Goal: Information Seeking & Learning: Learn about a topic

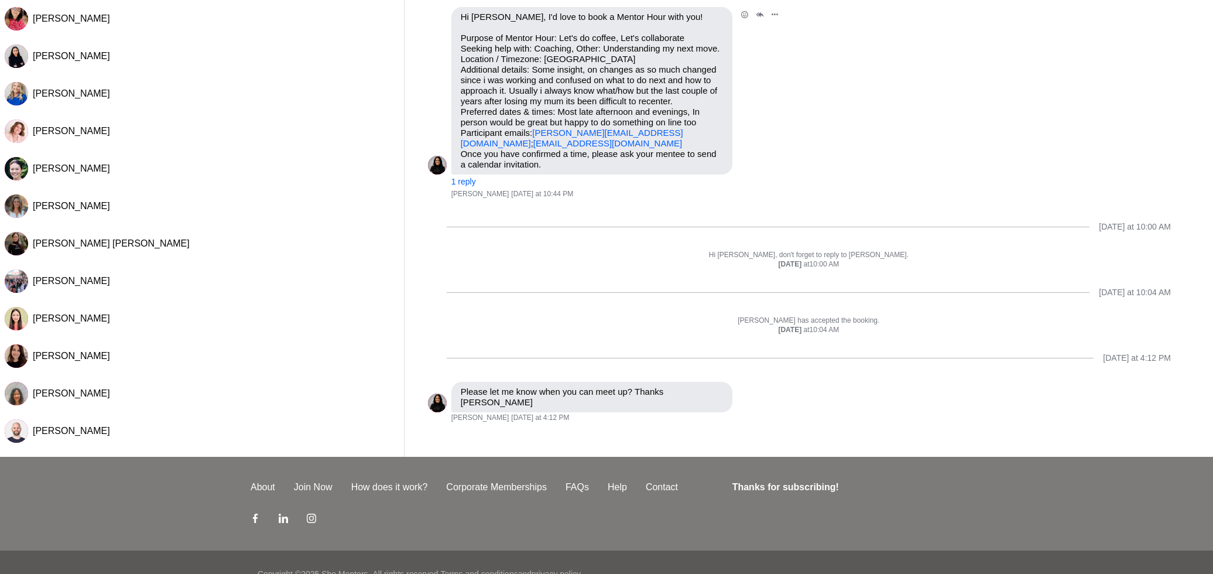
scroll to position [26, 0]
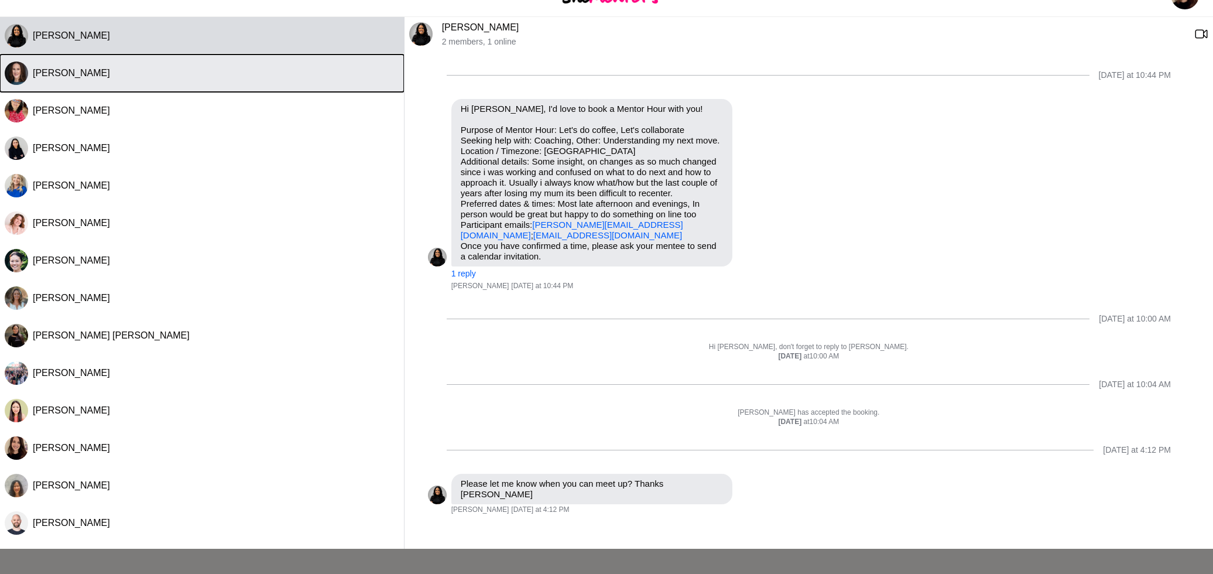
click at [151, 84] on button "Julia Ridout" at bounding box center [202, 72] width 404 height 37
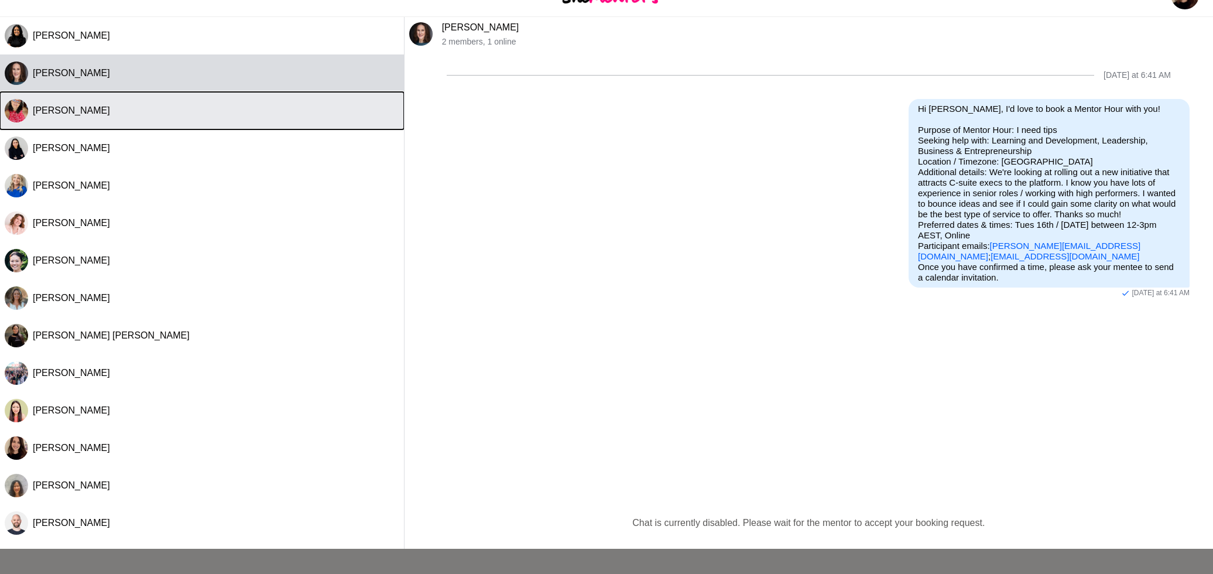
click at [253, 105] on div "Rosemary Manzini" at bounding box center [216, 111] width 366 height 12
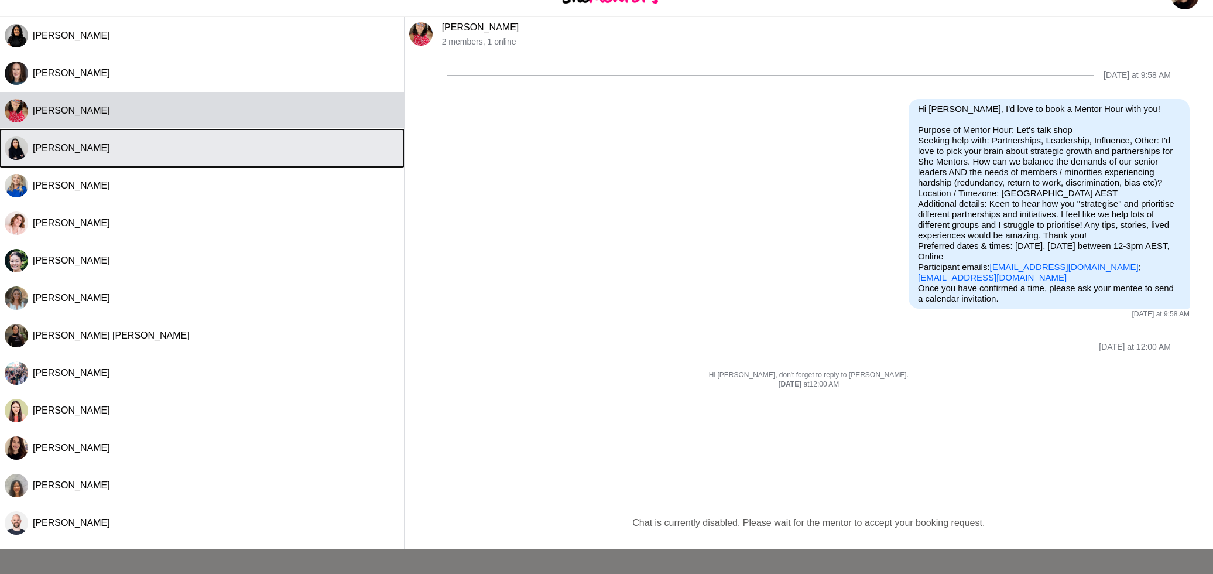
click at [98, 142] on div "Kanak Kiran" at bounding box center [216, 148] width 366 height 12
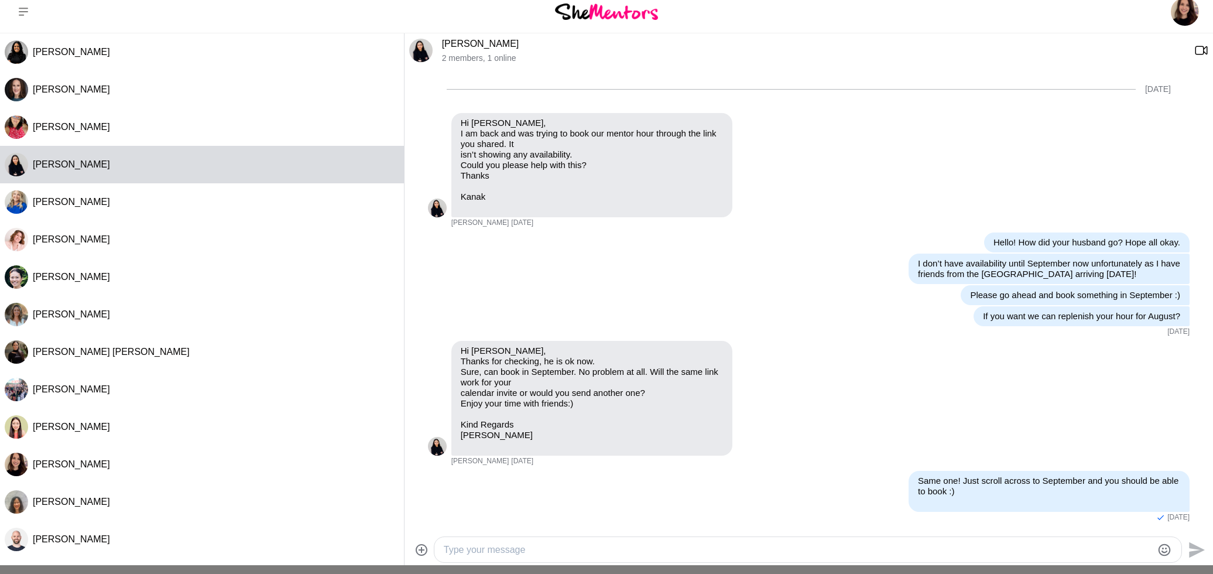
scroll to position [0, 0]
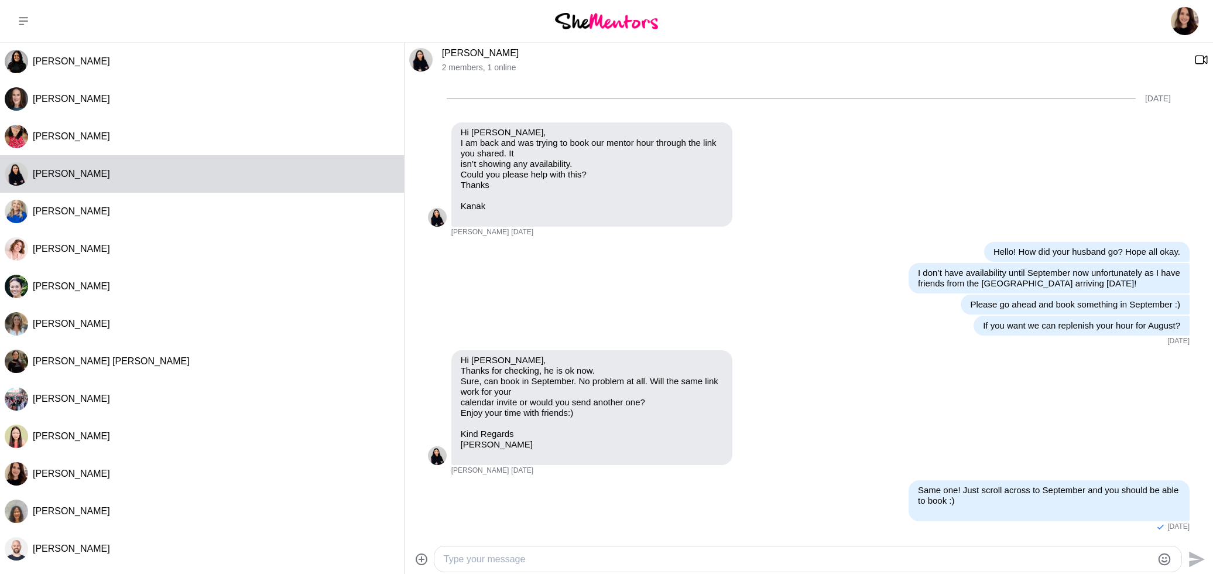
click at [601, 22] on img at bounding box center [606, 21] width 103 height 16
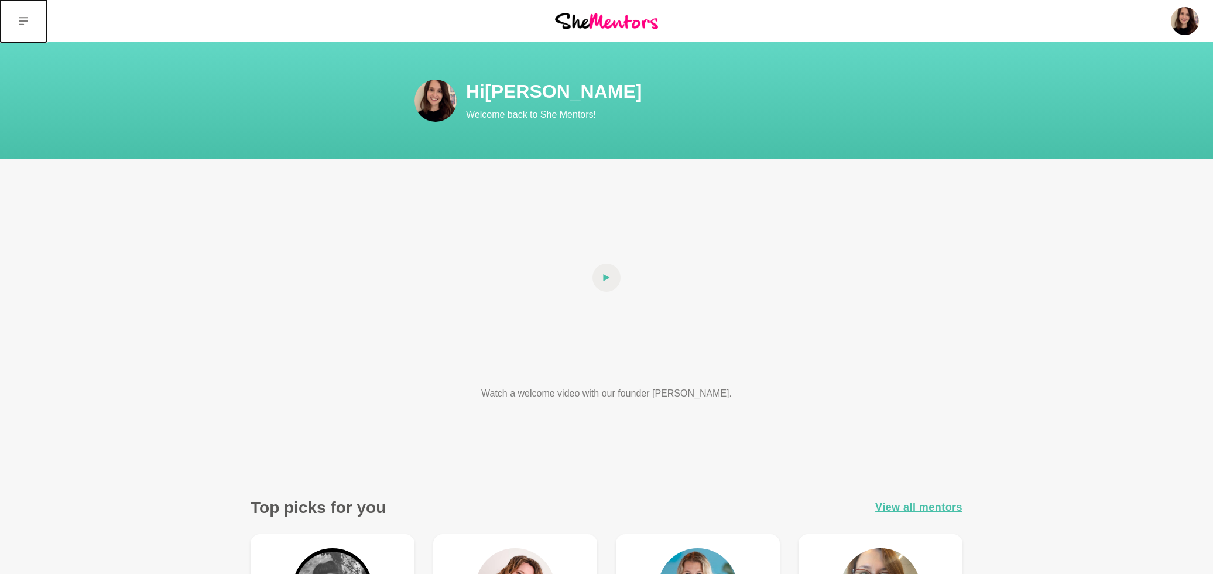
click at [30, 28] on button at bounding box center [23, 21] width 47 height 42
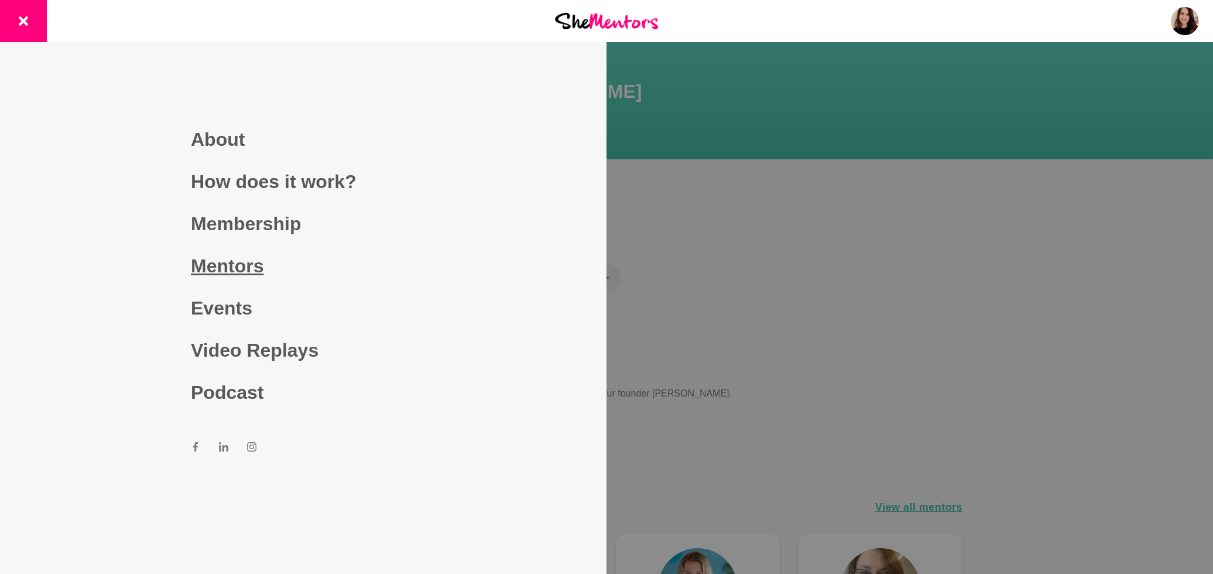
click at [242, 268] on link "Mentors" at bounding box center [303, 266] width 225 height 42
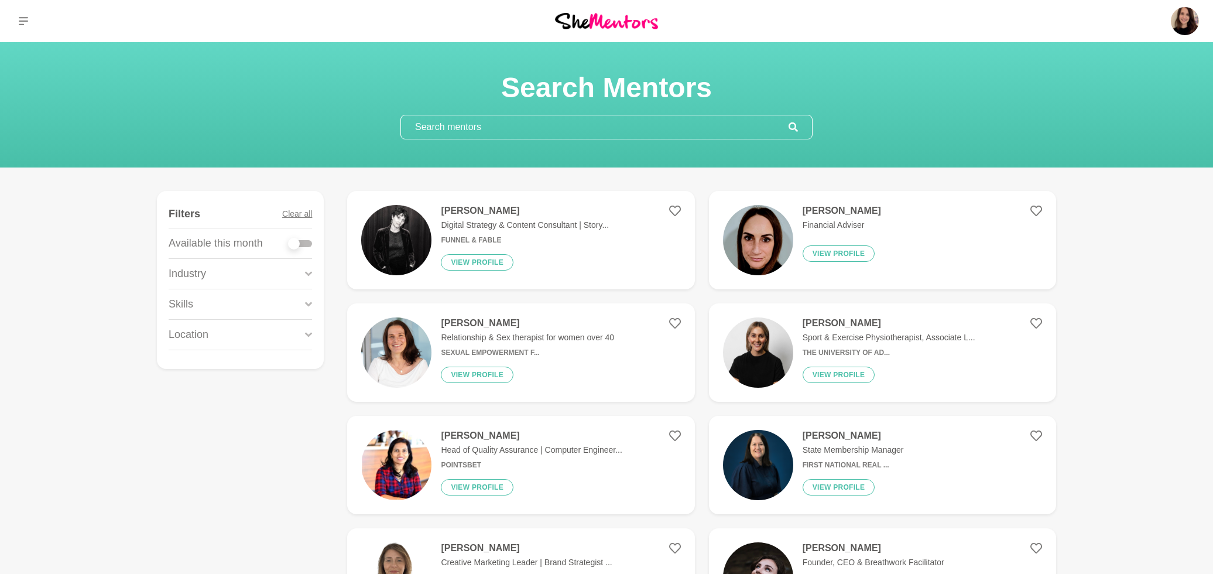
click at [445, 131] on input "text" at bounding box center [595, 126] width 388 height 23
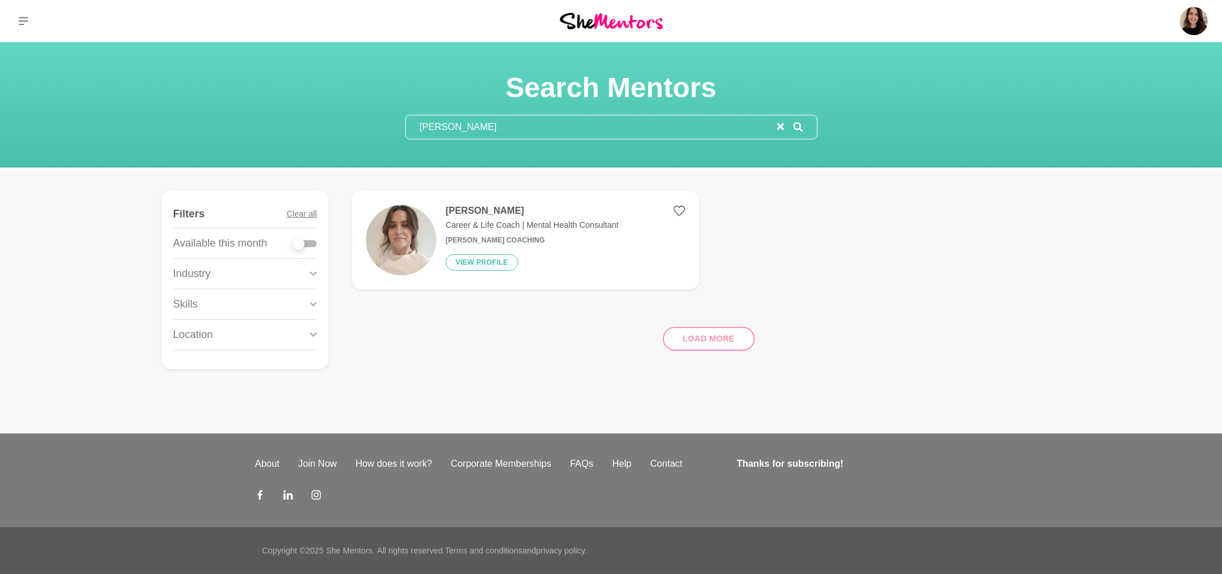
type input "elle thorne"
click at [523, 248] on div "Elle Thorne Career & Life Coach | Mental Health Consultant Elle Thorne Coaching…" at bounding box center [527, 240] width 182 height 70
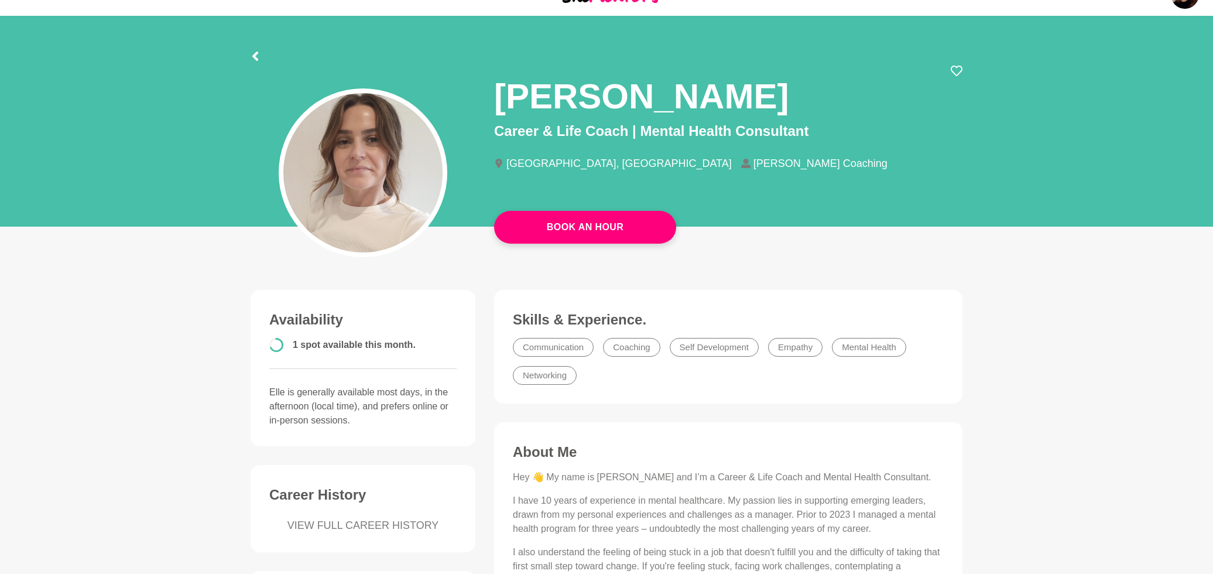
scroll to position [5, 0]
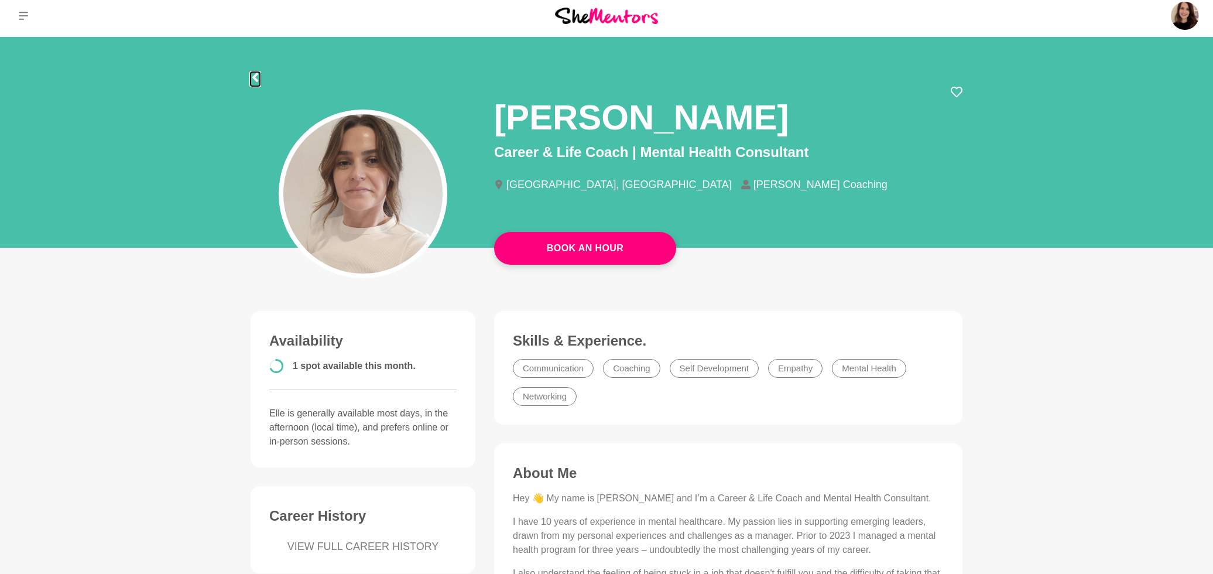
click at [259, 76] on icon at bounding box center [255, 77] width 9 height 9
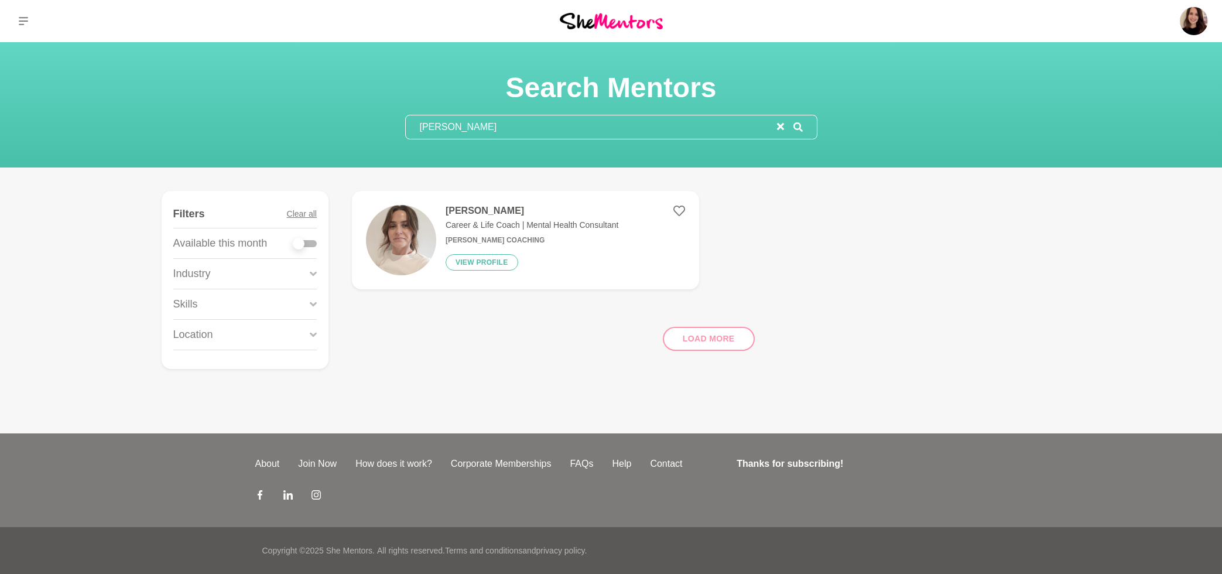
click at [461, 128] on input "elle thorne" at bounding box center [591, 126] width 371 height 23
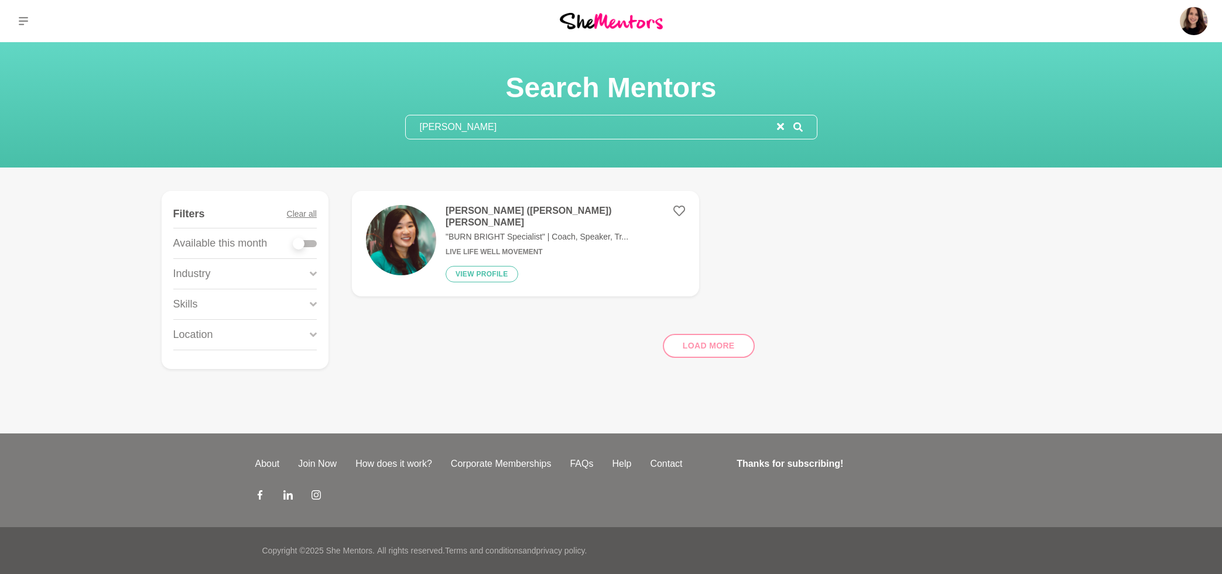
type input "amy leon"
click at [534, 252] on div "Amy (Nhan) Leong "BURN BRIGHT Specialist" | Coach, Speaker, Tr... Live Life Wel…" at bounding box center [560, 243] width 249 height 77
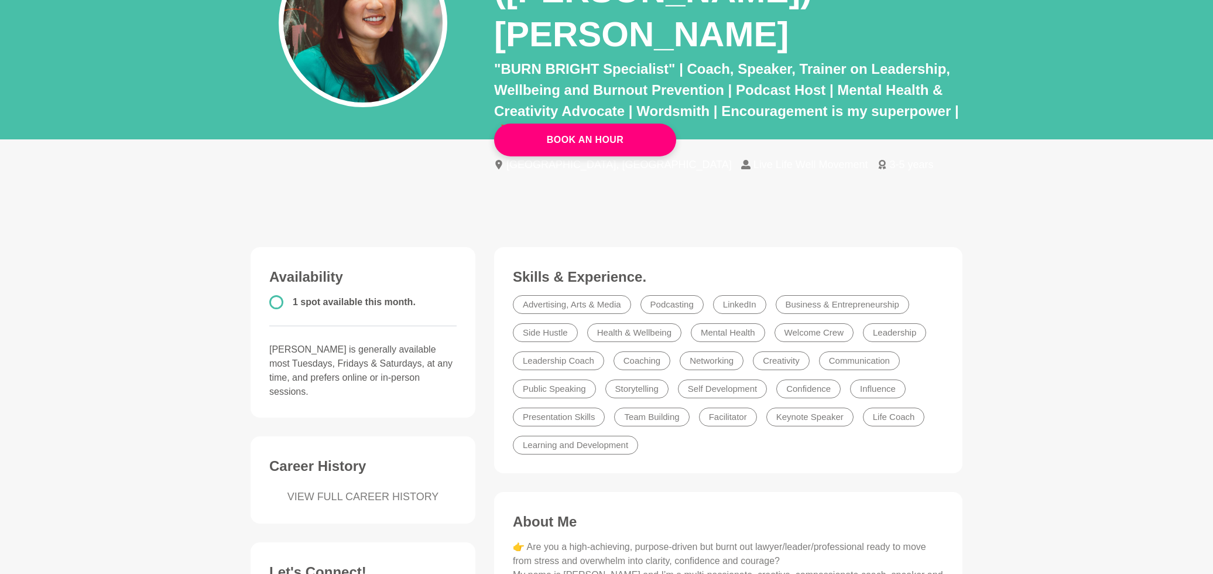
scroll to position [84, 0]
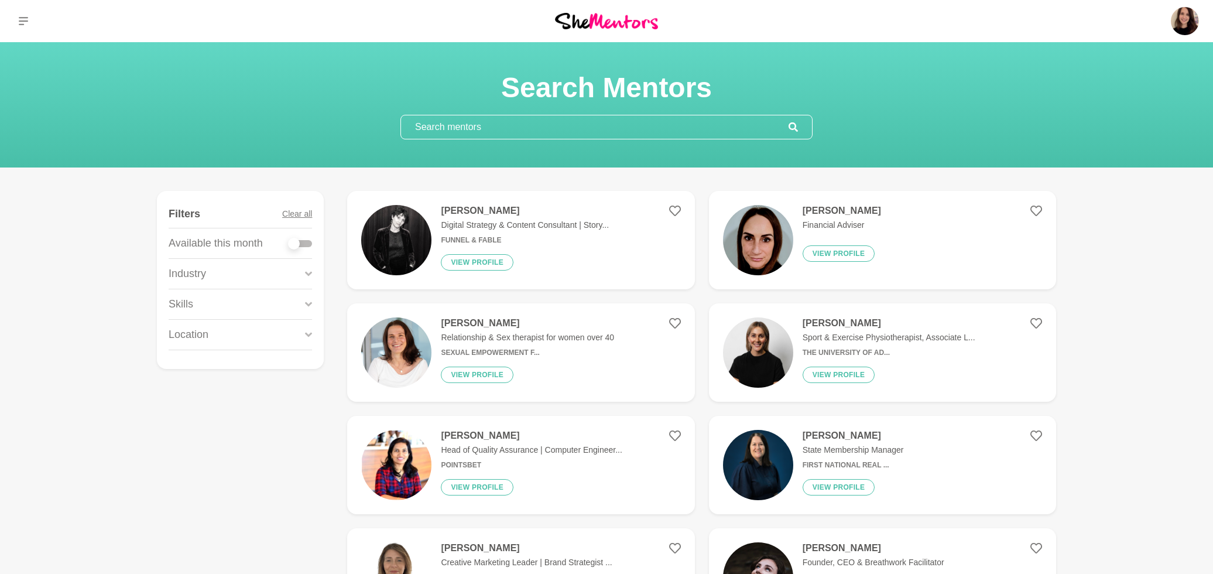
click at [496, 131] on input "text" at bounding box center [595, 126] width 388 height 23
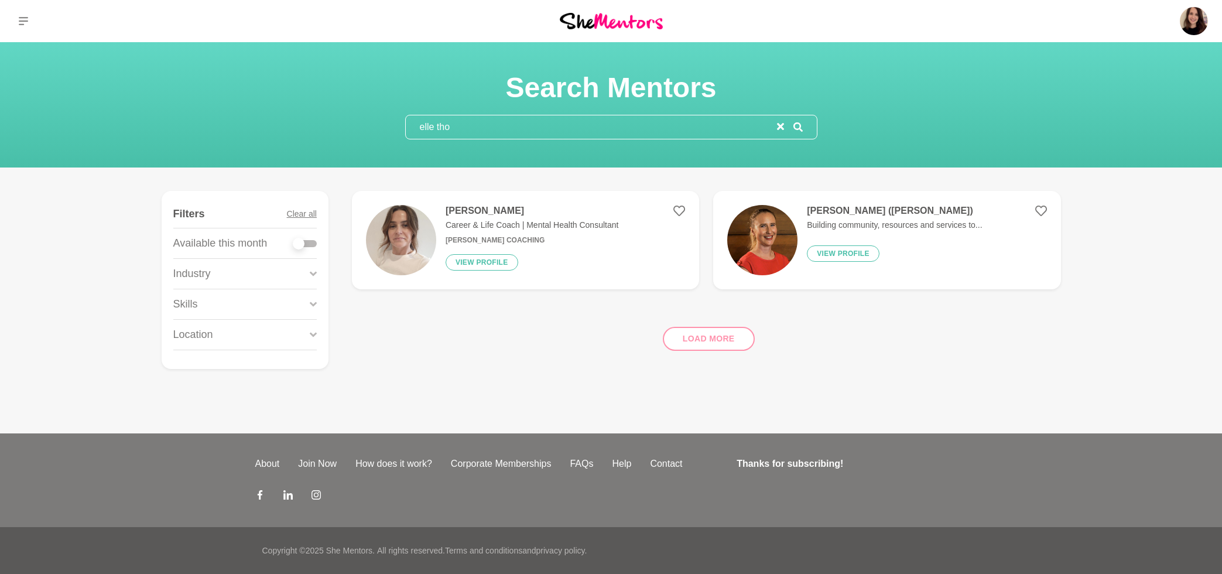
type input "elle tho"
click at [484, 239] on h6 "[PERSON_NAME] Coaching" at bounding box center [531, 240] width 173 height 9
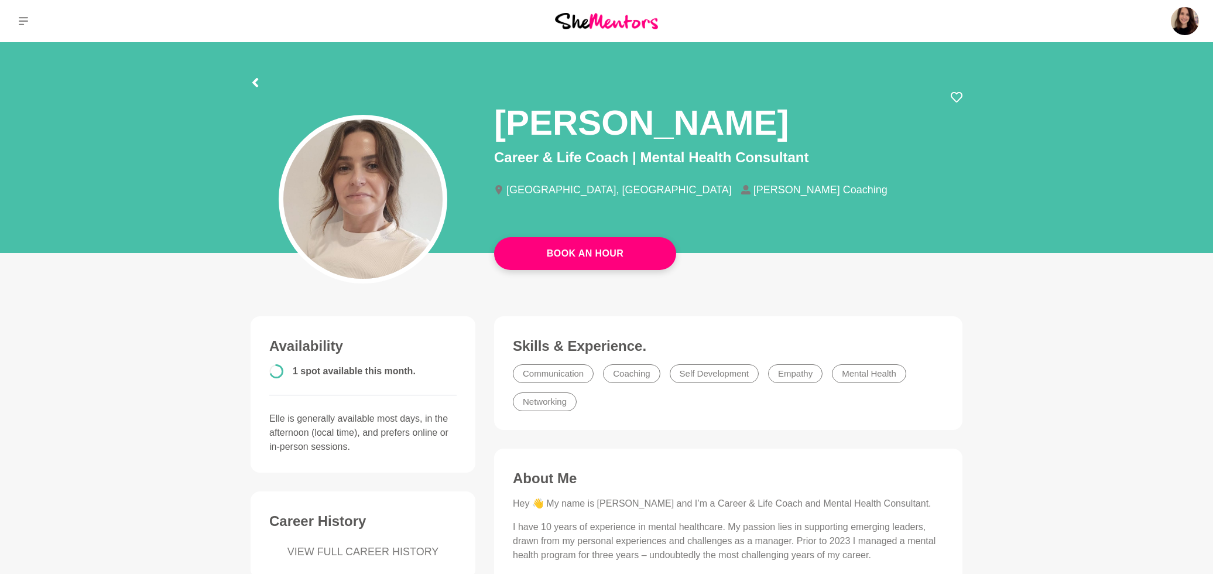
drag, startPoint x: 397, startPoint y: 214, endPoint x: 302, endPoint y: 19, distance: 216.5
click at [253, 82] on icon at bounding box center [255, 82] width 6 height 9
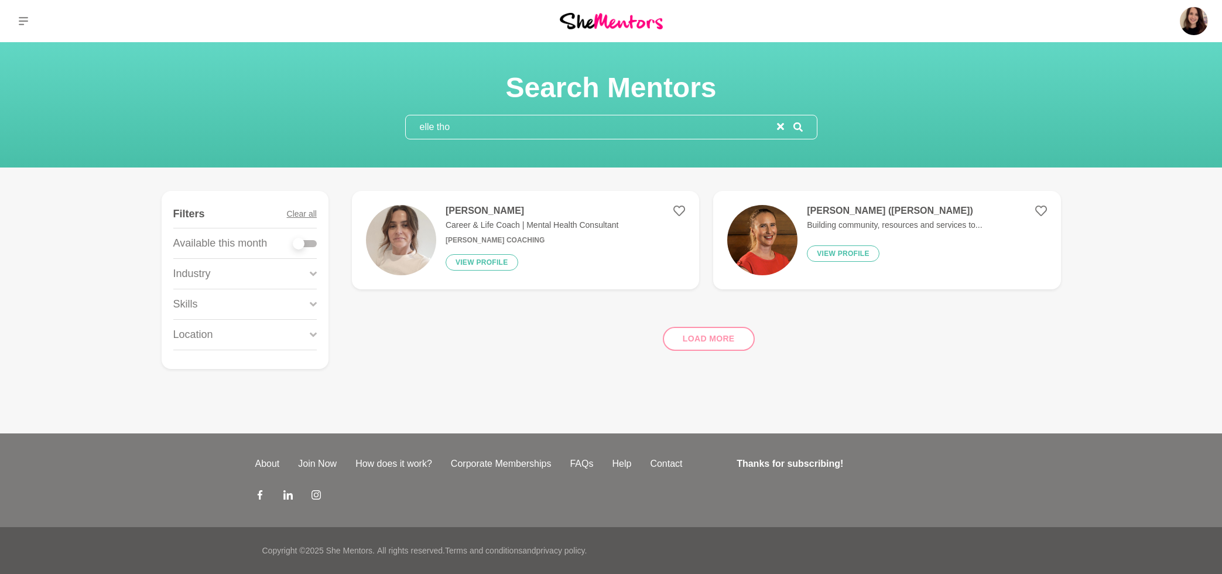
click at [443, 129] on input "elle tho" at bounding box center [591, 126] width 371 height 23
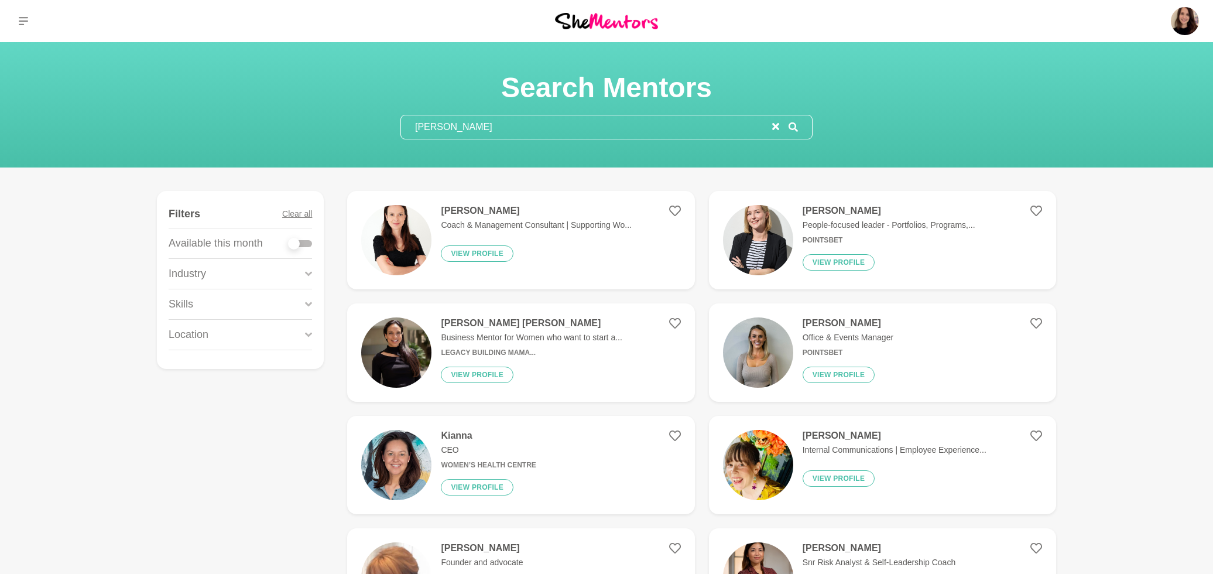
type input "catherine po"
click at [591, 233] on div "Catherine Poffe Coach & Management Consultant | Supporting Wo... View profile" at bounding box center [531, 240] width 200 height 70
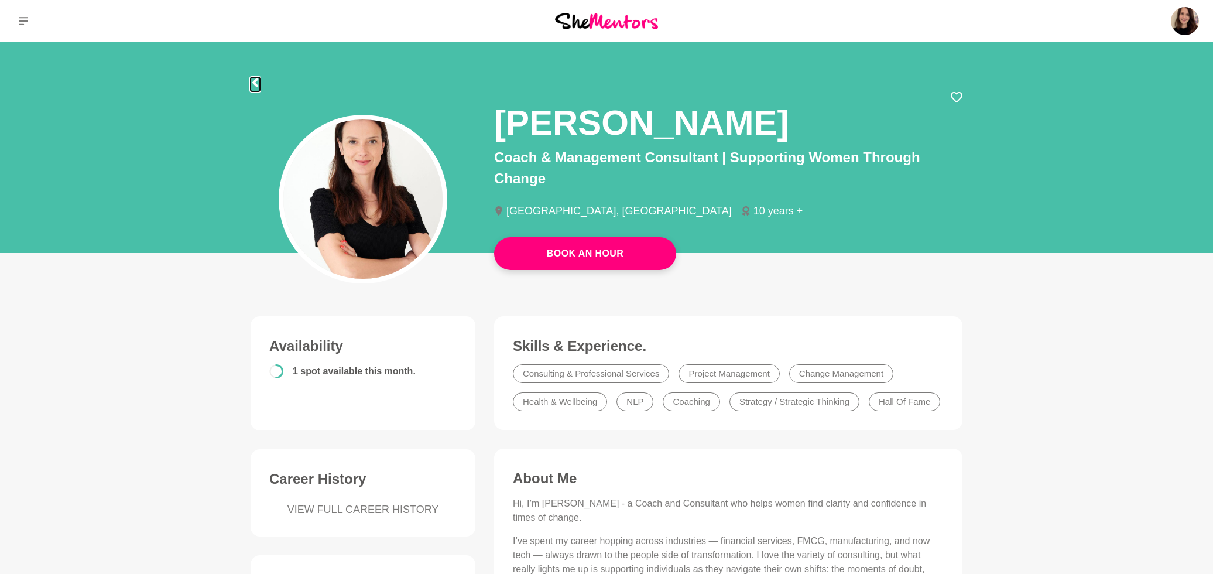
click at [254, 84] on icon at bounding box center [255, 82] width 6 height 9
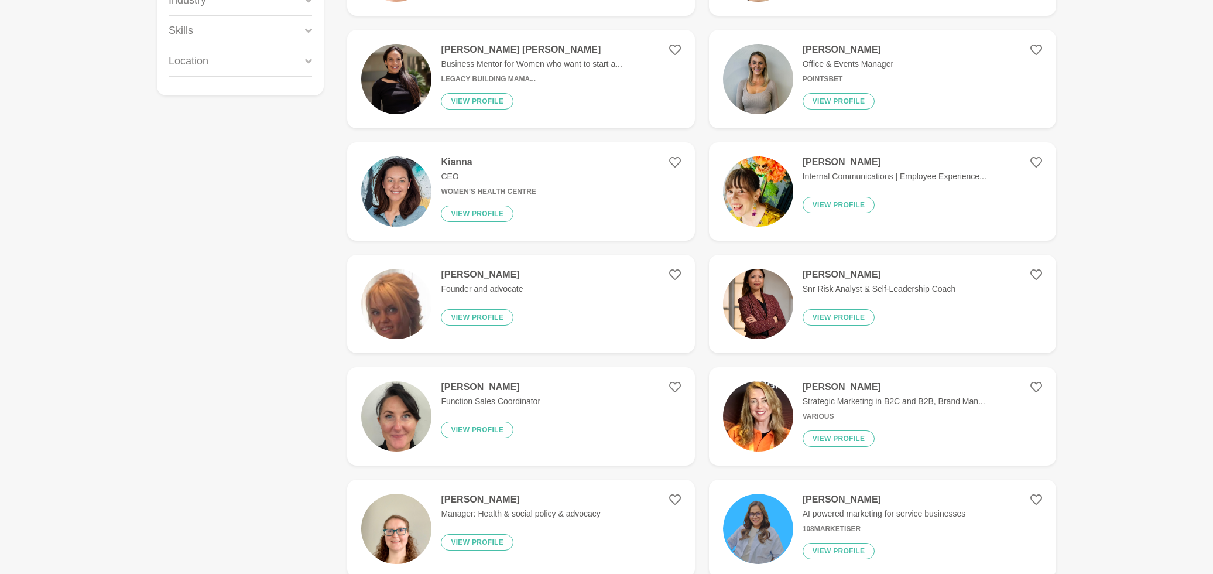
scroll to position [300, 0]
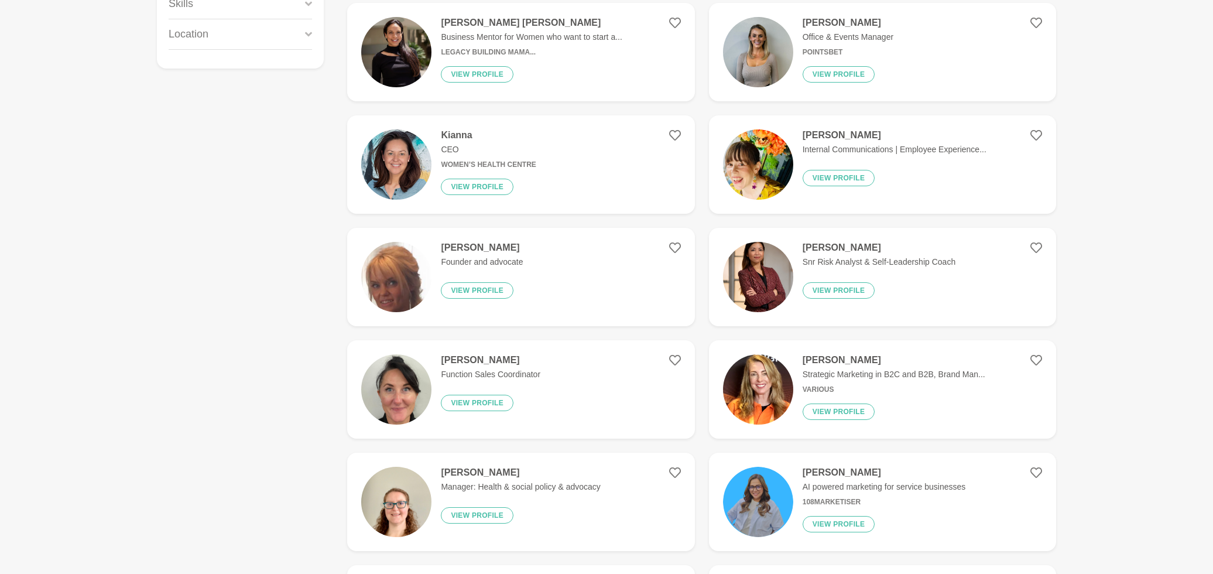
click at [779, 414] on img at bounding box center [758, 389] width 70 height 70
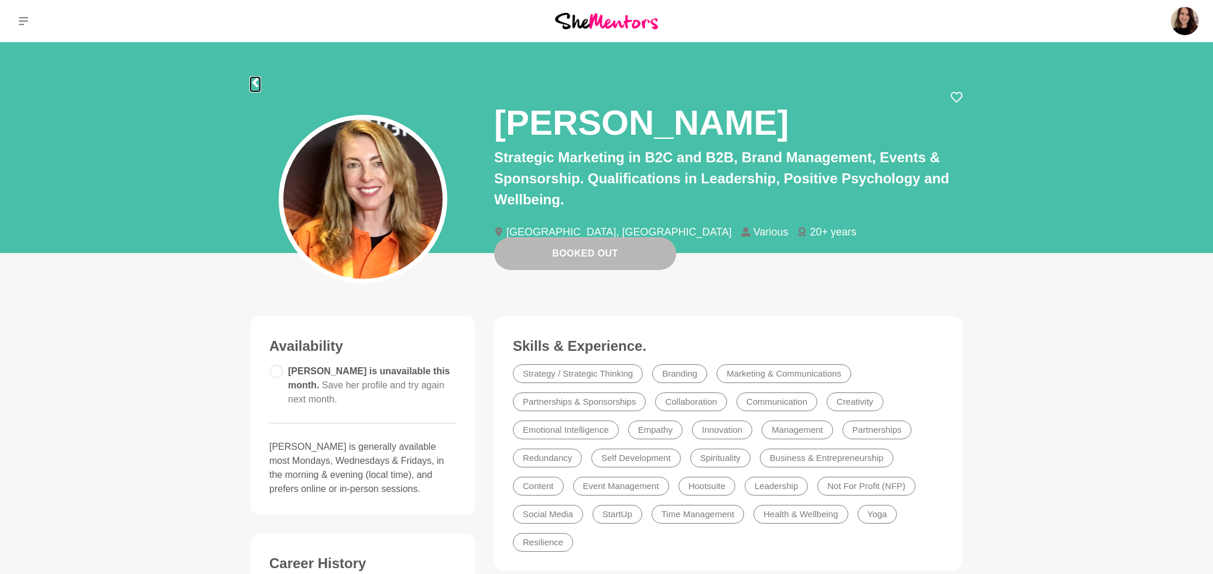
click at [251, 80] on icon at bounding box center [255, 82] width 9 height 9
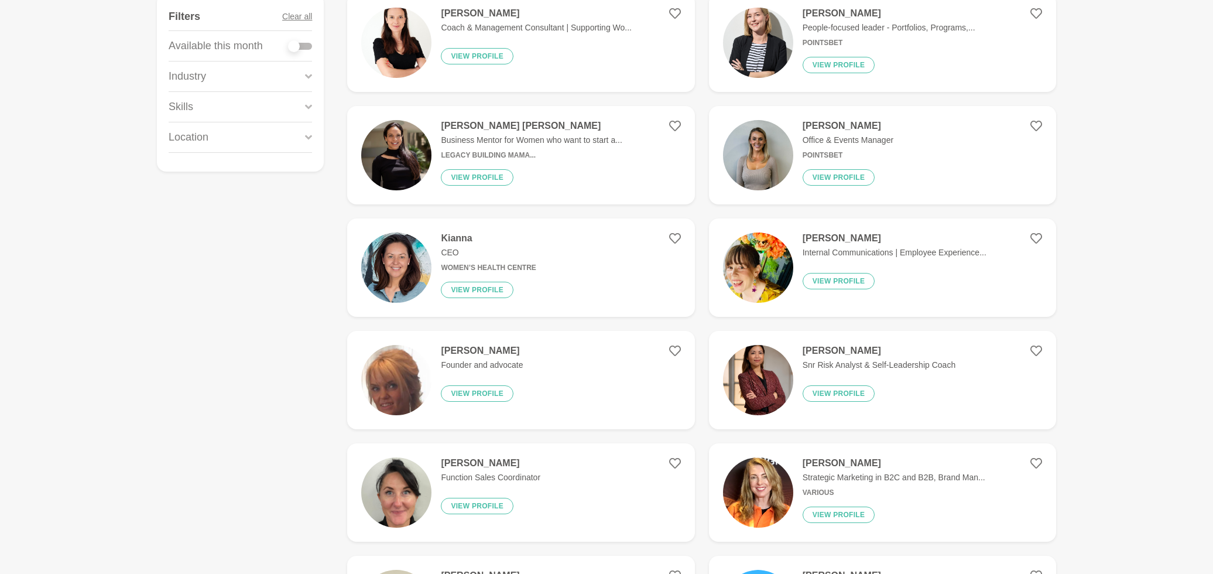
scroll to position [396, 0]
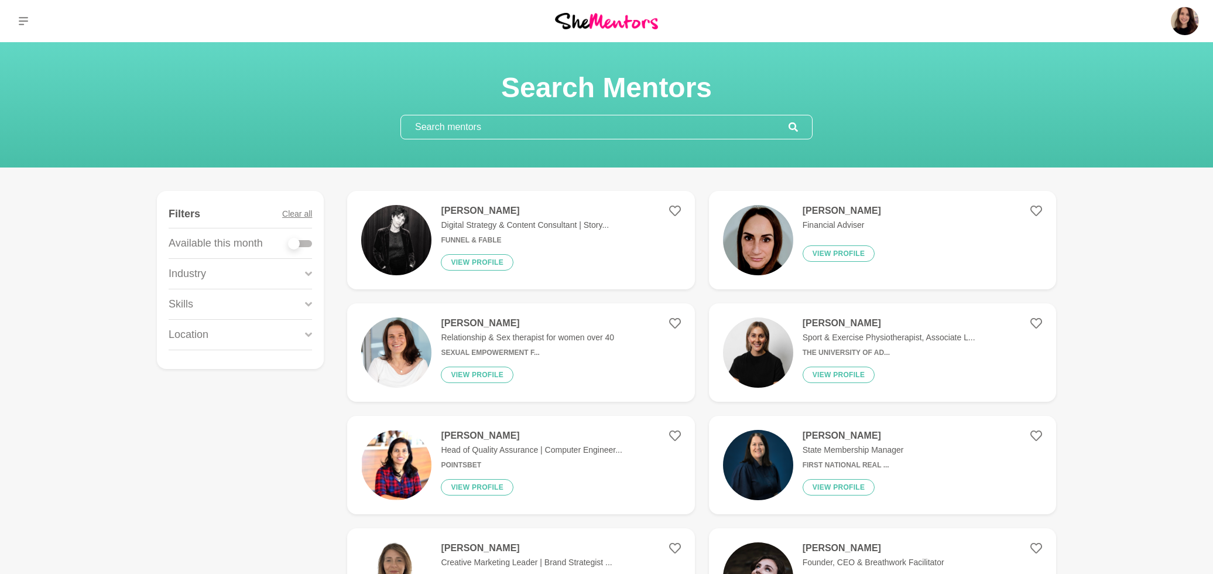
click at [221, 308] on div "Skills" at bounding box center [240, 304] width 143 height 30
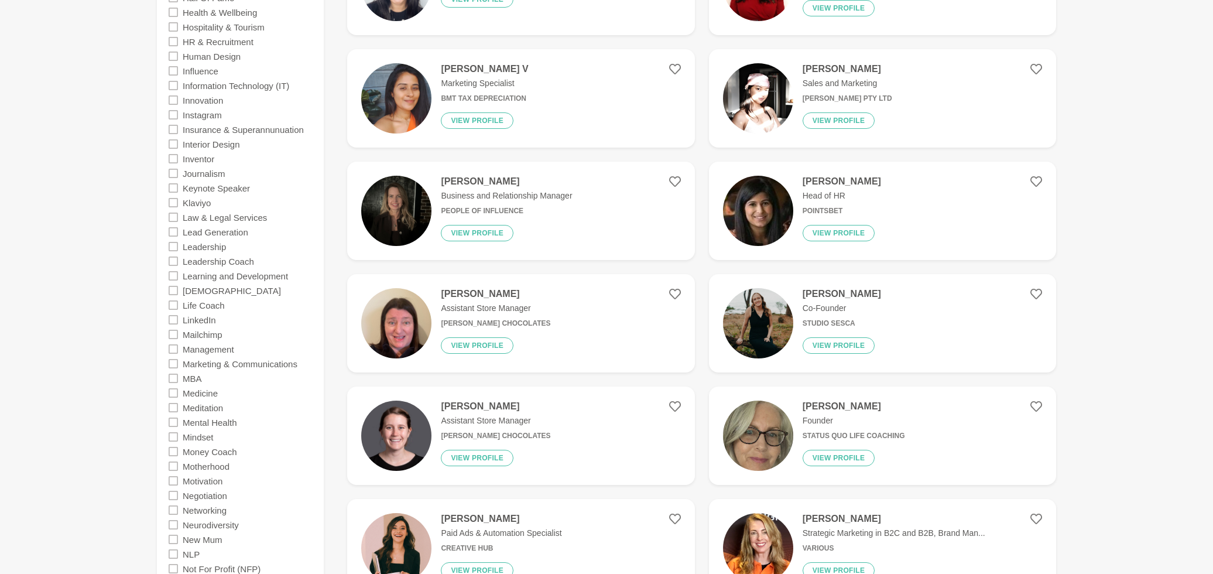
scroll to position [1476, 0]
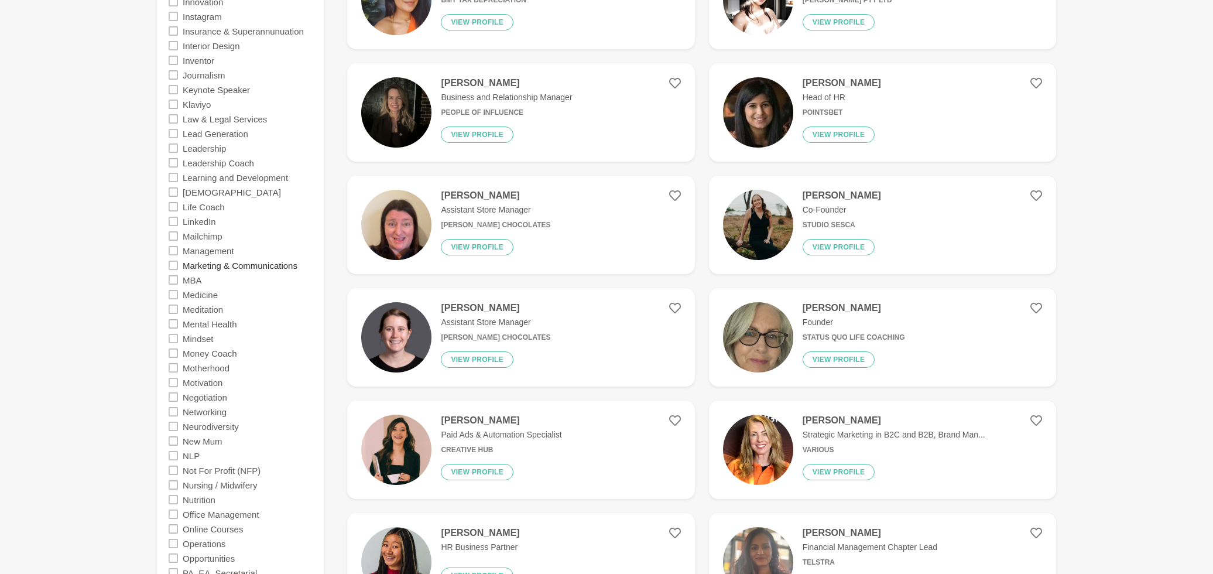
click at [212, 266] on label "Marketing & Communications" at bounding box center [240, 265] width 115 height 15
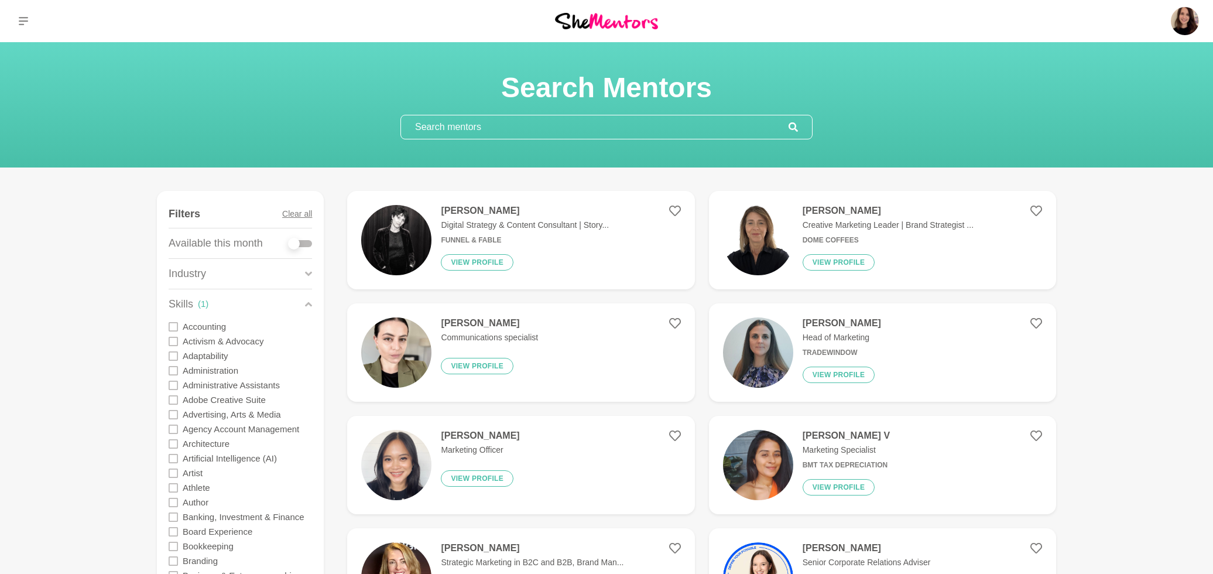
click at [299, 240] on div at bounding box center [294, 244] width 12 height 12
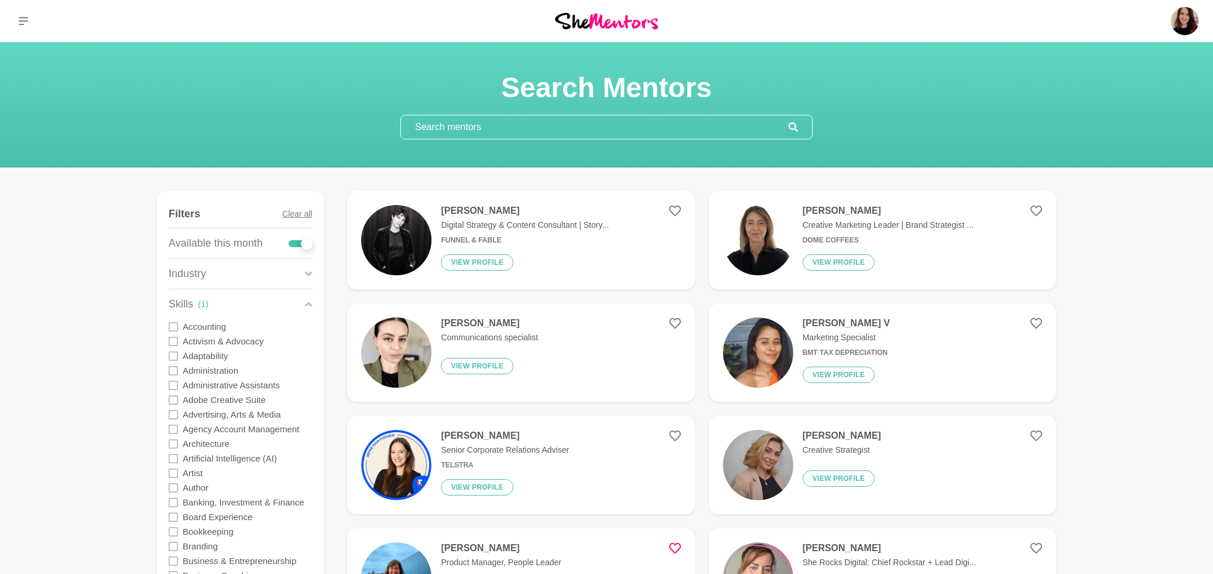
click at [299, 240] on div at bounding box center [300, 243] width 23 height 7
checkbox input "false"
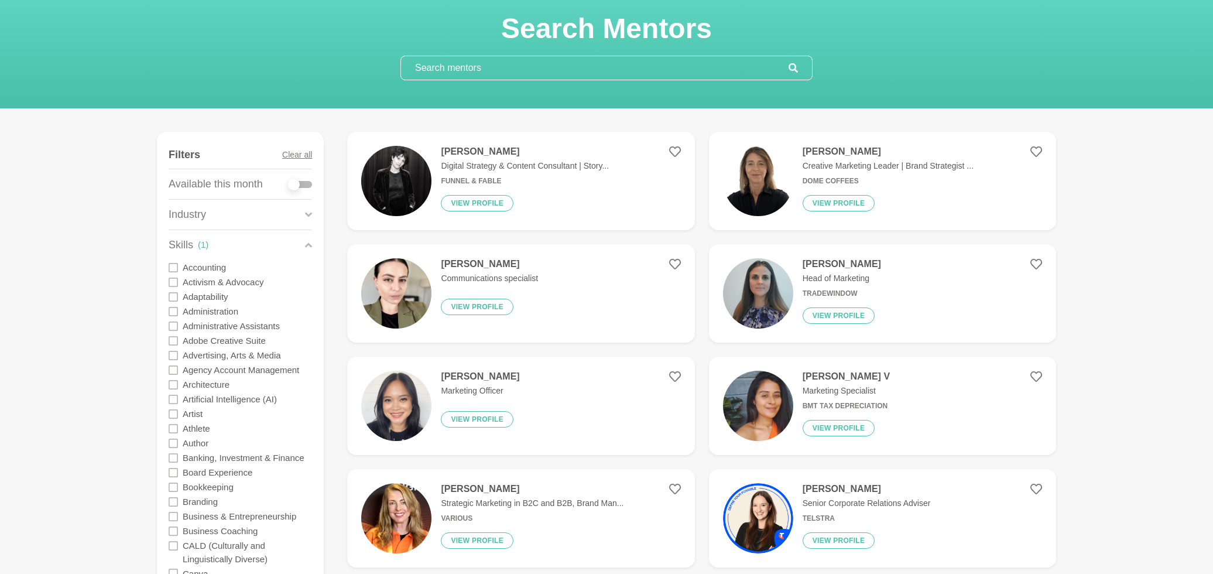
scroll to position [210, 0]
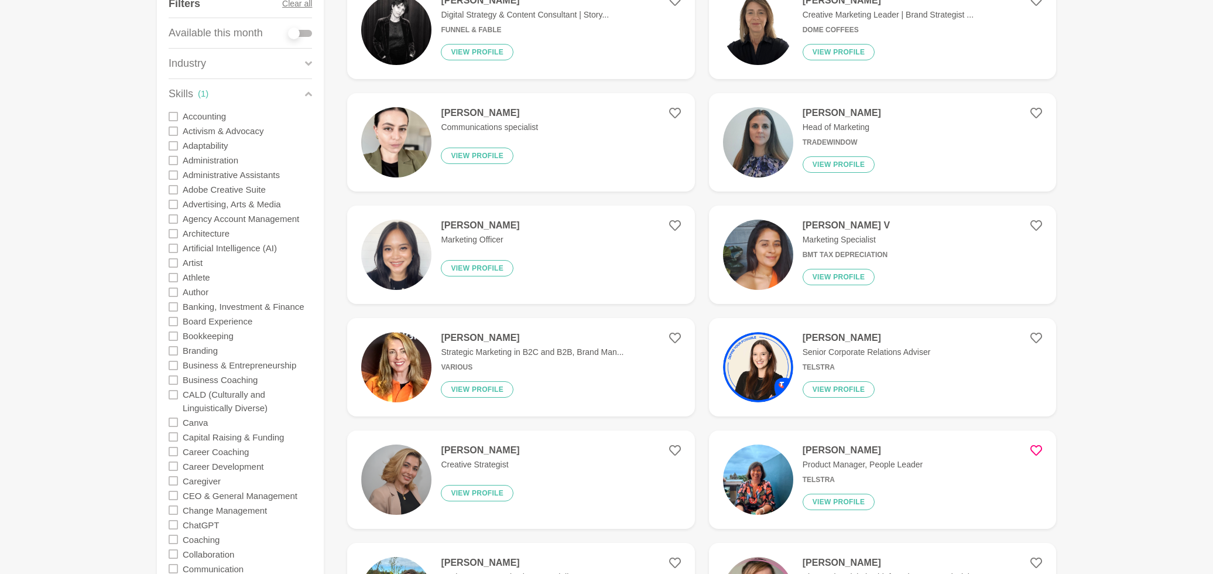
click at [775, 378] on img at bounding box center [758, 367] width 70 height 70
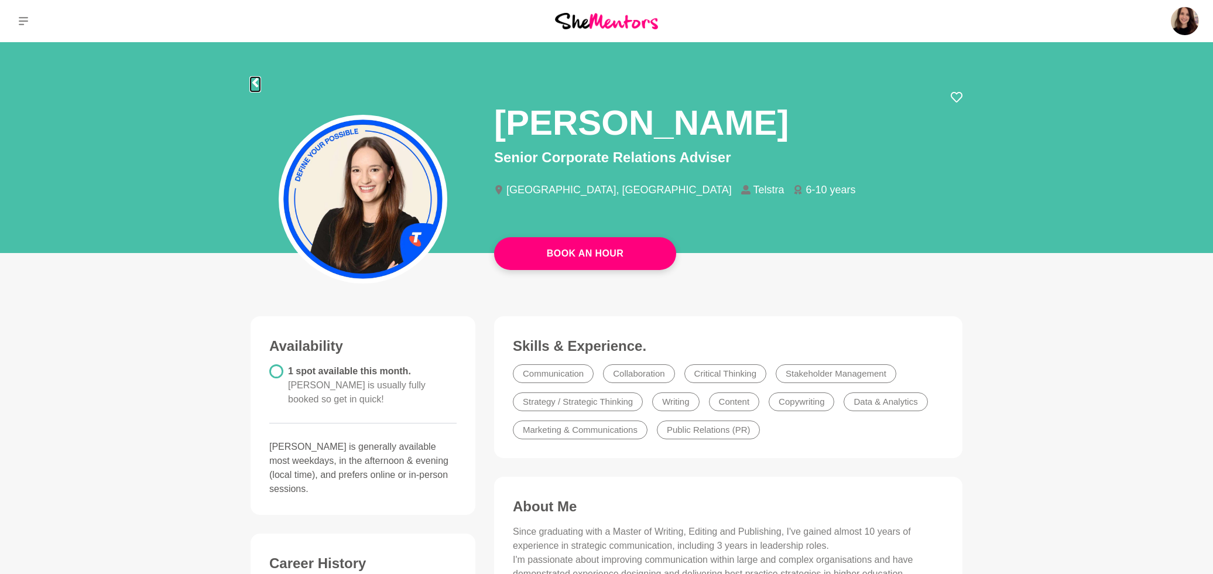
click at [256, 84] on icon at bounding box center [255, 82] width 6 height 9
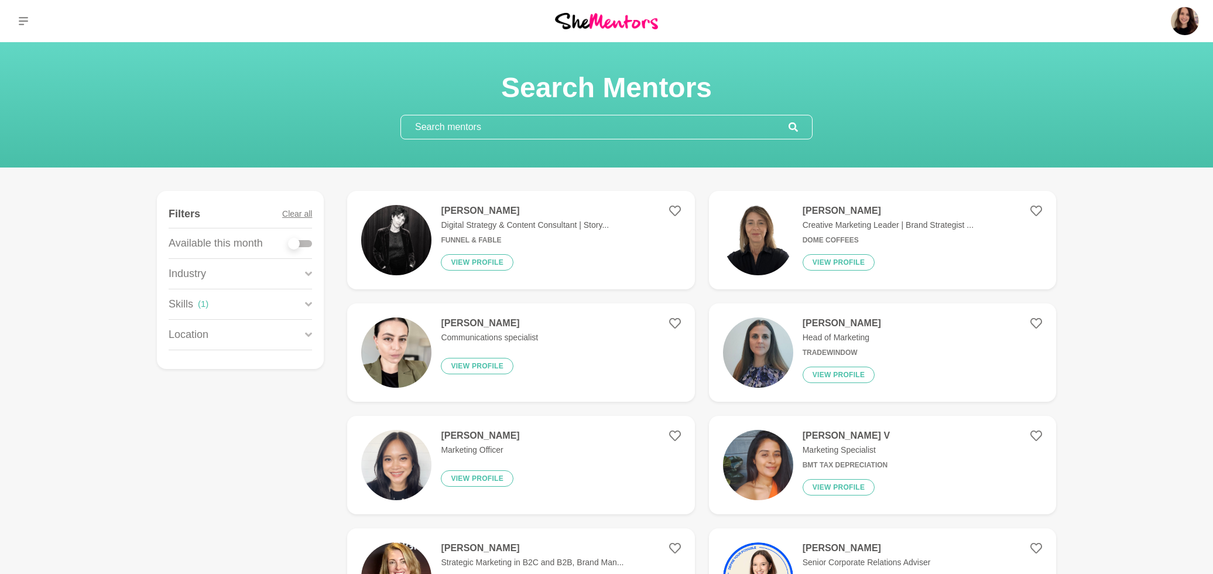
click at [393, 472] on img at bounding box center [396, 465] width 70 height 70
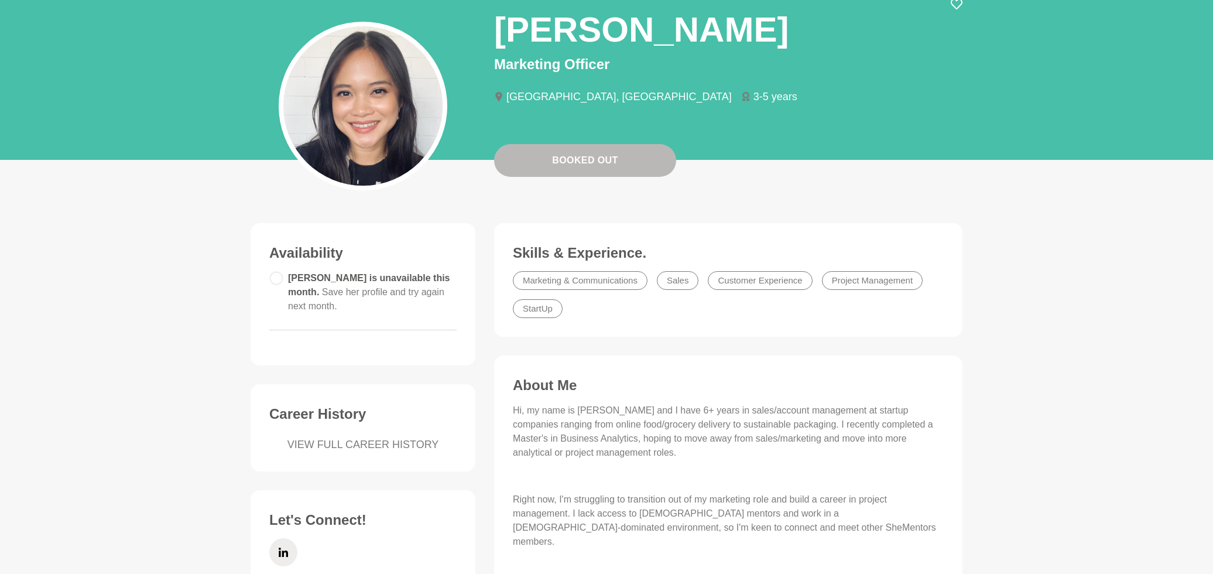
scroll to position [147, 0]
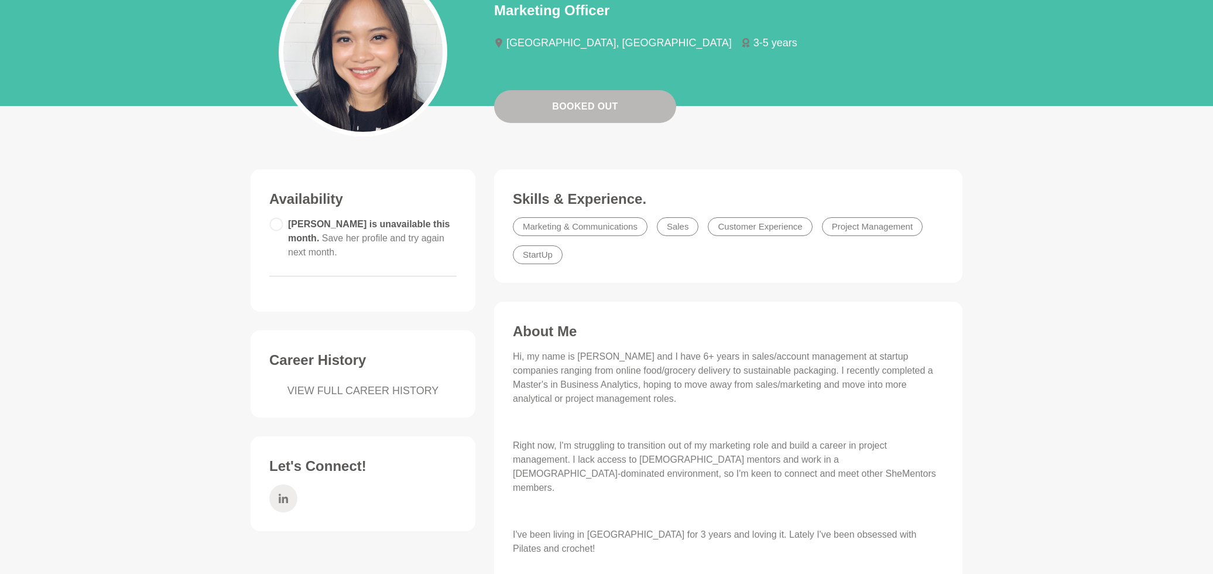
click at [285, 492] on icon at bounding box center [283, 498] width 9 height 28
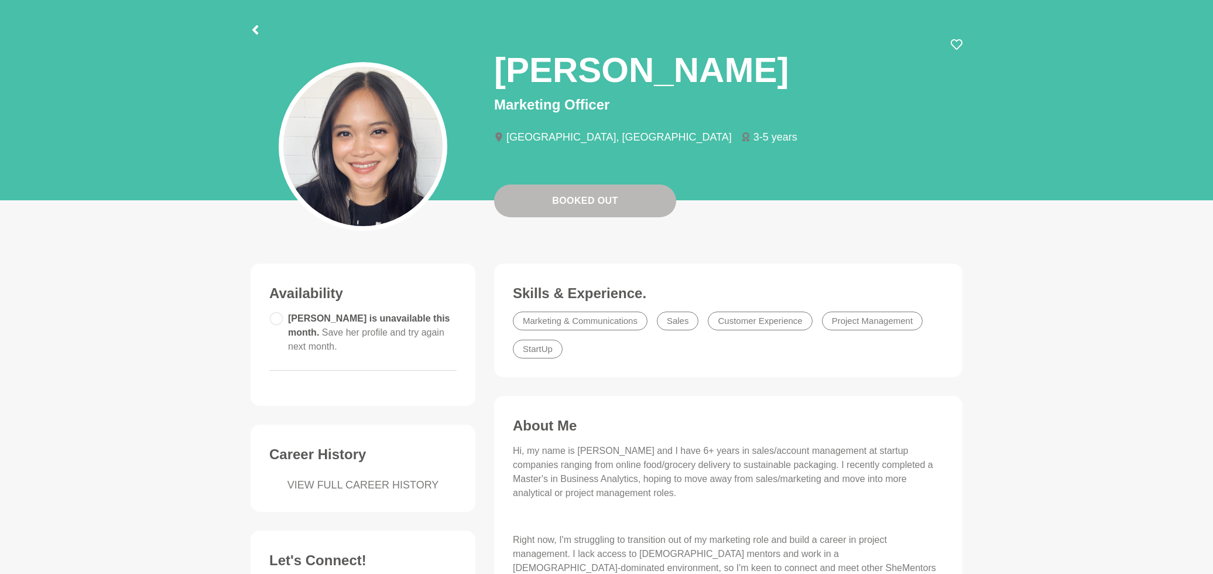
scroll to position [0, 0]
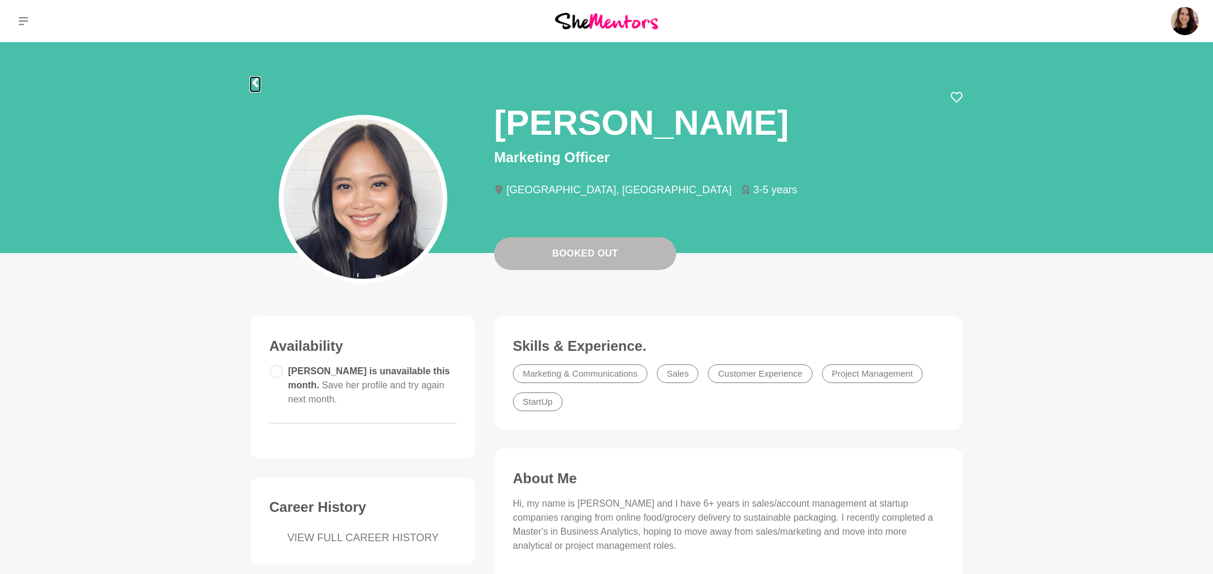
click at [255, 82] on icon at bounding box center [255, 82] width 6 height 9
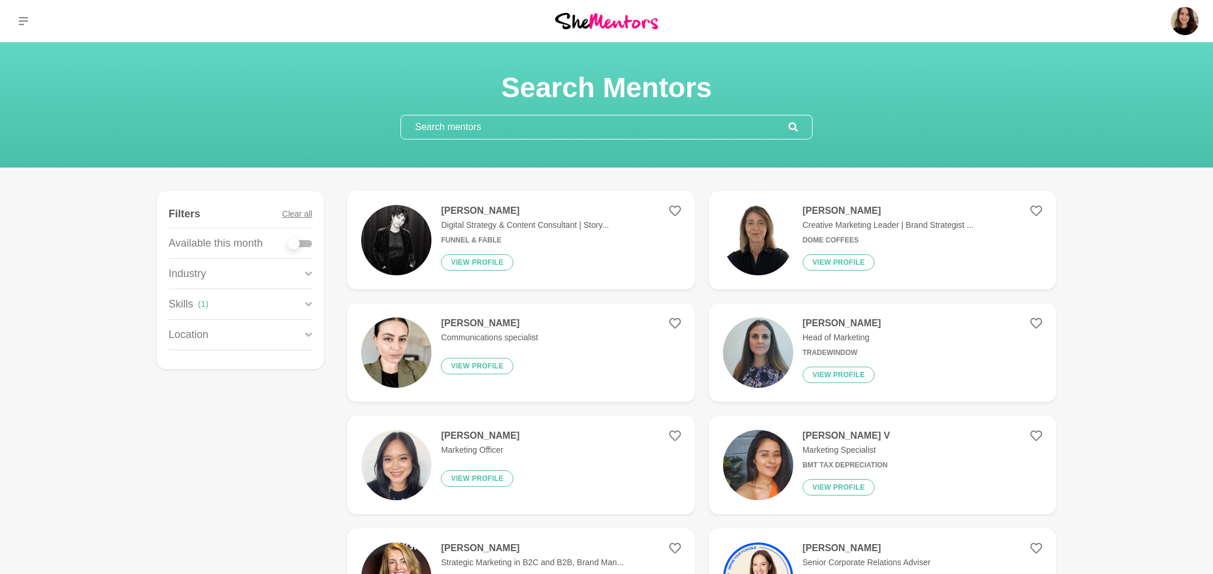
click at [433, 122] on input "text" at bounding box center [595, 126] width 388 height 23
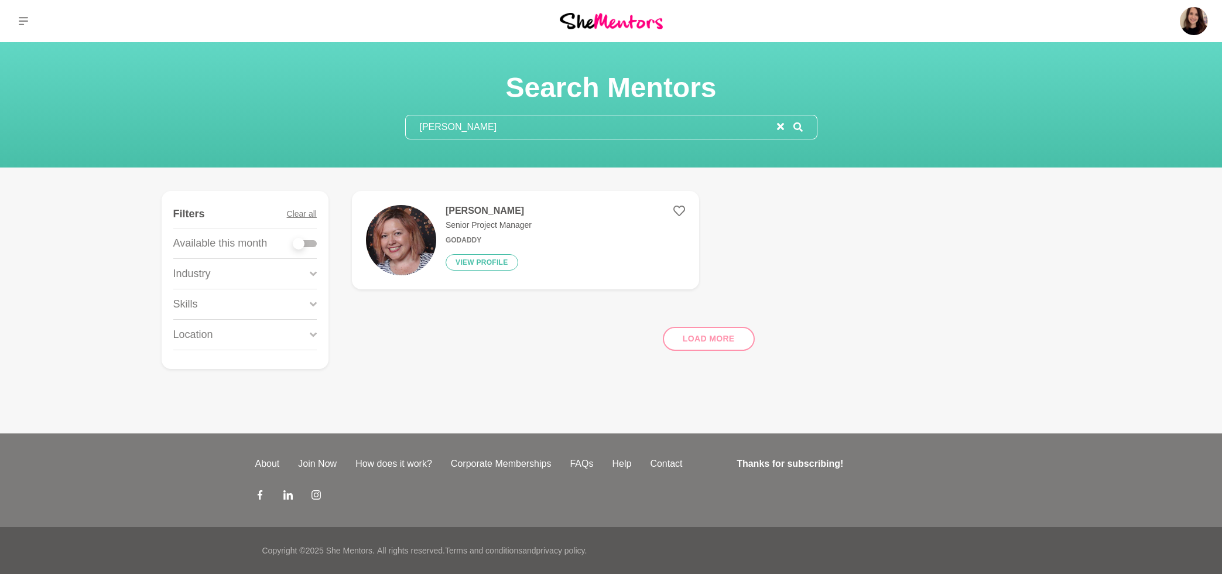
type input "krystle"
click at [407, 239] on img at bounding box center [401, 240] width 70 height 70
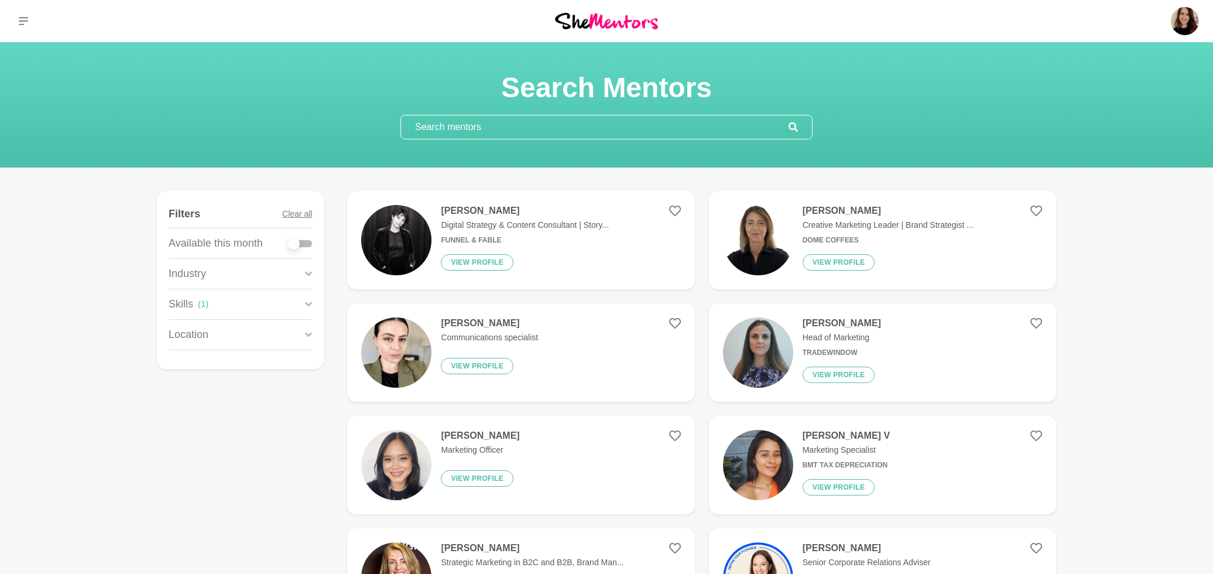
click at [455, 127] on input "text" at bounding box center [595, 126] width 388 height 23
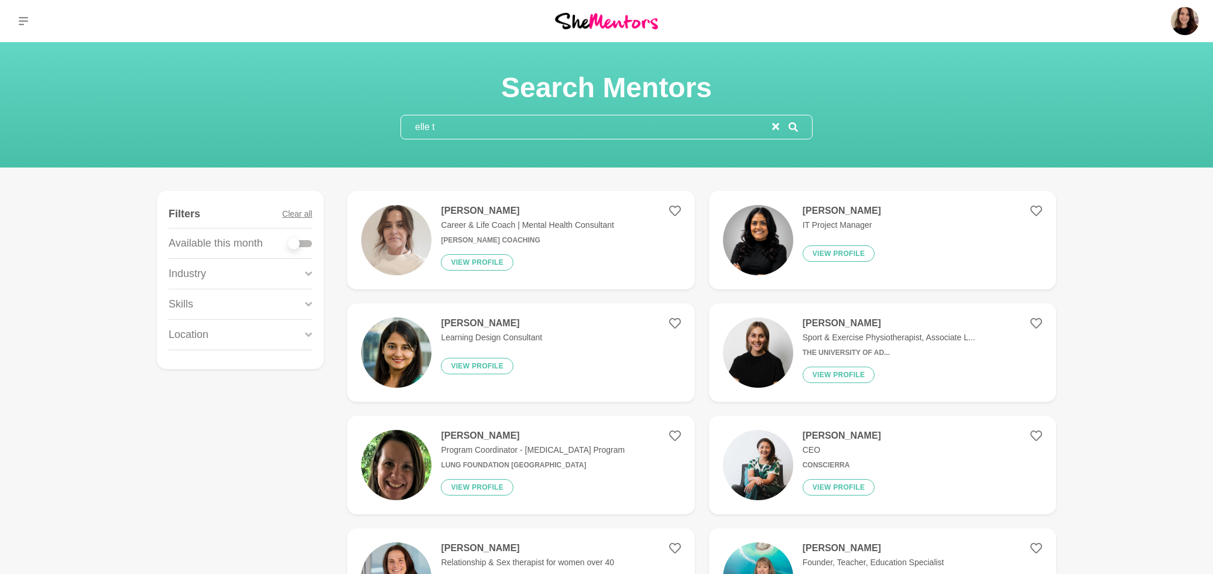
type input "elle t"
click at [424, 231] on img at bounding box center [396, 240] width 70 height 70
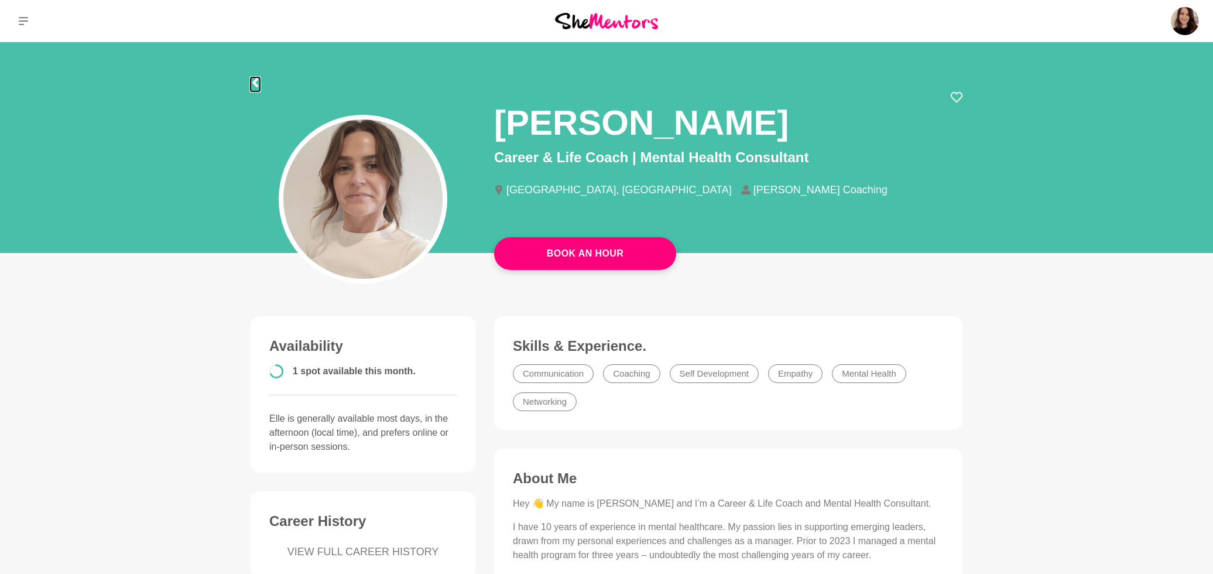
click at [255, 81] on icon at bounding box center [255, 82] width 6 height 9
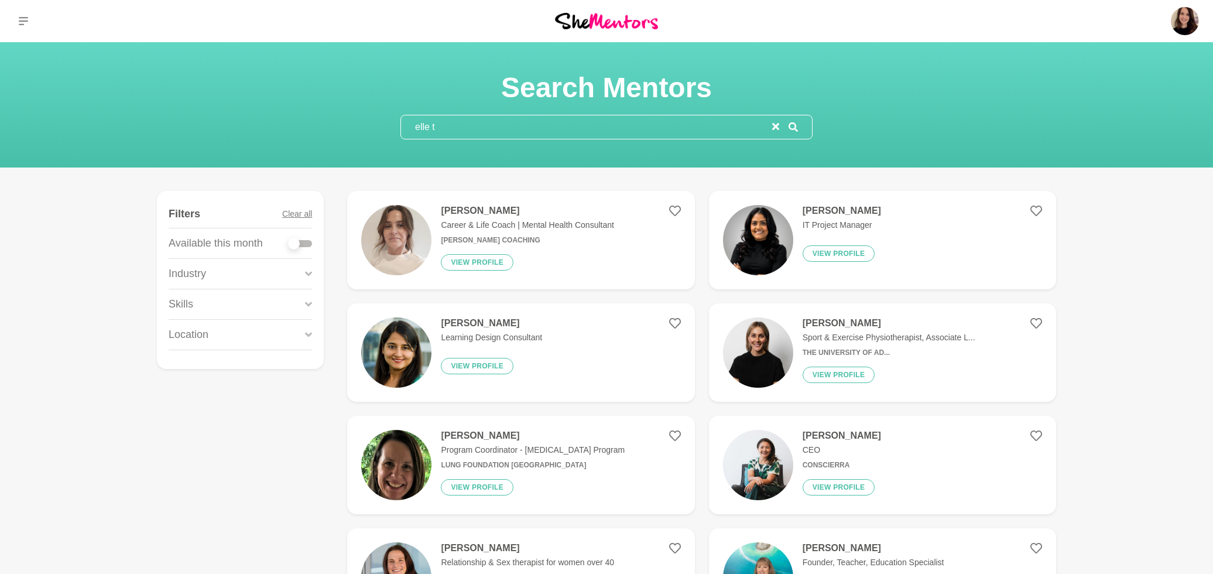
click at [444, 121] on input "elle t" at bounding box center [586, 126] width 371 height 23
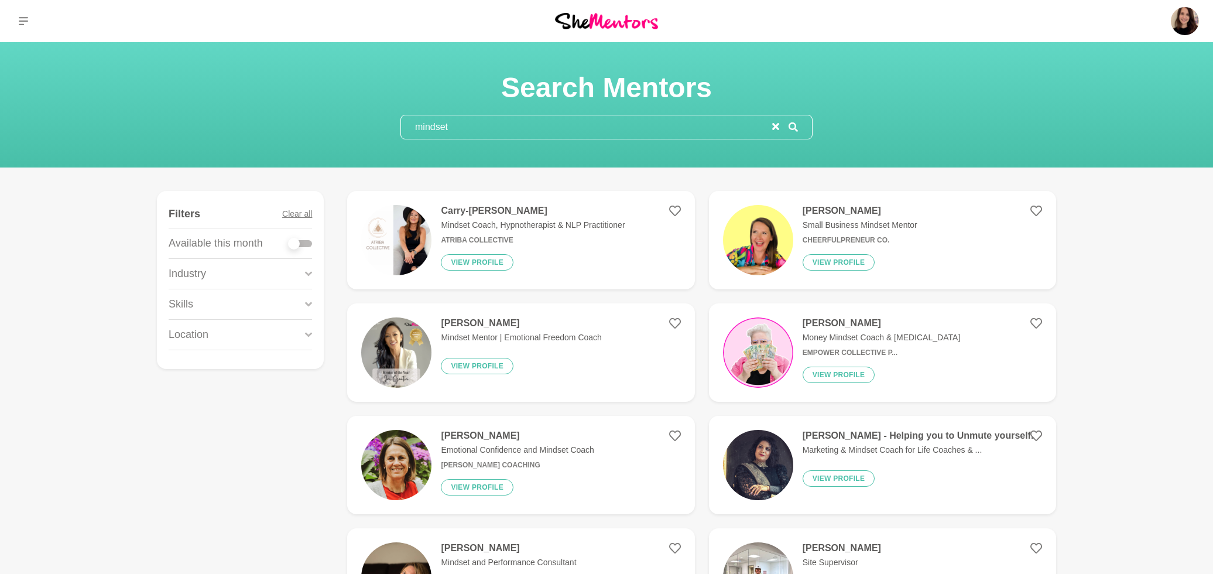
type input "mindset"
click at [174, 312] on div "Skills" at bounding box center [240, 304] width 143 height 30
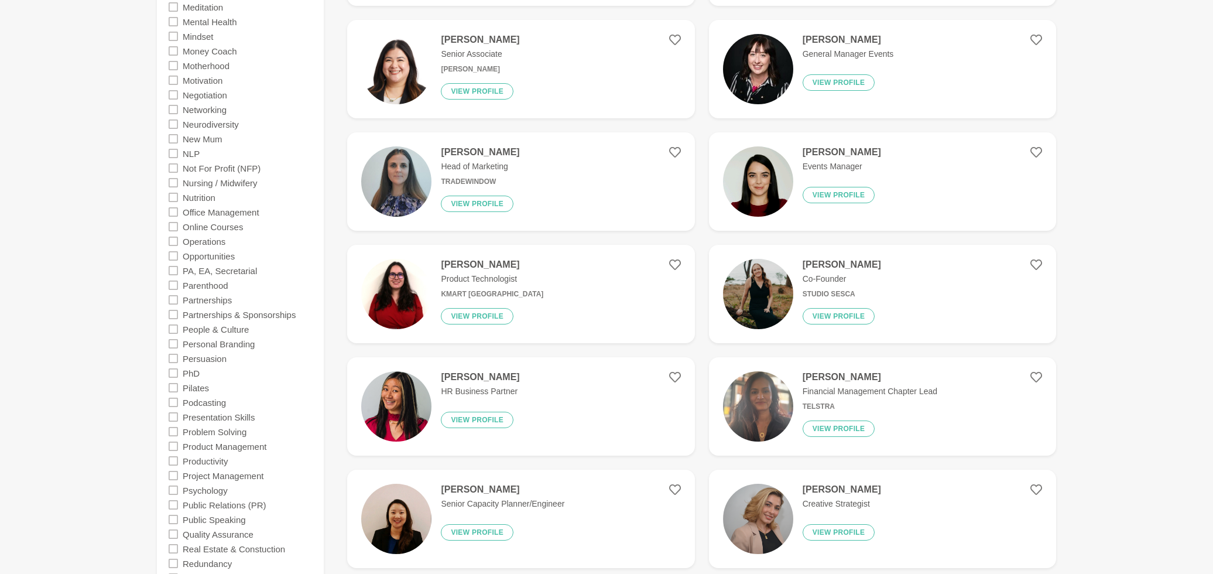
scroll to position [1513, 0]
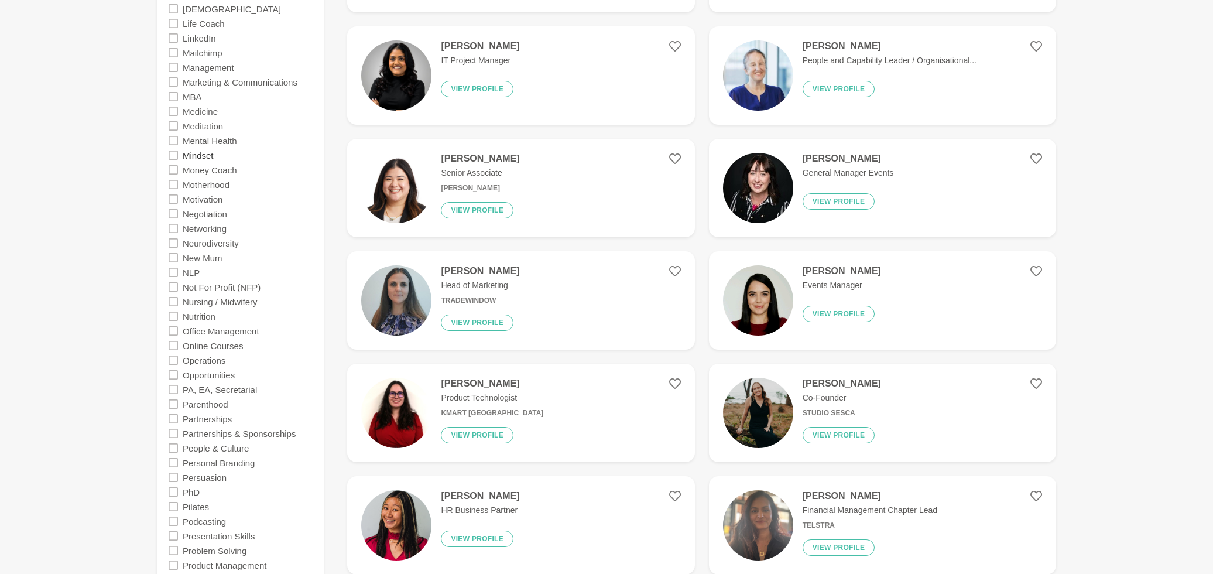
click at [199, 157] on label "Mindset" at bounding box center [198, 155] width 31 height 15
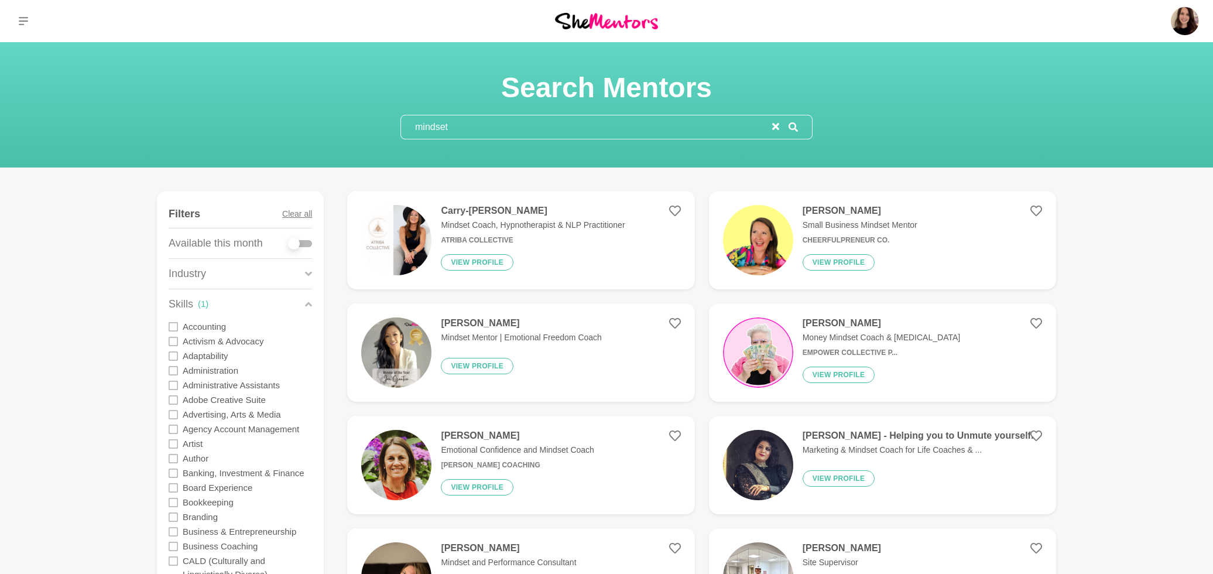
click at [772, 126] on input "mindset" at bounding box center [586, 126] width 371 height 23
click at [773, 126] on icon "reset" at bounding box center [775, 126] width 7 height 7
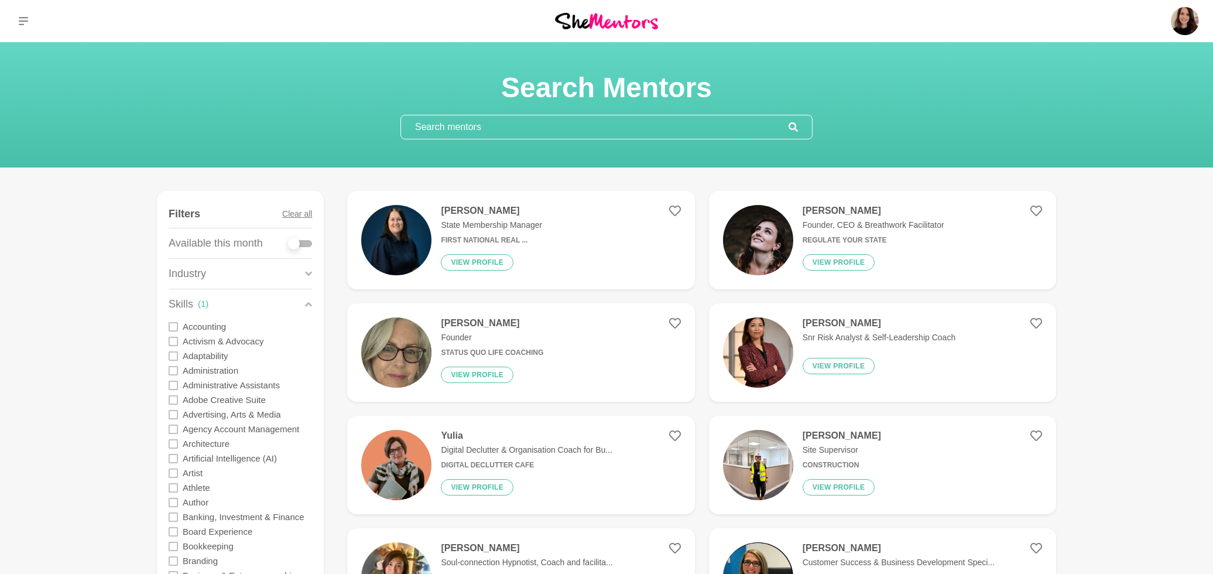
click at [303, 240] on div at bounding box center [300, 243] width 23 height 7
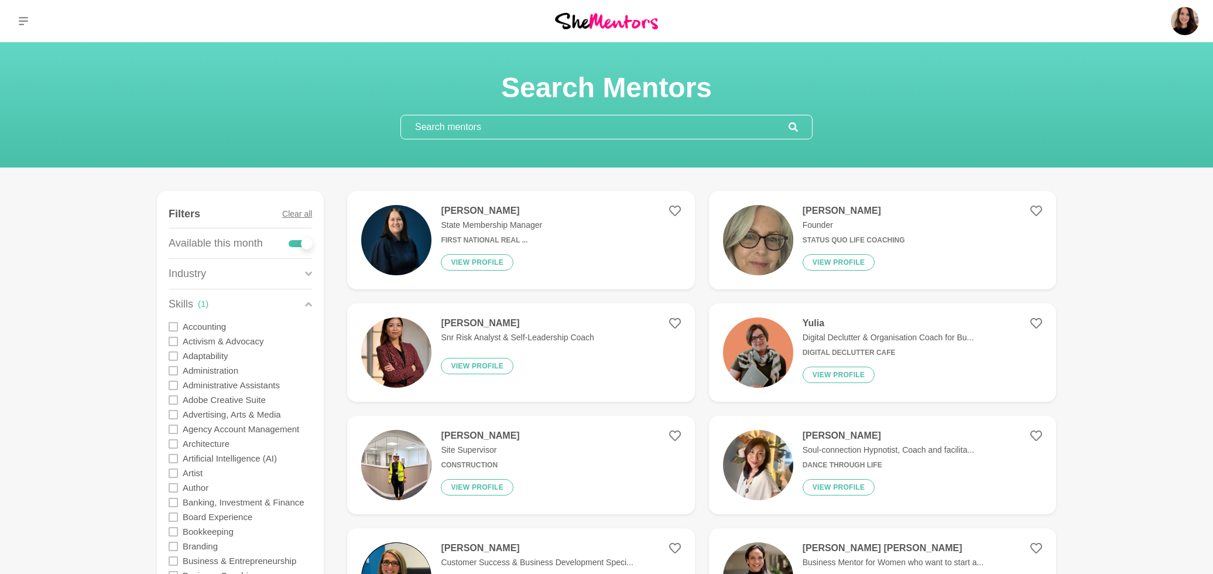
click at [303, 241] on div at bounding box center [307, 244] width 12 height 12
checkbox input "false"
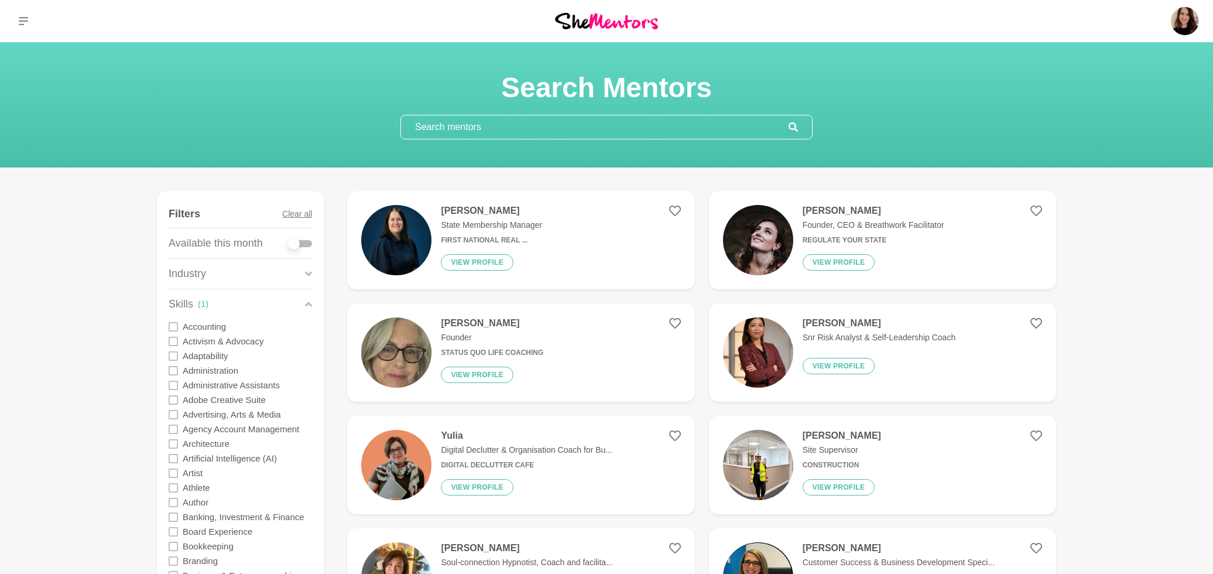
click at [425, 129] on input "text" at bounding box center [595, 126] width 388 height 23
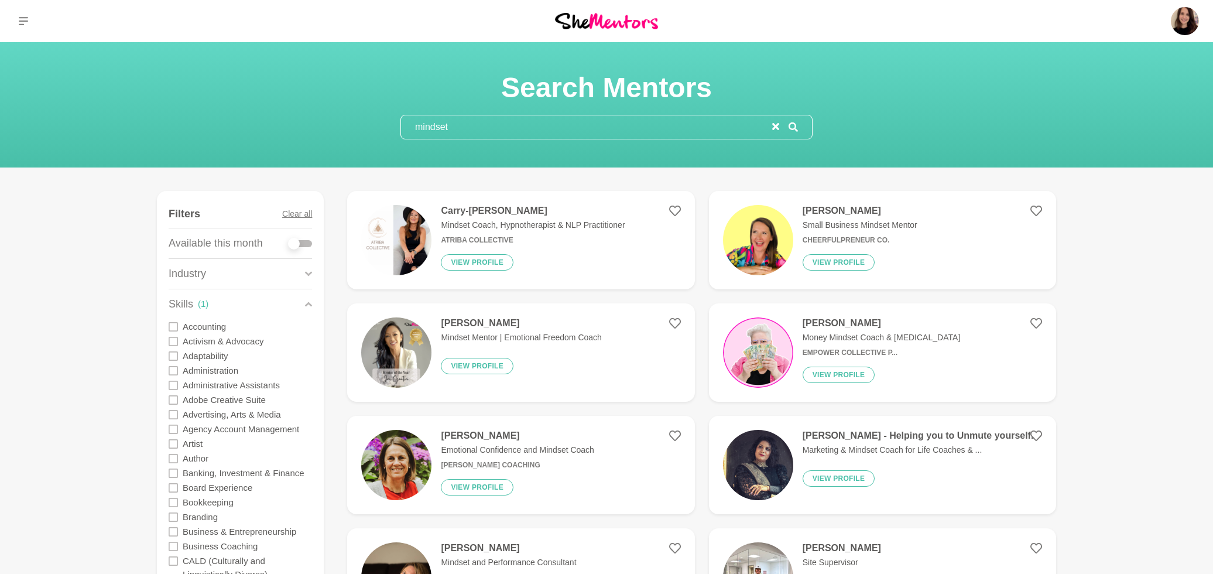
type input "mindset"
click at [302, 240] on div at bounding box center [300, 243] width 23 height 7
checkbox input "true"
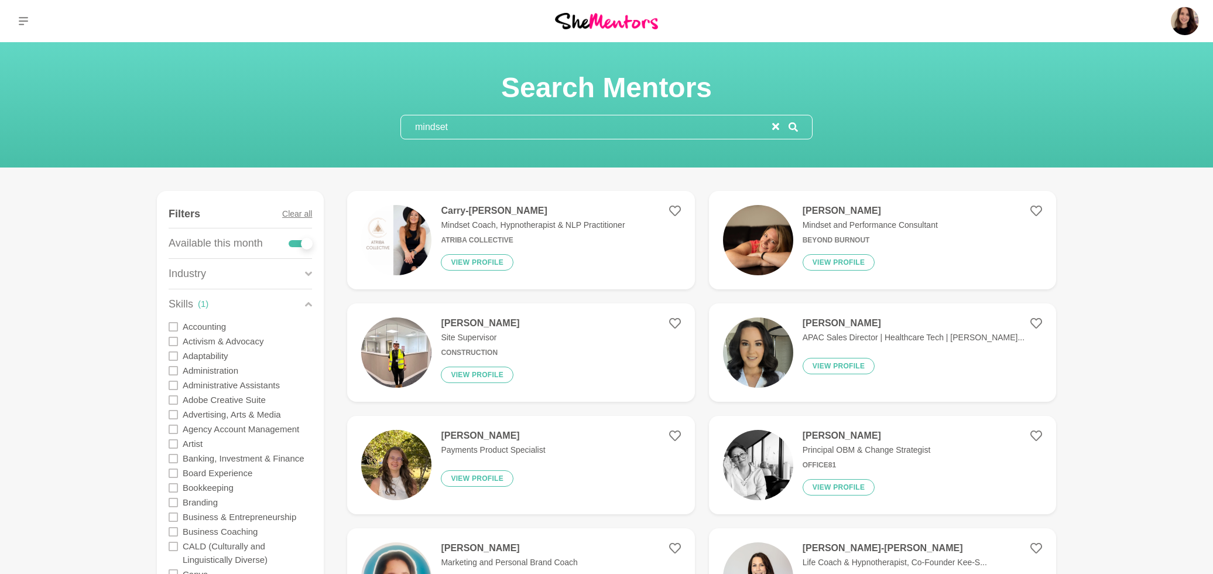
click at [381, 240] on img at bounding box center [396, 240] width 70 height 70
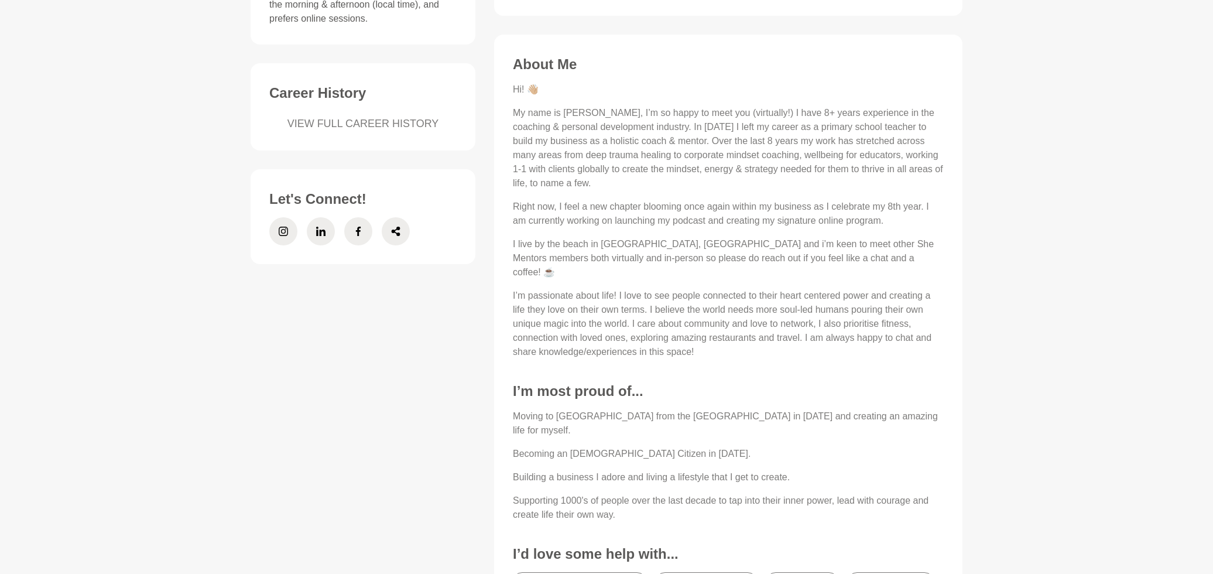
scroll to position [55, 0]
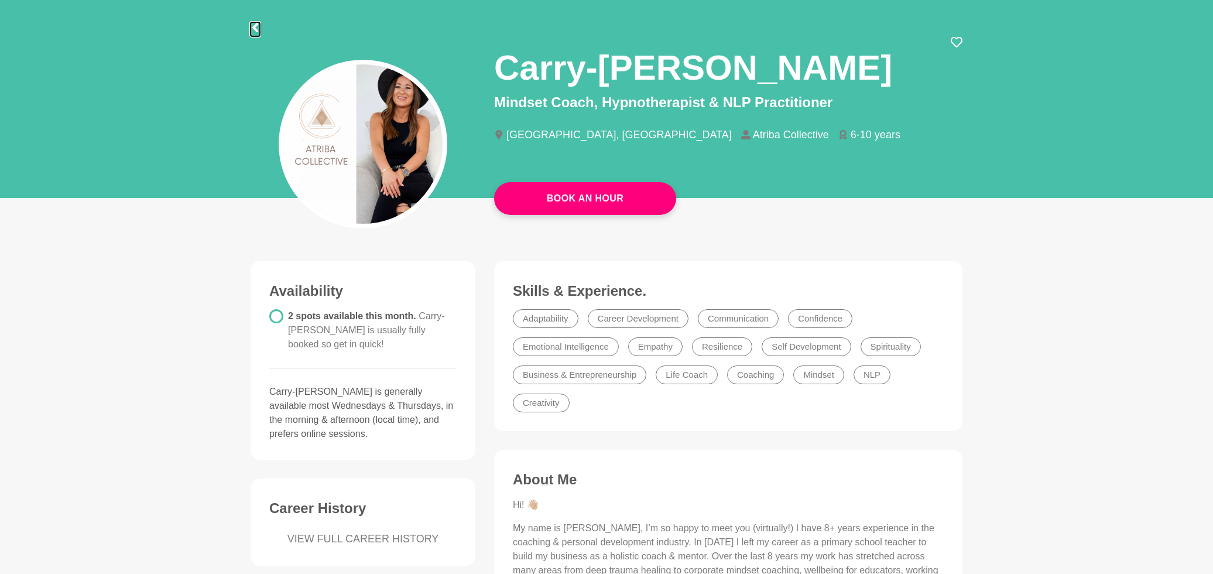
click at [254, 26] on icon at bounding box center [255, 27] width 6 height 9
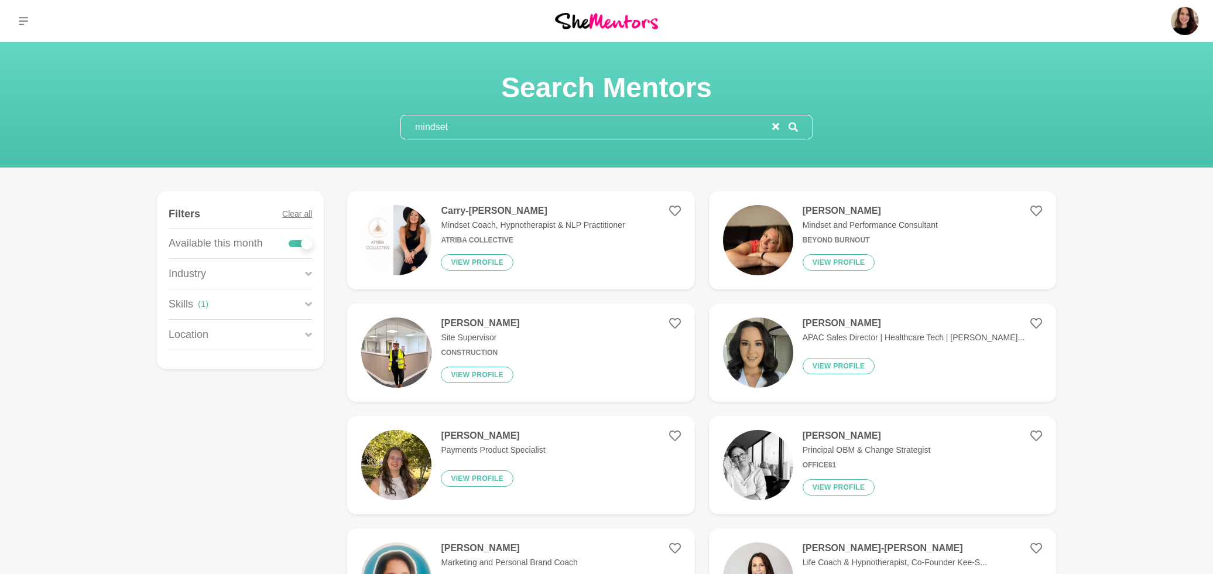
click at [749, 253] on img at bounding box center [758, 240] width 70 height 70
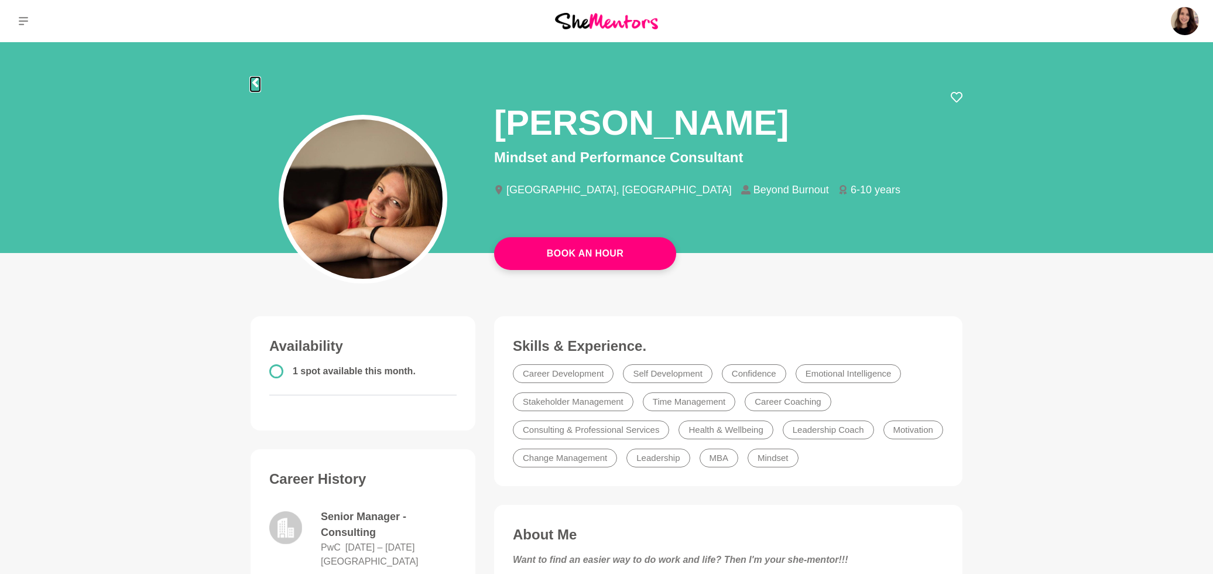
click at [258, 85] on icon at bounding box center [255, 82] width 6 height 9
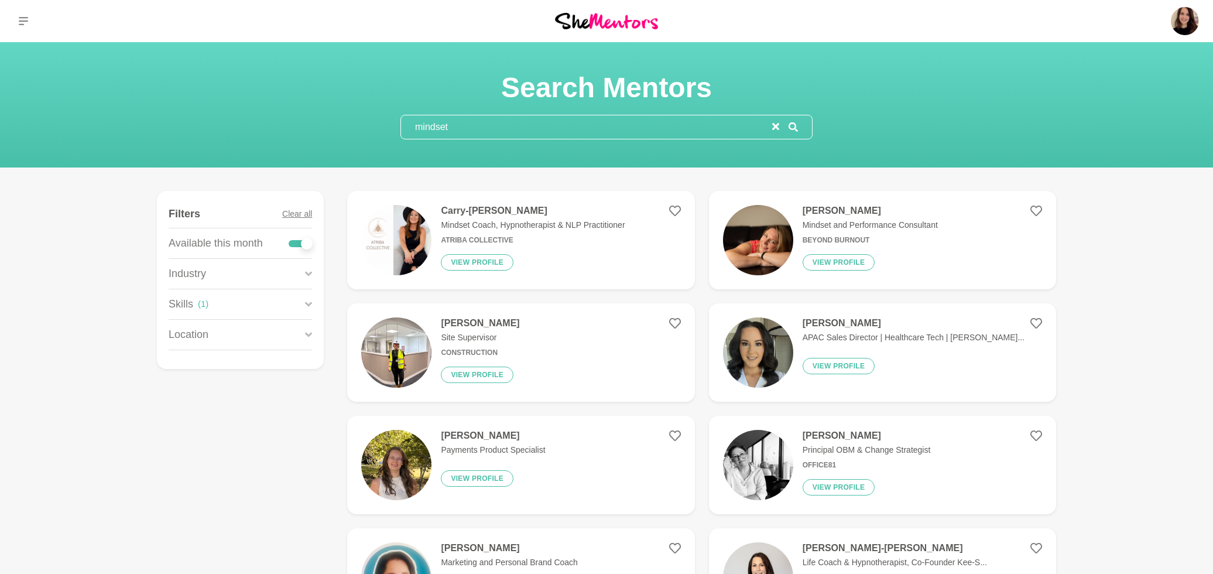
click at [427, 134] on input "mindset" at bounding box center [586, 126] width 371 height 23
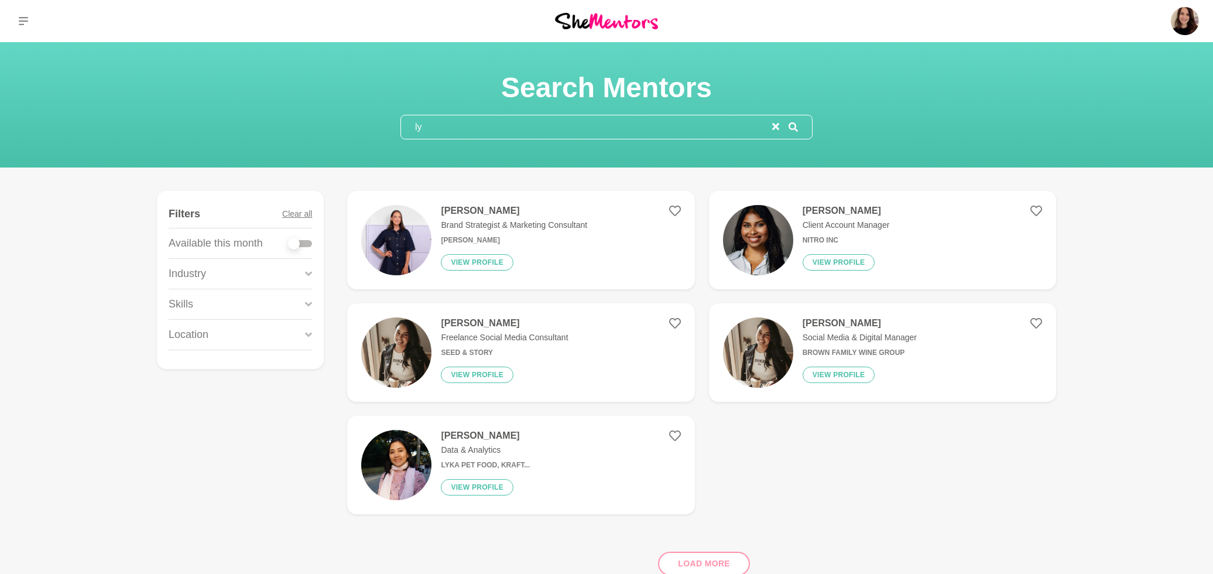
type input "l"
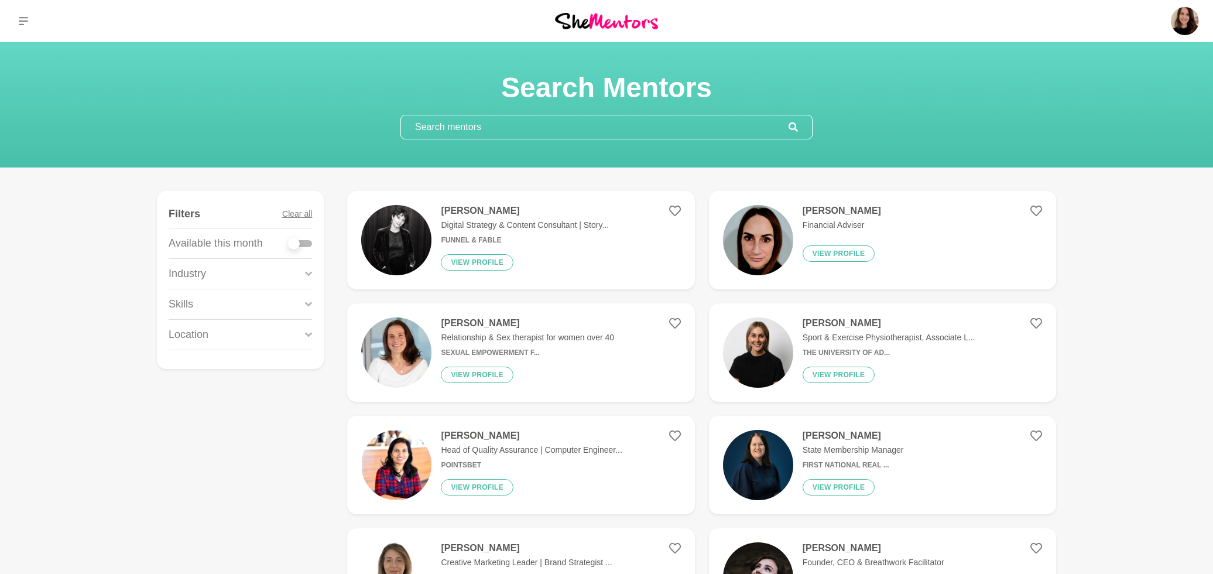
click at [535, 124] on input "text" at bounding box center [595, 126] width 388 height 23
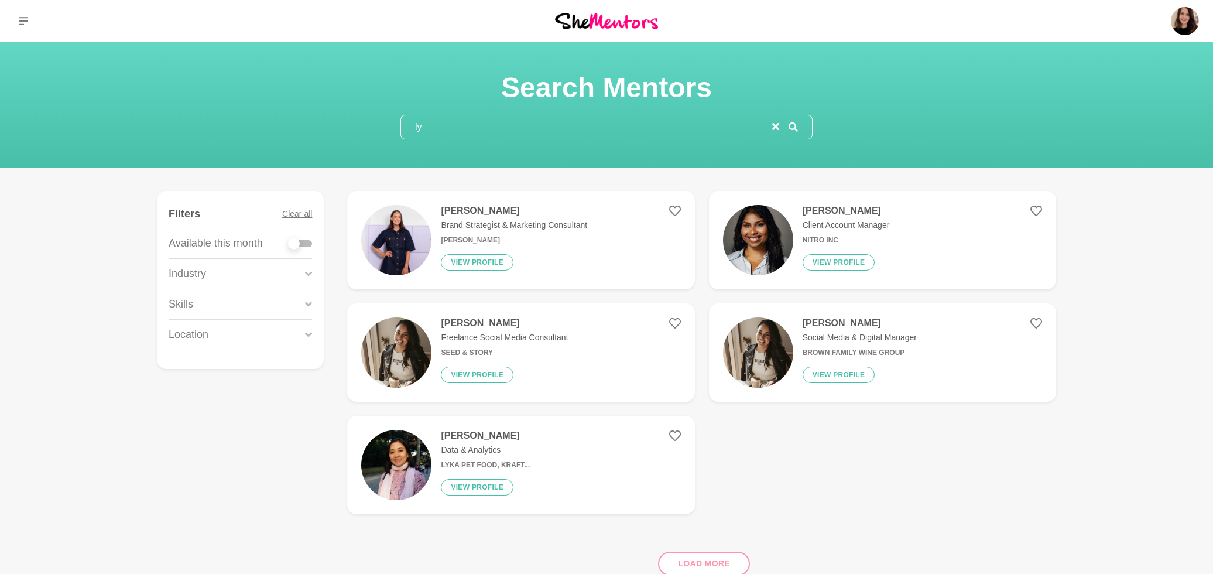
type input "l"
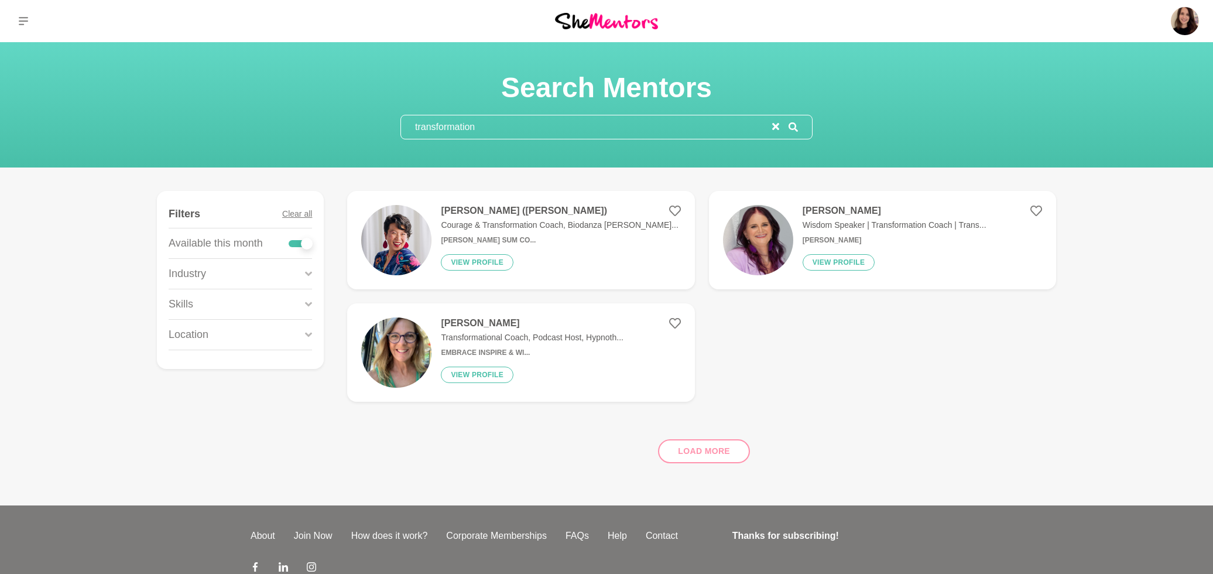
click at [297, 245] on div at bounding box center [300, 243] width 23 height 7
checkbox input "false"
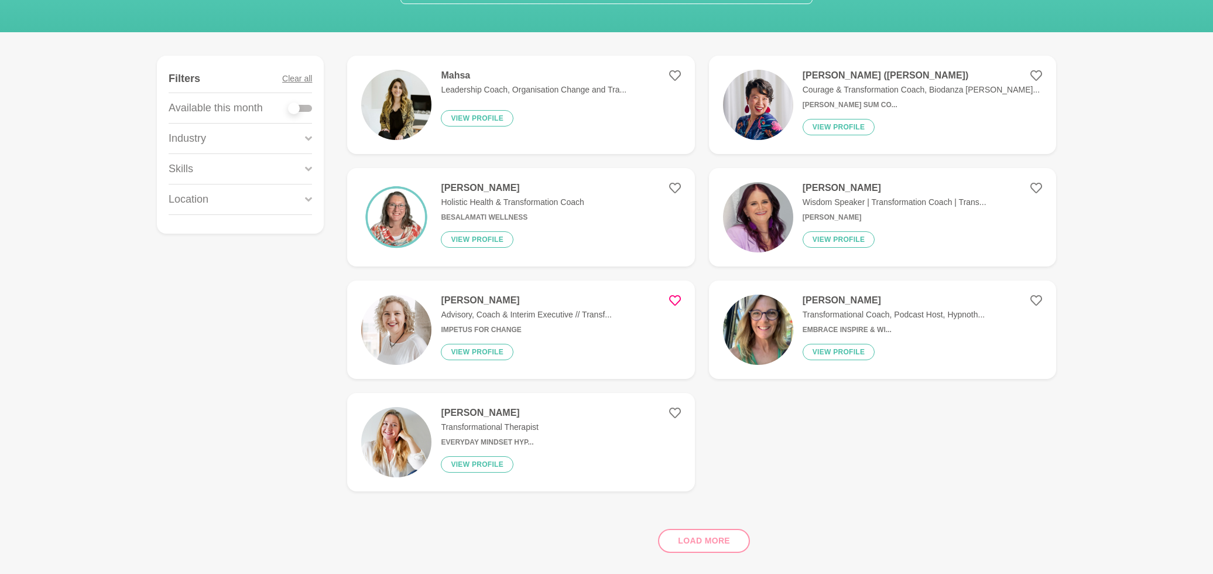
scroll to position [163, 0]
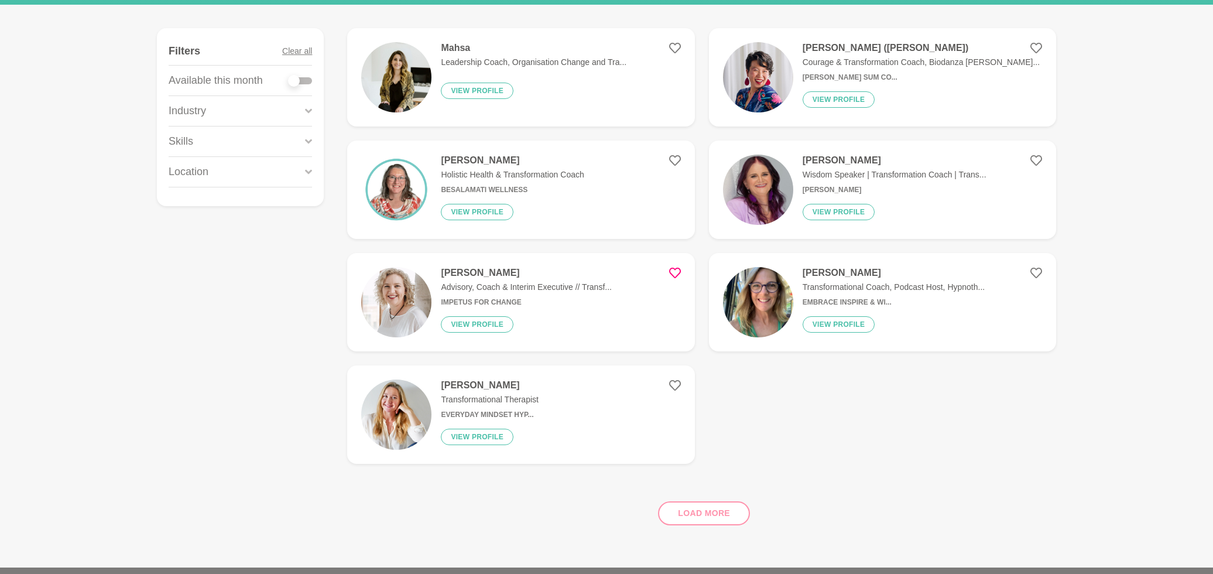
click at [492, 407] on div "Natalia Yusenis Transformational Therapist Everyday Mindset Hyp... View profile" at bounding box center [484, 414] width 107 height 70
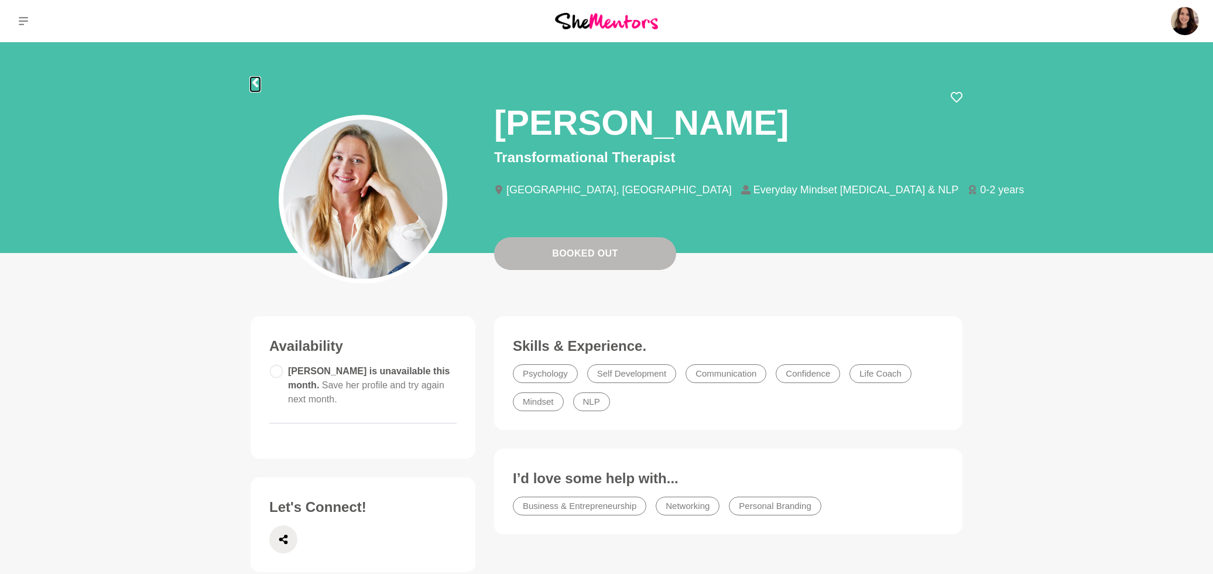
click at [256, 82] on icon at bounding box center [255, 82] width 9 height 9
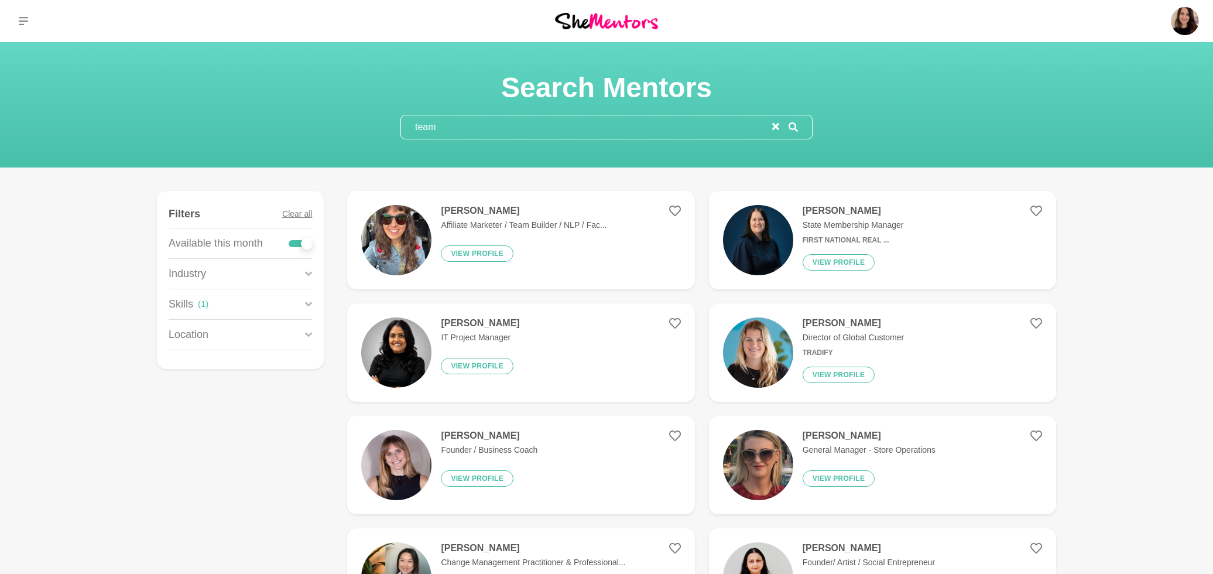
click at [191, 307] on p "Skills" at bounding box center [181, 304] width 25 height 16
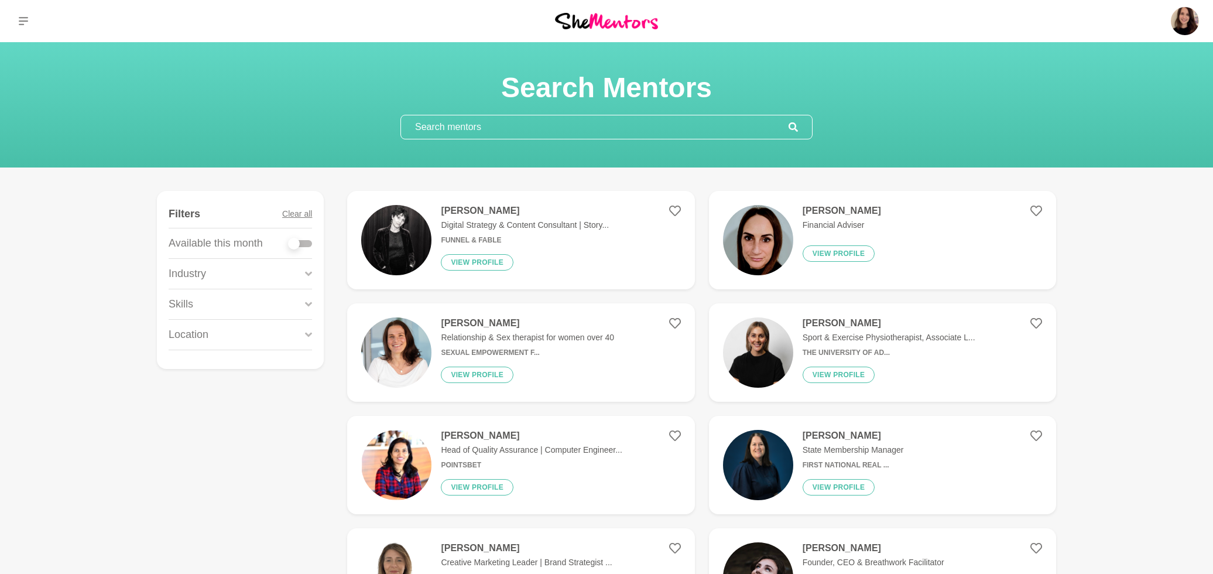
click at [453, 129] on input "text" at bounding box center [595, 126] width 388 height 23
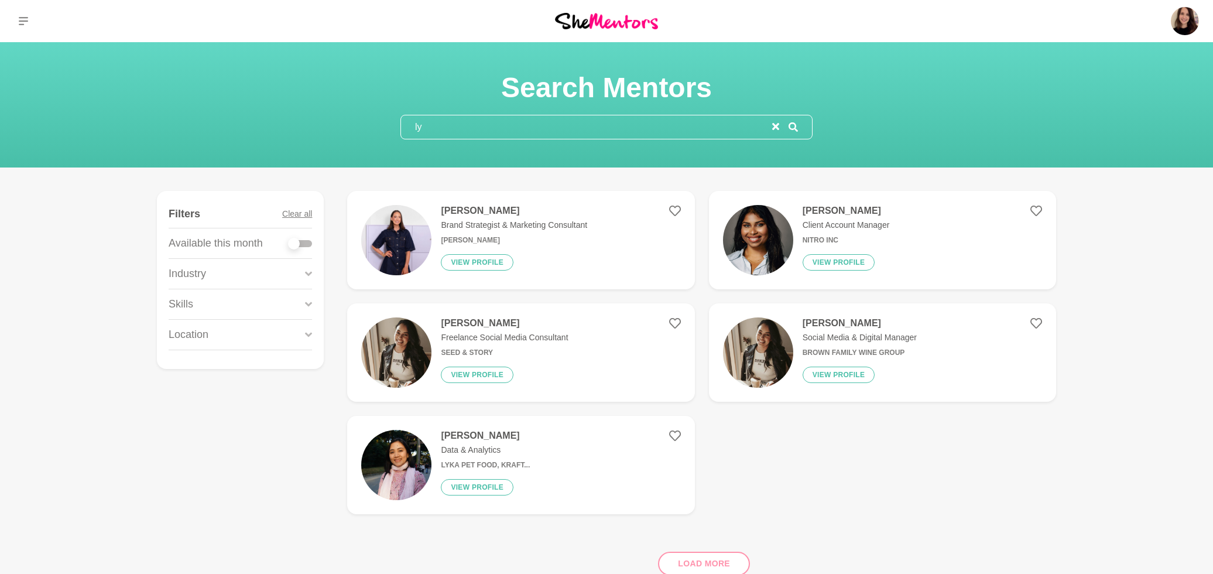
type input "l"
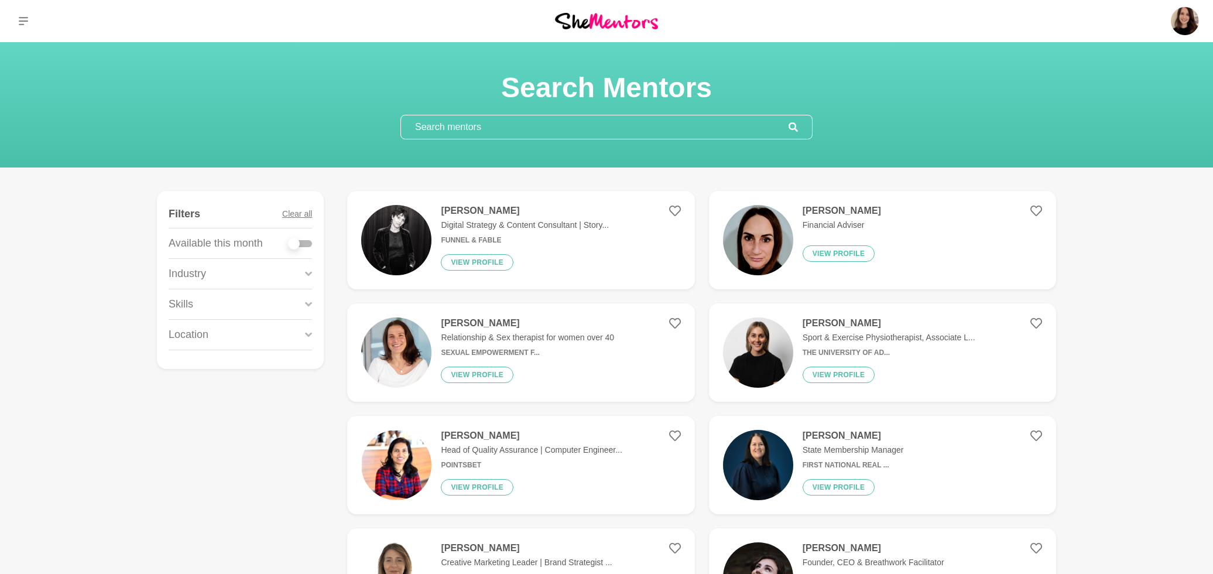
click at [491, 122] on input "text" at bounding box center [595, 126] width 388 height 23
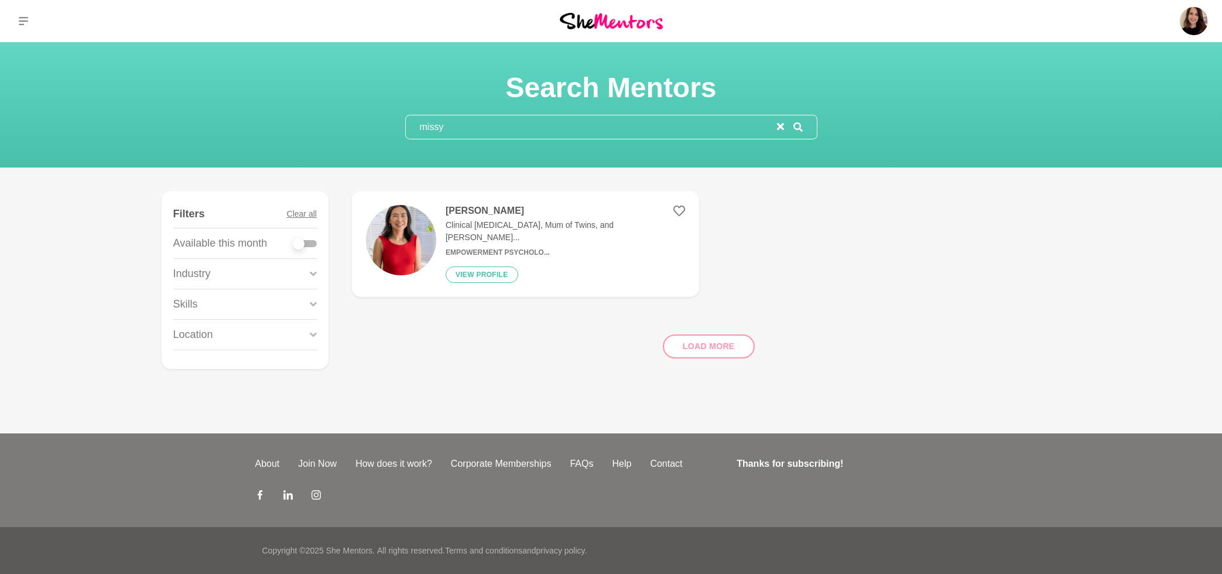
type input "missy"
click at [482, 248] on h6 "Empowerment Psycholo..." at bounding box center [564, 252] width 239 height 9
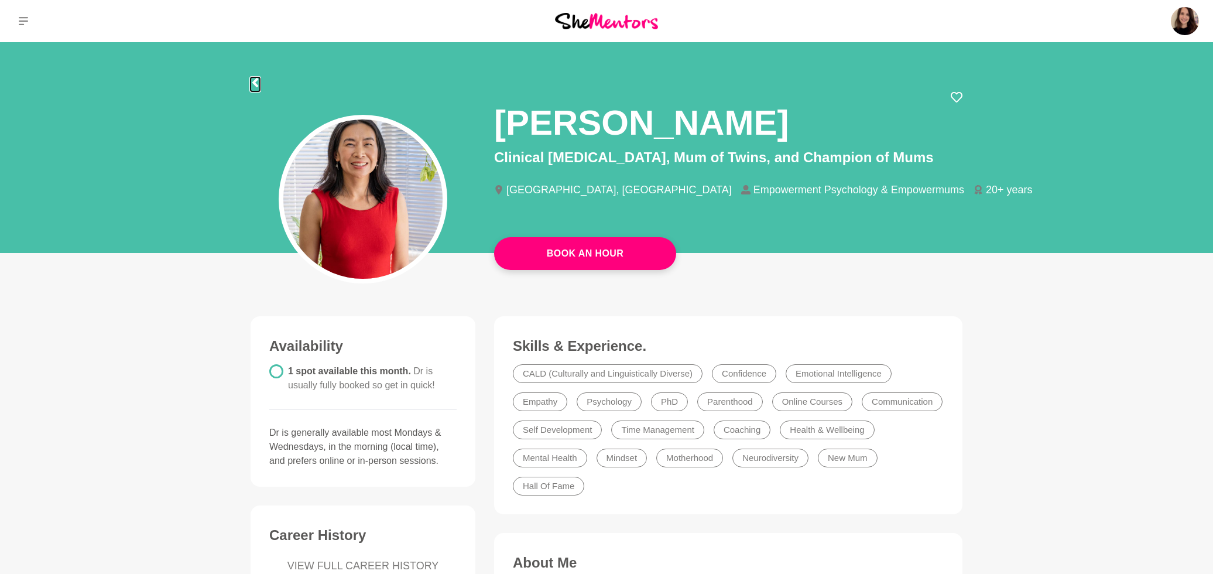
click at [256, 84] on icon at bounding box center [255, 82] width 6 height 9
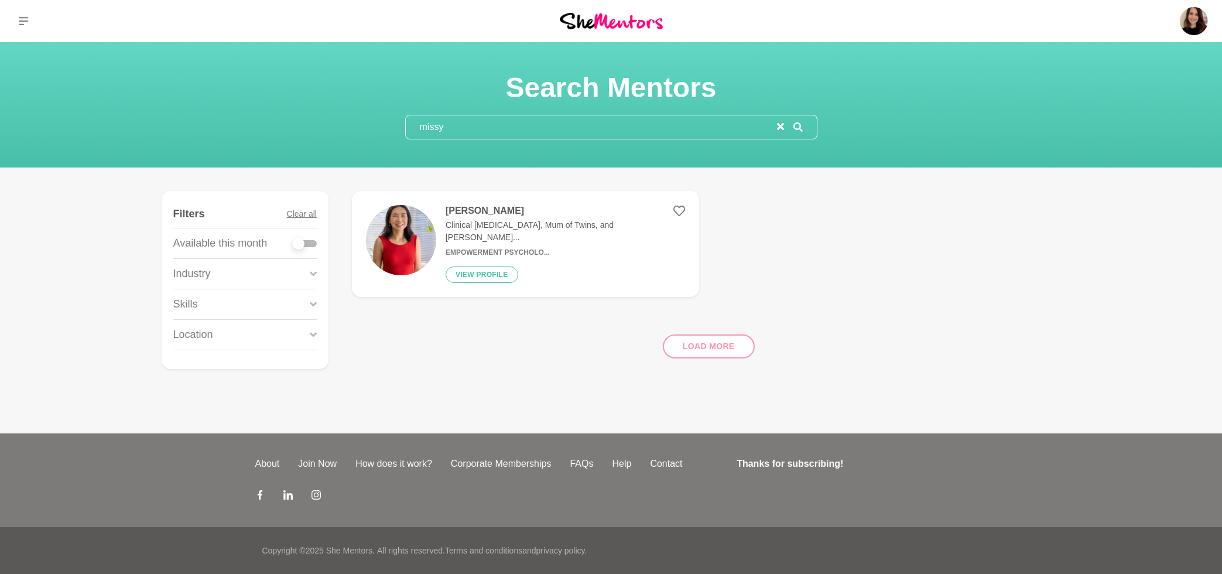
click at [437, 122] on input "missy" at bounding box center [591, 126] width 371 height 23
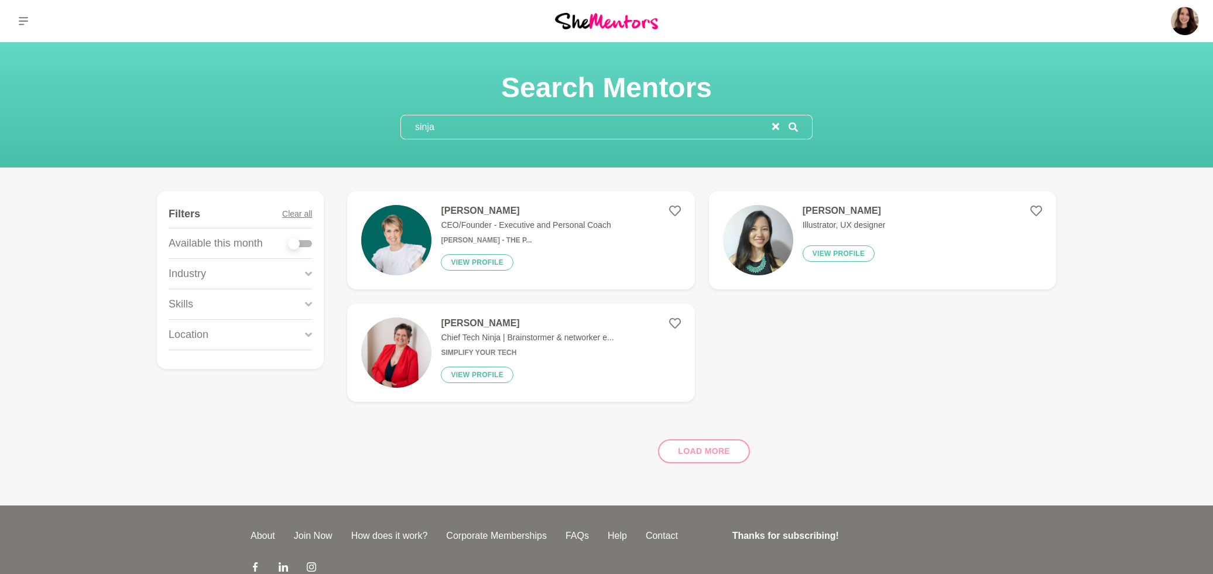
type input "sinja"
click at [441, 216] on h4 "[PERSON_NAME]" at bounding box center [526, 211] width 170 height 12
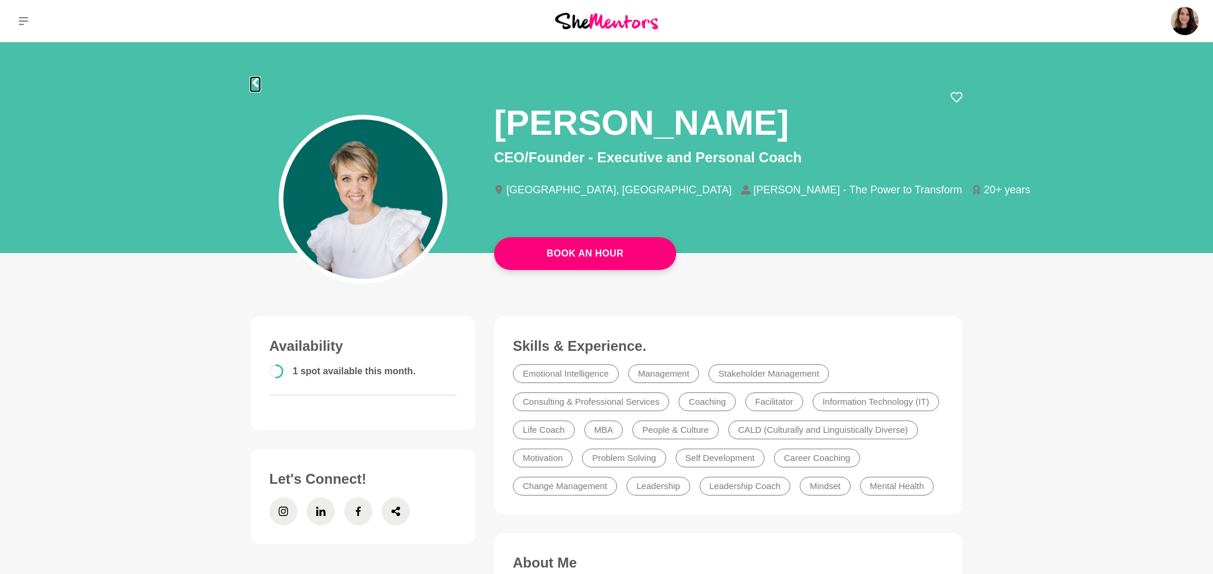
click at [257, 83] on icon at bounding box center [255, 82] width 9 height 9
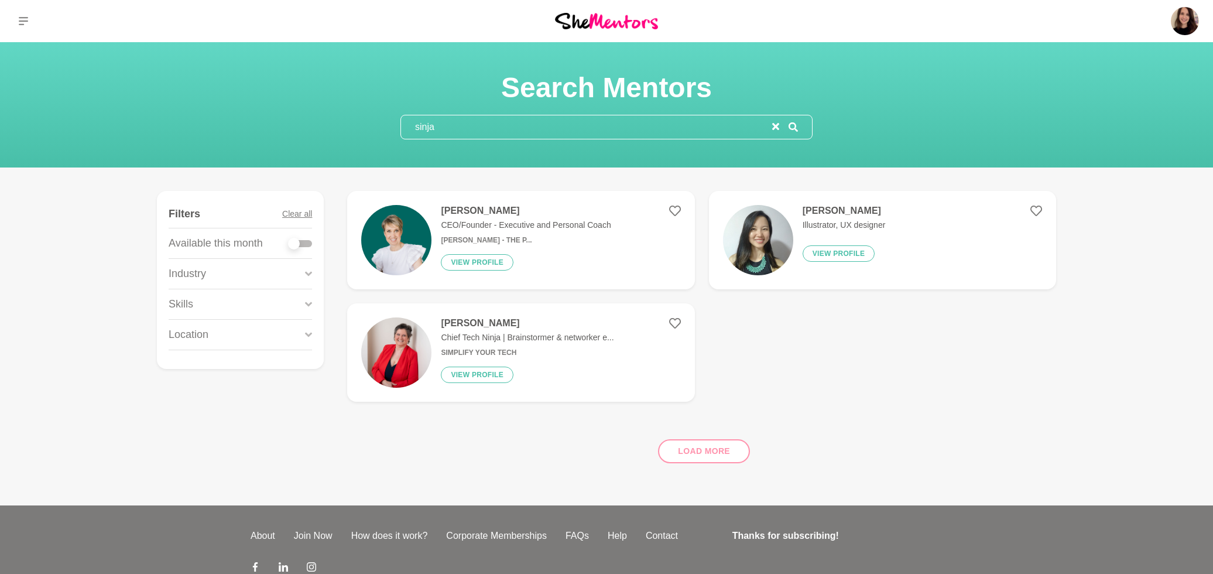
click at [491, 138] on input "sinja" at bounding box center [586, 126] width 371 height 23
click at [491, 134] on input "sinja" at bounding box center [586, 126] width 371 height 23
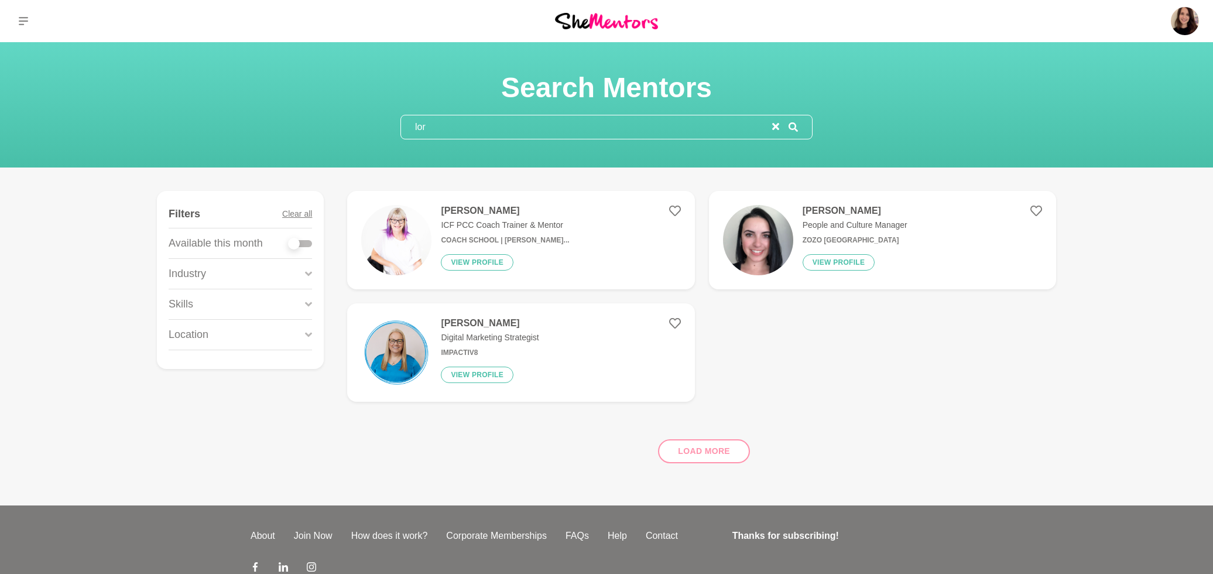
type input "lor"
click at [760, 247] on img at bounding box center [758, 240] width 70 height 70
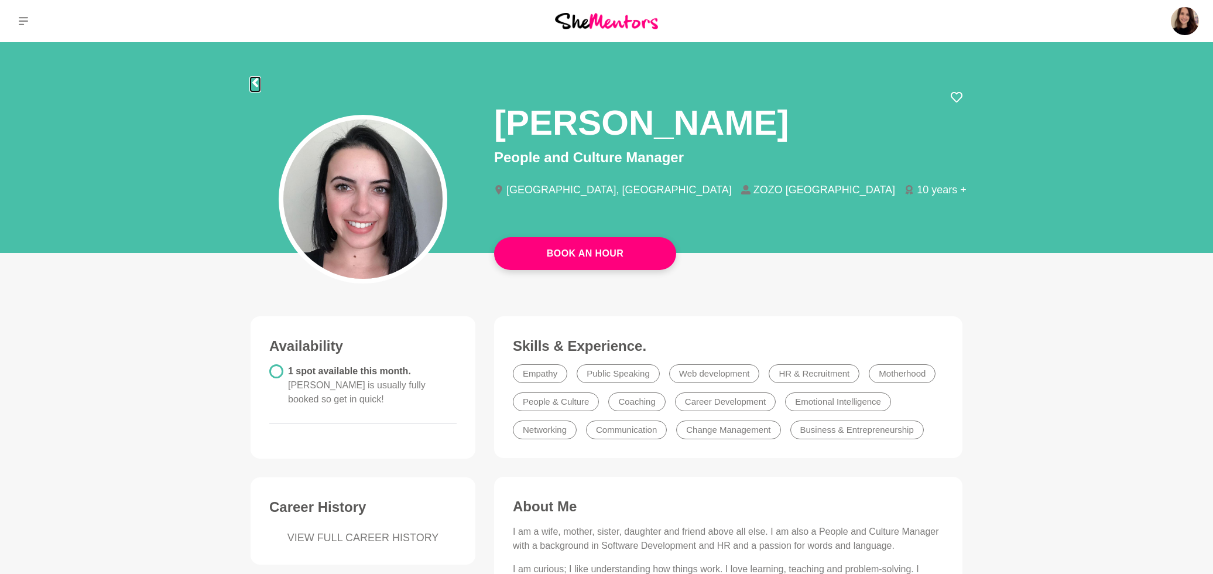
click at [256, 80] on icon at bounding box center [255, 82] width 6 height 9
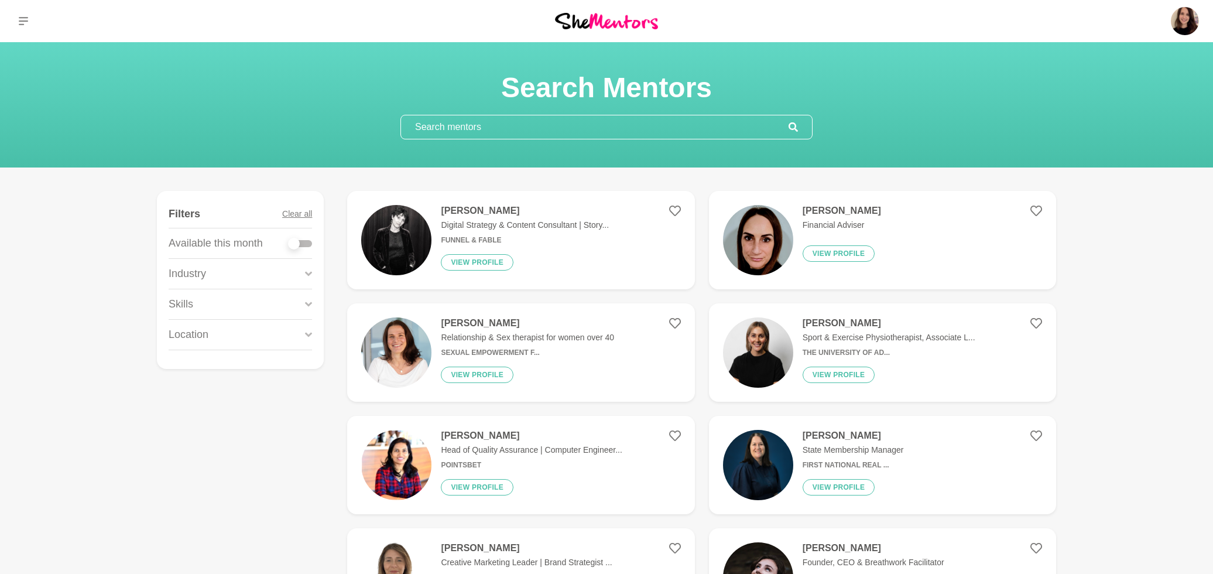
click at [434, 124] on input "text" at bounding box center [595, 126] width 388 height 23
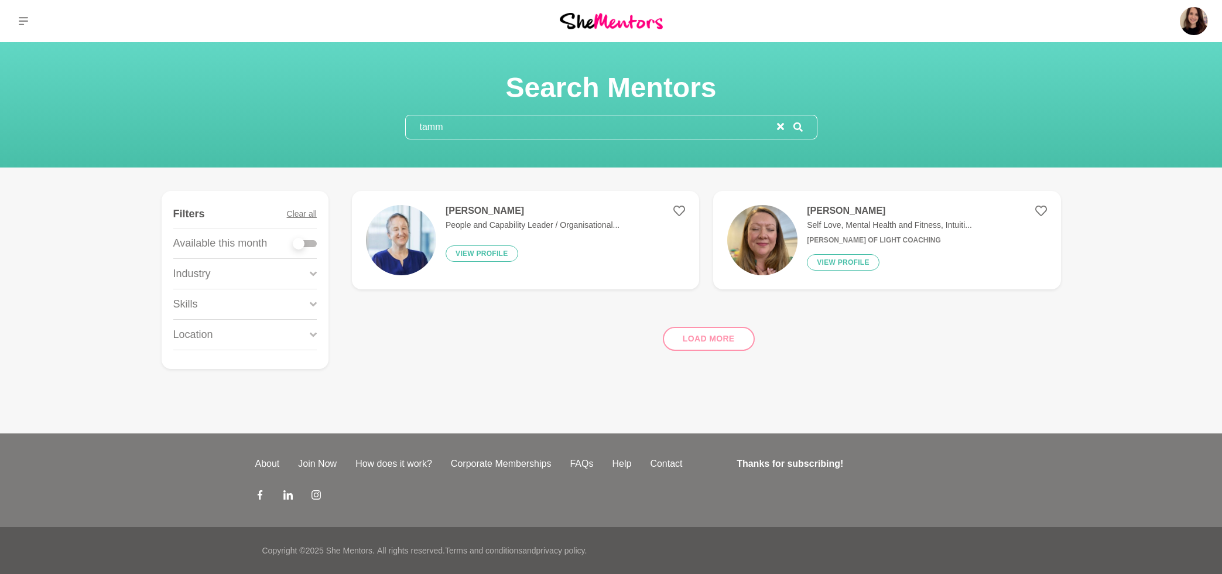
type input "tamm"
click at [800, 253] on div "Tammy McCann Self Love, Mental Health and Fitness, Intuiti... Ray of Light Coac…" at bounding box center [884, 240] width 174 height 70
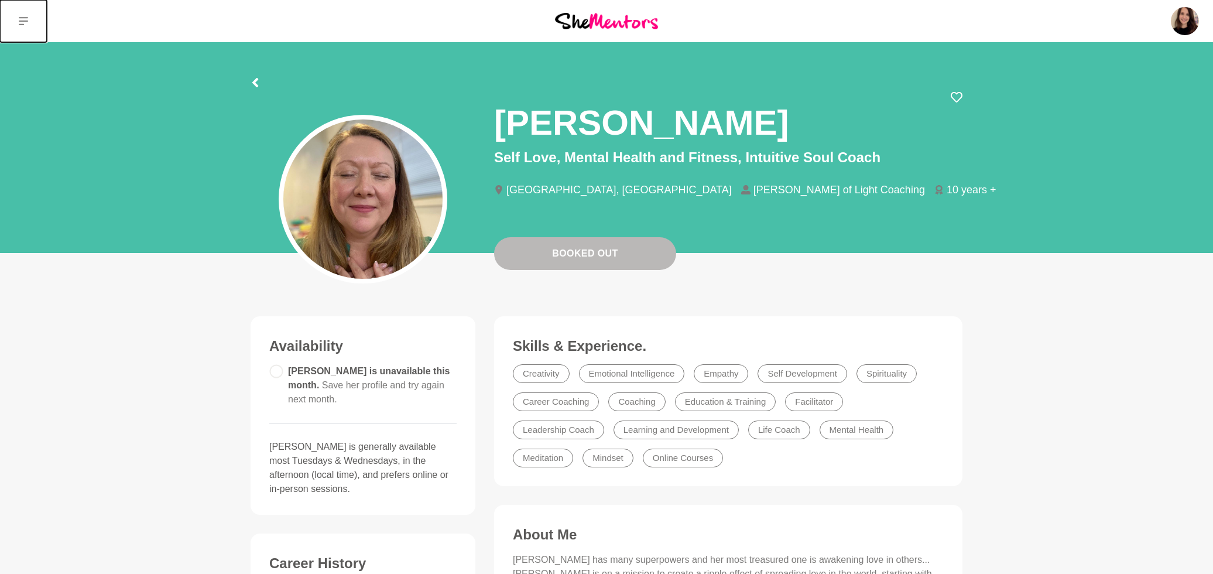
click at [25, 28] on button at bounding box center [23, 21] width 47 height 42
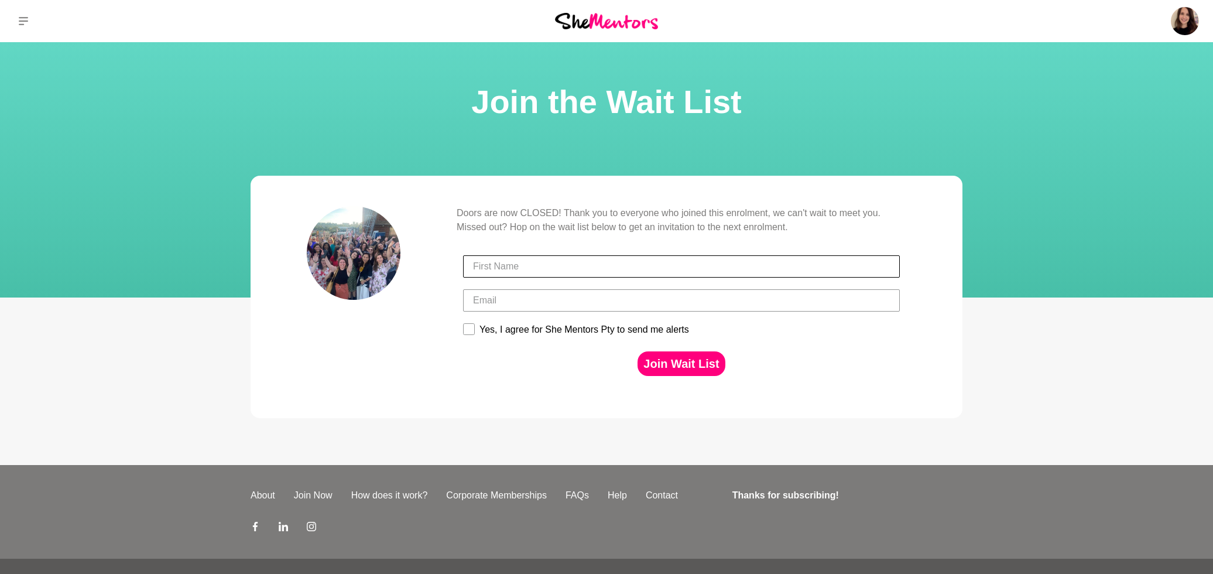
click at [493, 271] on input "First Name" at bounding box center [681, 266] width 437 height 22
type input "[PERSON_NAME]"
click at [560, 296] on input "Email" at bounding box center [681, 300] width 437 height 22
type input "[EMAIL_ADDRESS][DOMAIN_NAME]"
click at [527, 332] on div "Yes, I agree for She Mentors Pty to send me alerts" at bounding box center [584, 329] width 210 height 11
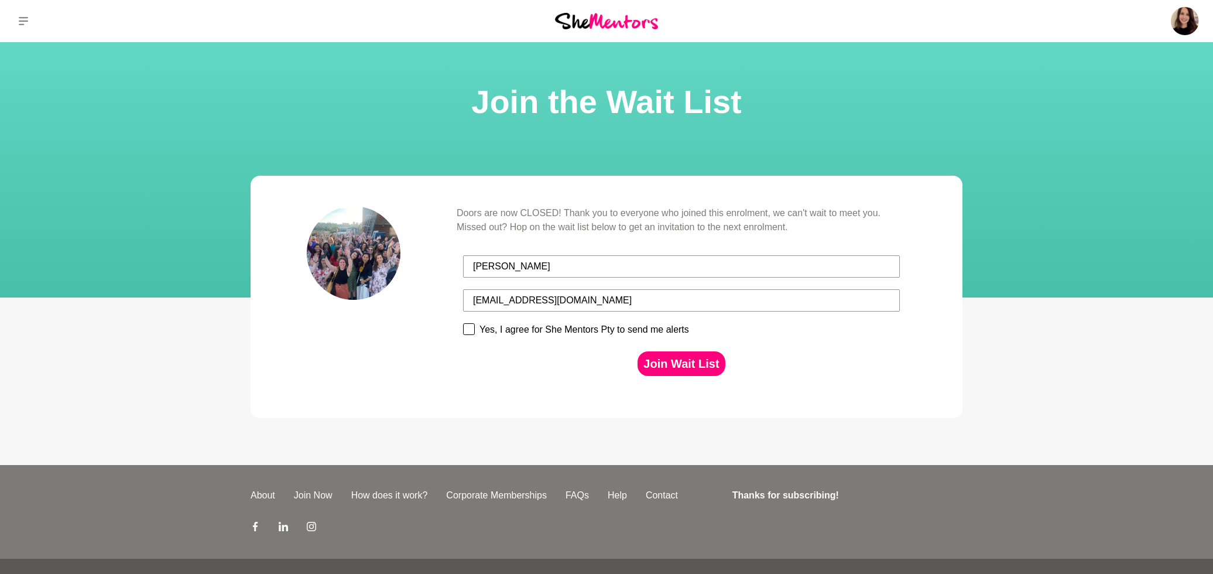
click at [463, 323] on input "Yes, I agree for She Mentors Pty to send me alerts" at bounding box center [462, 323] width 1 height 1
checkbox input "true"
click at [692, 366] on button "Join Wait List" at bounding box center [680, 363] width 87 height 25
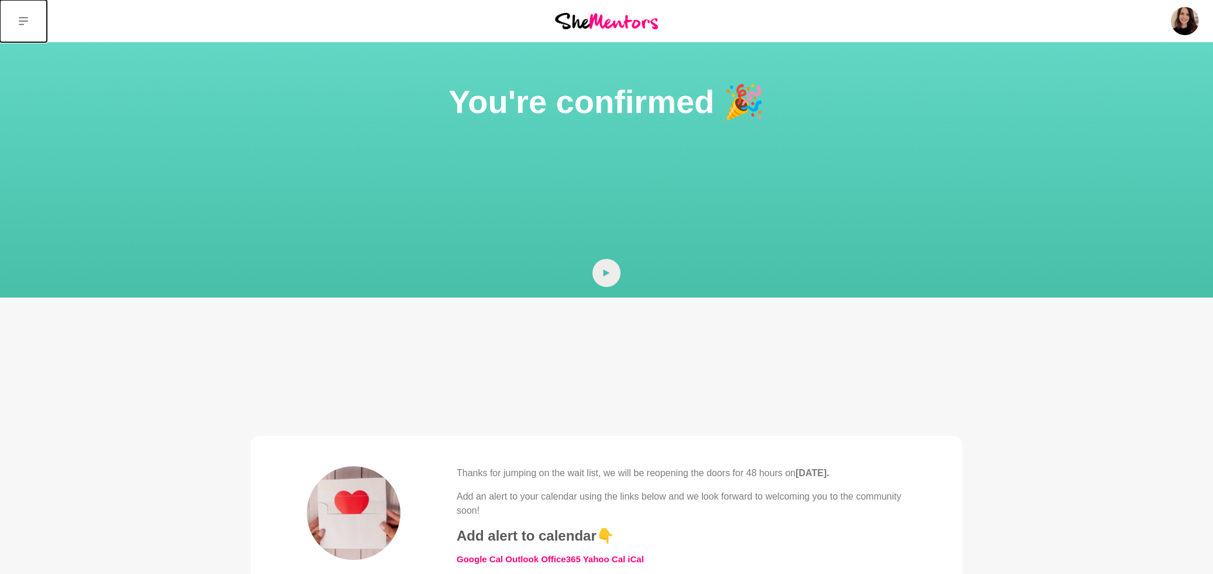
click at [26, 25] on icon at bounding box center [23, 20] width 9 height 9
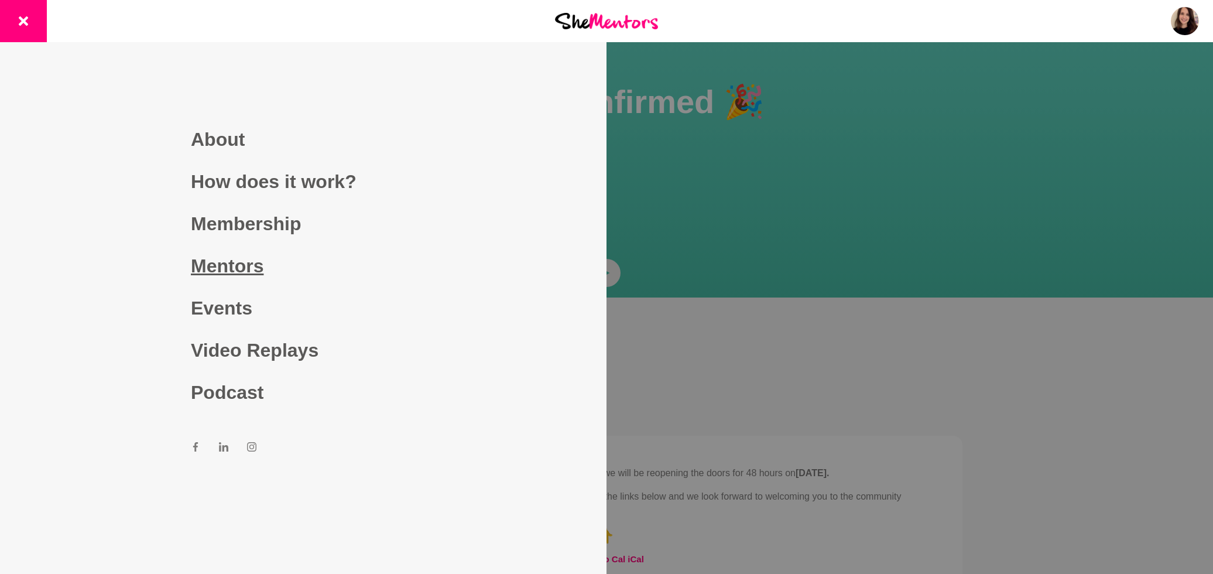
click at [200, 262] on link "Mentors" at bounding box center [303, 266] width 225 height 42
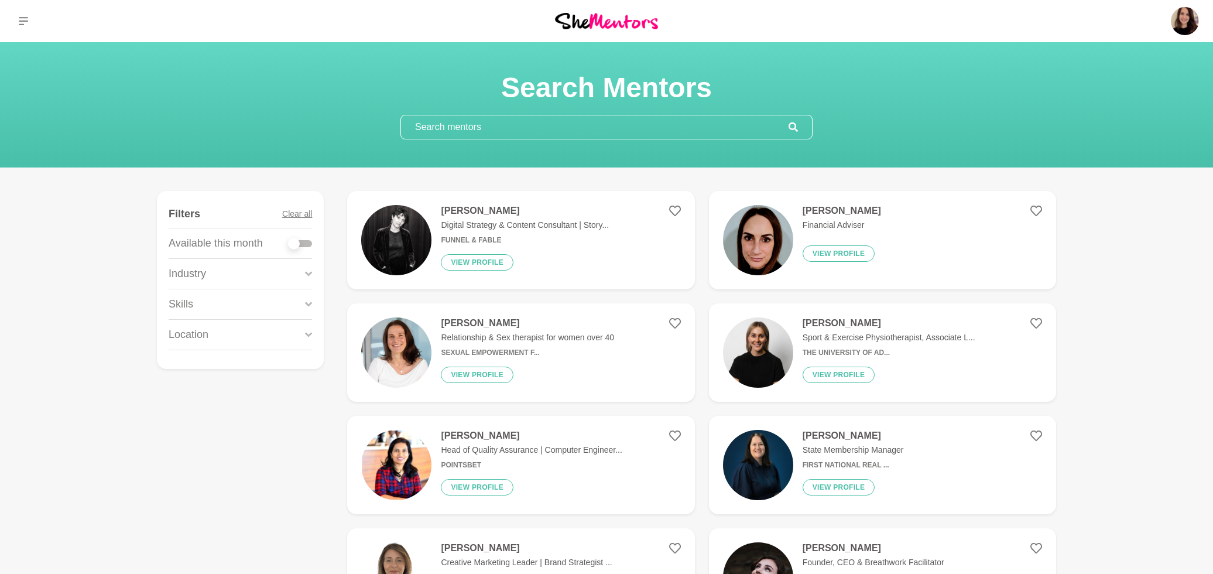
click at [443, 124] on input "text" at bounding box center [595, 126] width 388 height 23
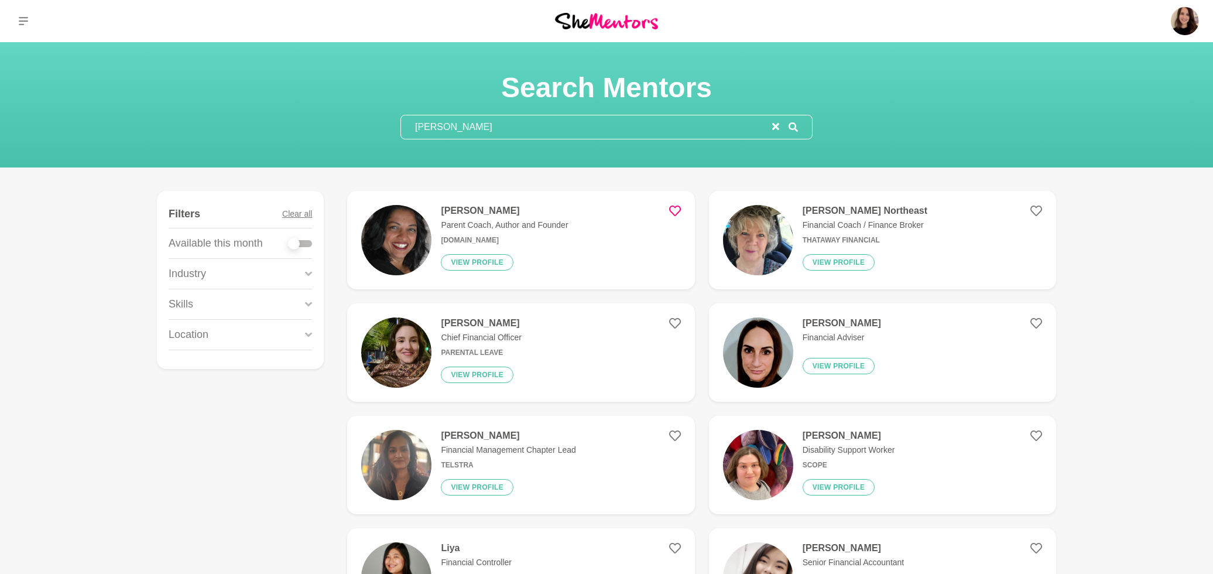
type input "dina"
click at [488, 220] on p "Parent Coach, Author and Founder" at bounding box center [504, 225] width 127 height 12
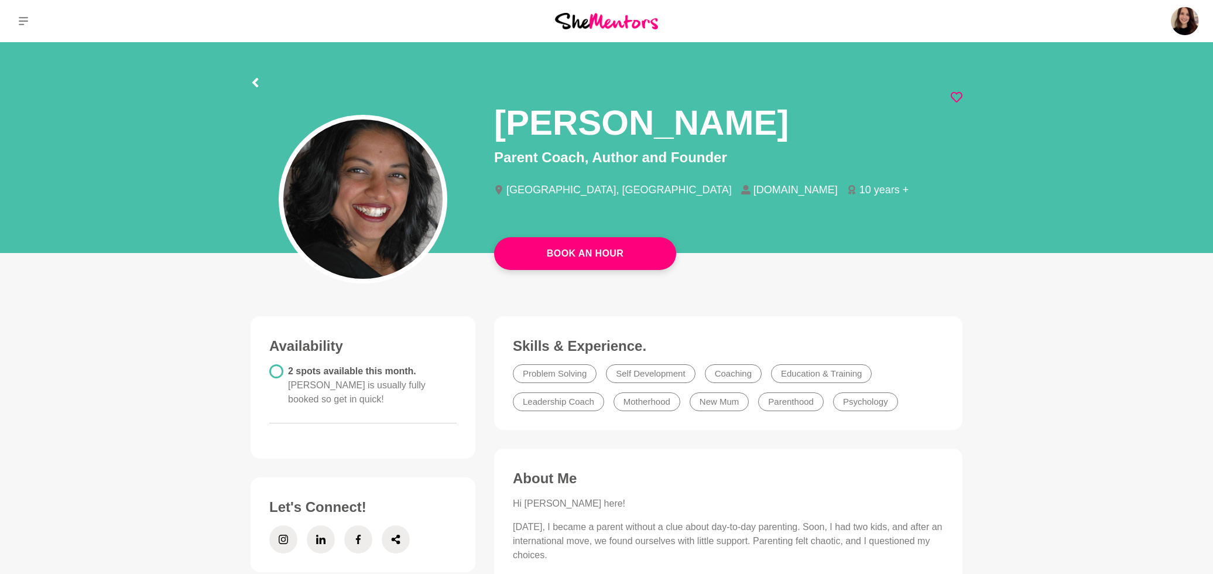
click at [262, 84] on div at bounding box center [607, 80] width 712 height 21
click at [258, 83] on icon at bounding box center [255, 82] width 9 height 9
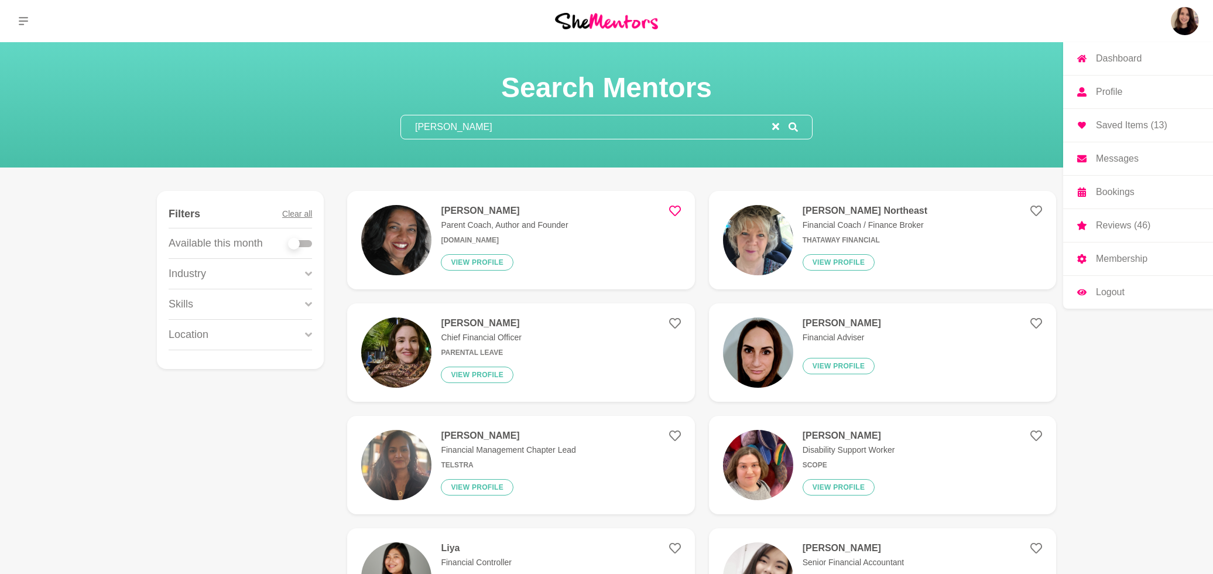
click at [1105, 223] on p "Reviews (46)" at bounding box center [1123, 225] width 54 height 9
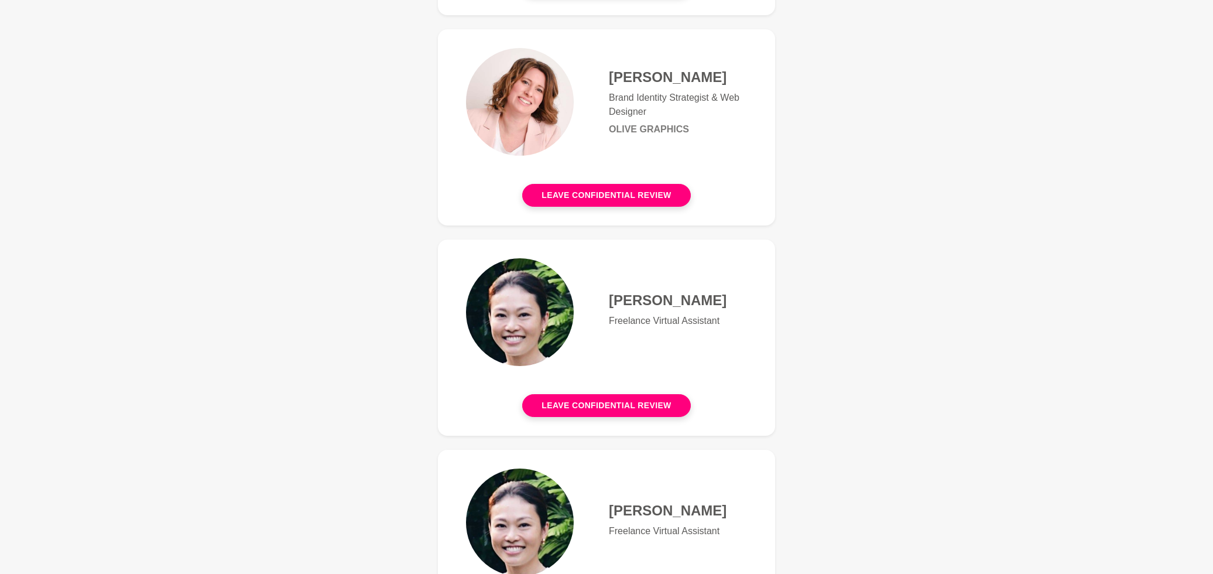
scroll to position [581, 0]
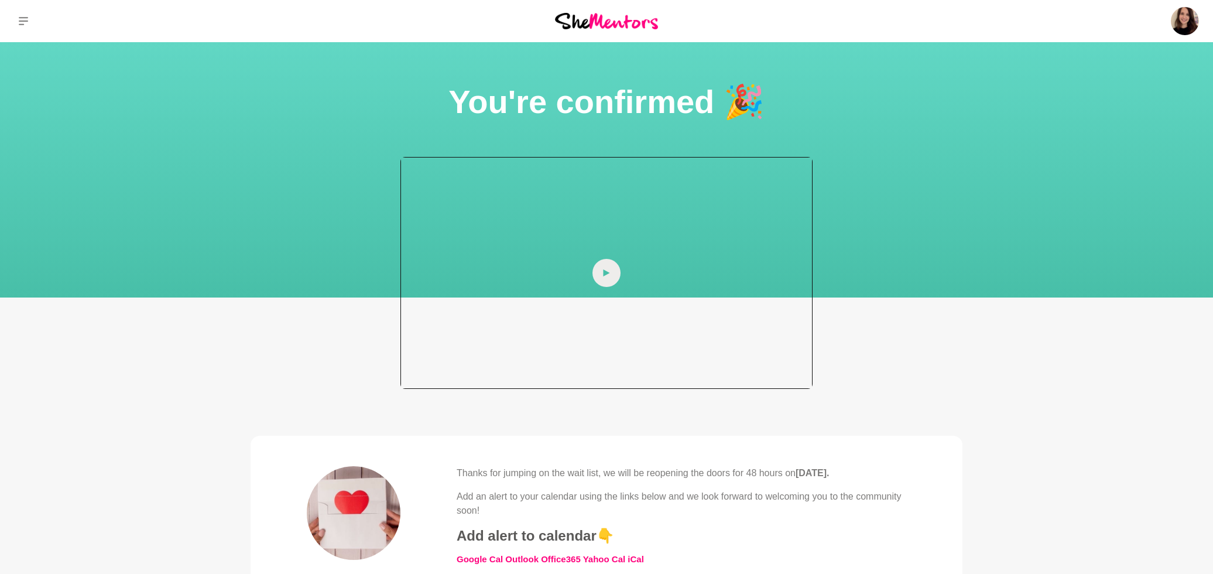
click at [493, 292] on div at bounding box center [606, 273] width 412 height 232
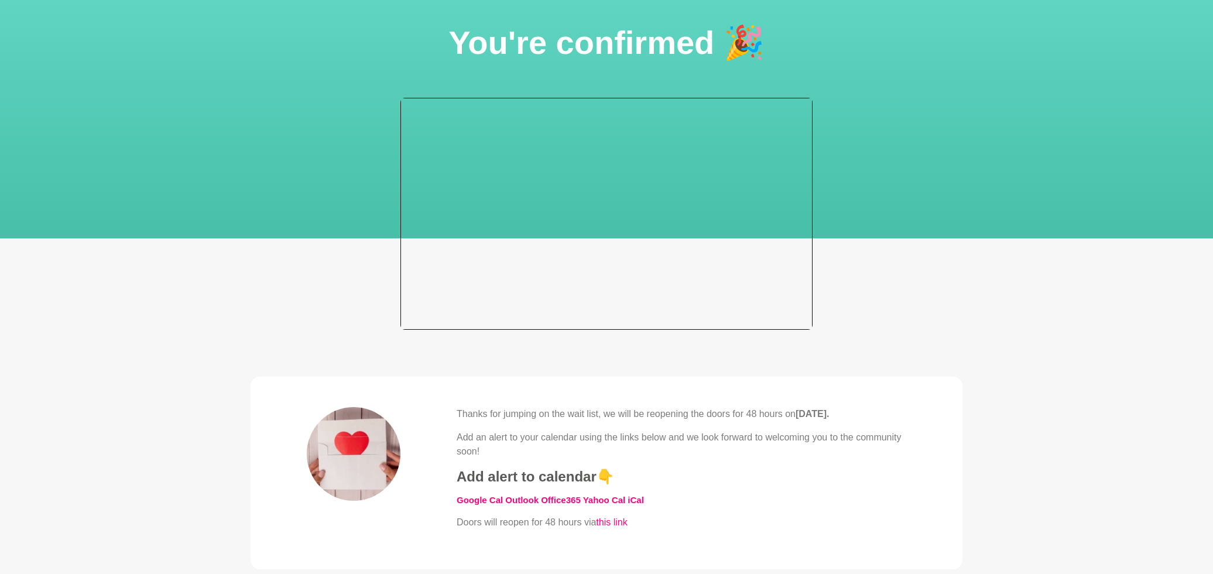
scroll to position [66, 0]
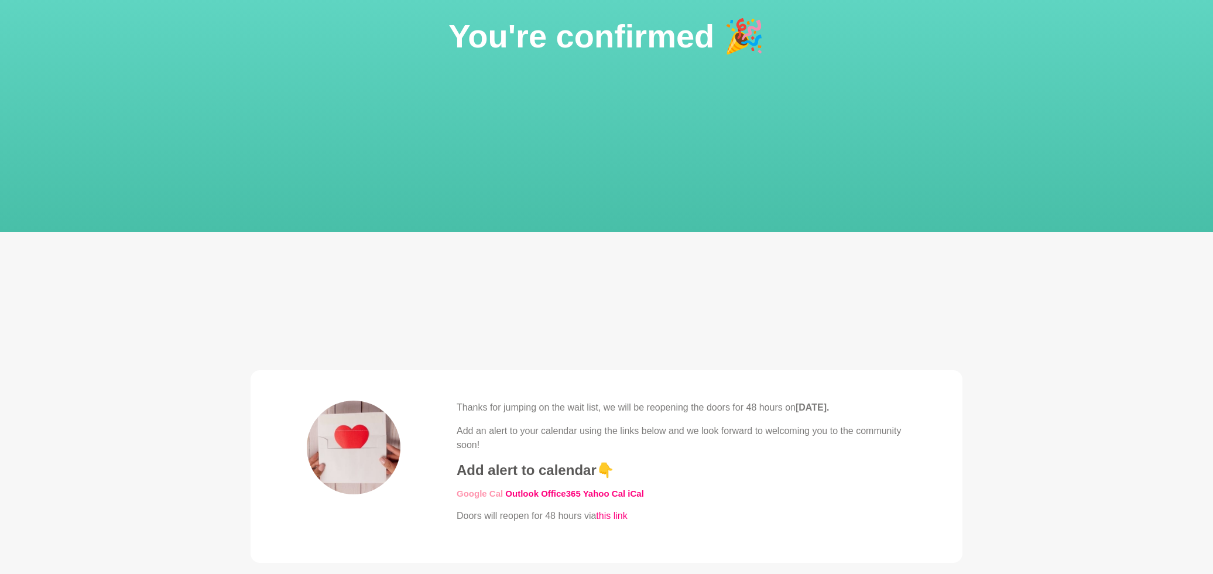
click at [474, 495] on link "​Google Cal" at bounding box center [480, 493] width 46 height 10
click at [588, 229] on div at bounding box center [606, 207] width 412 height 232
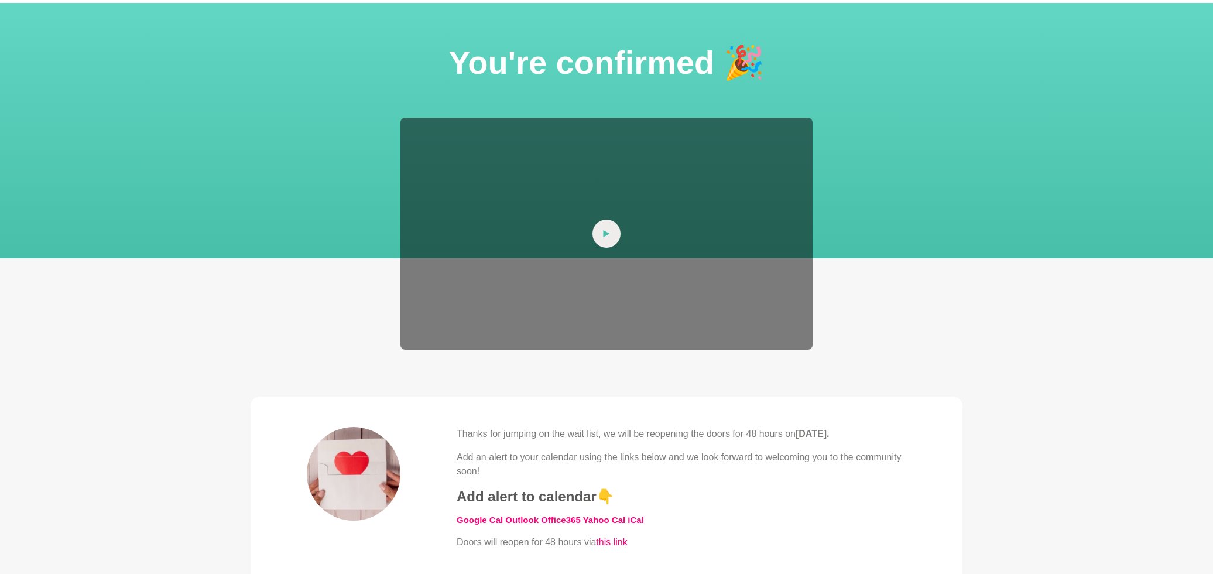
scroll to position [0, 0]
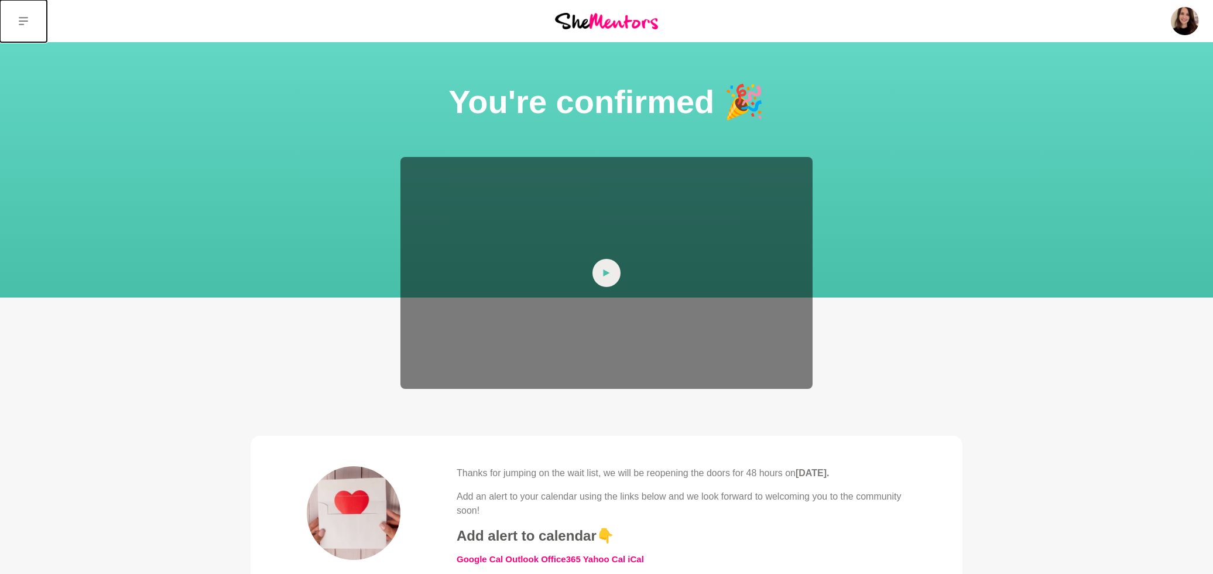
click at [22, 23] on icon at bounding box center [23, 20] width 9 height 9
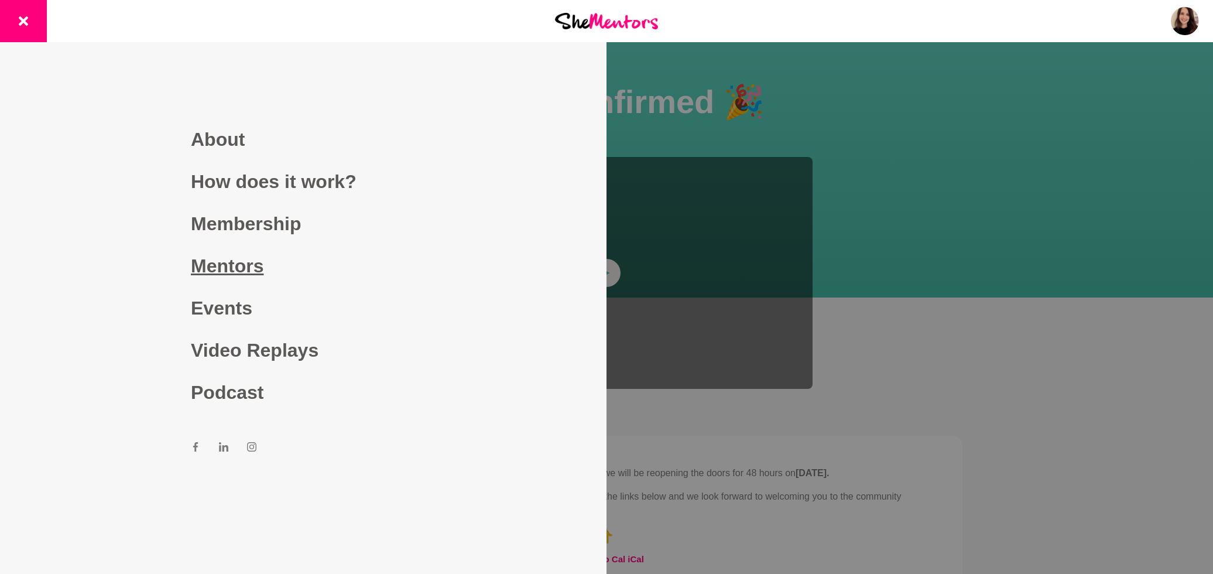
click at [237, 263] on link "Mentors" at bounding box center [303, 266] width 225 height 42
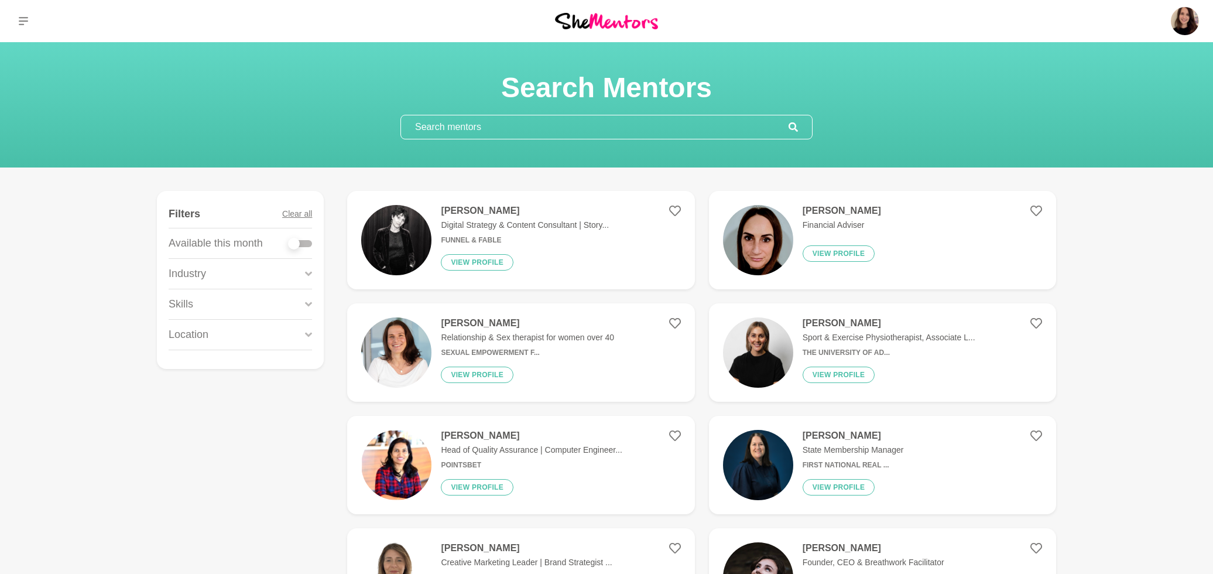
click at [869, 340] on p "Sport & Exercise Physiotherapist, Associate L..." at bounding box center [889, 337] width 173 height 12
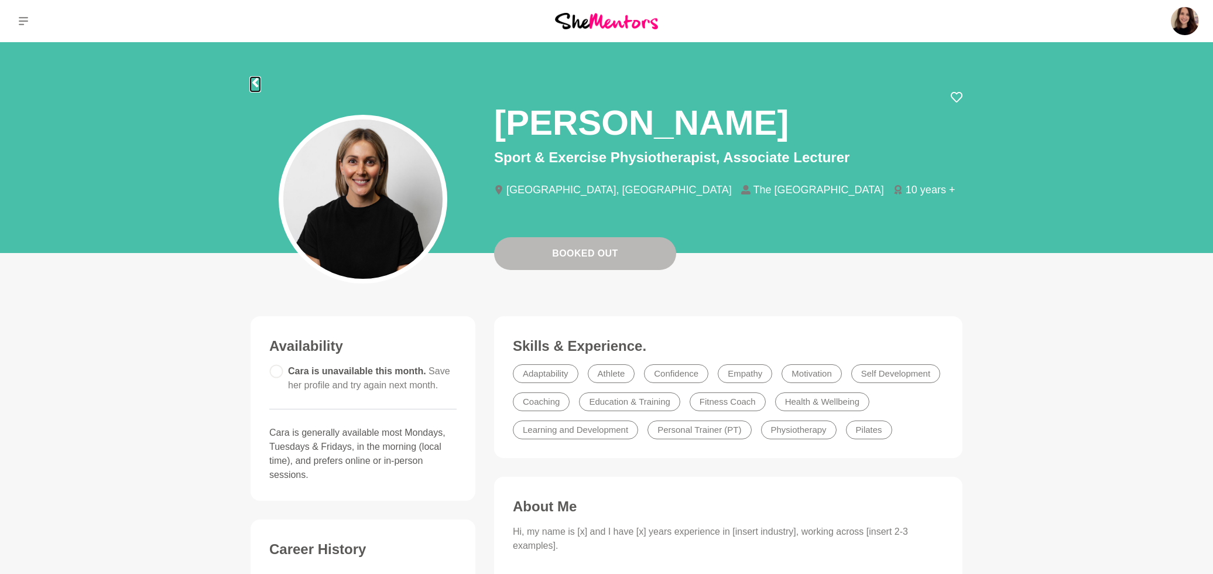
click at [251, 78] on icon at bounding box center [255, 82] width 9 height 9
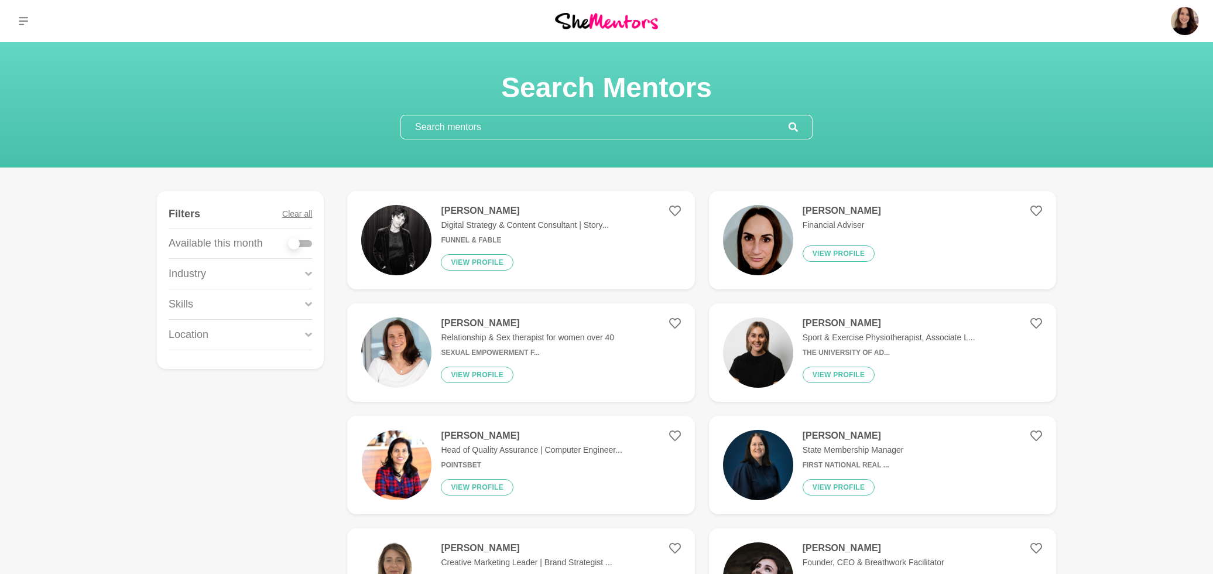
click at [298, 246] on div at bounding box center [294, 244] width 12 height 12
checkbox input "true"
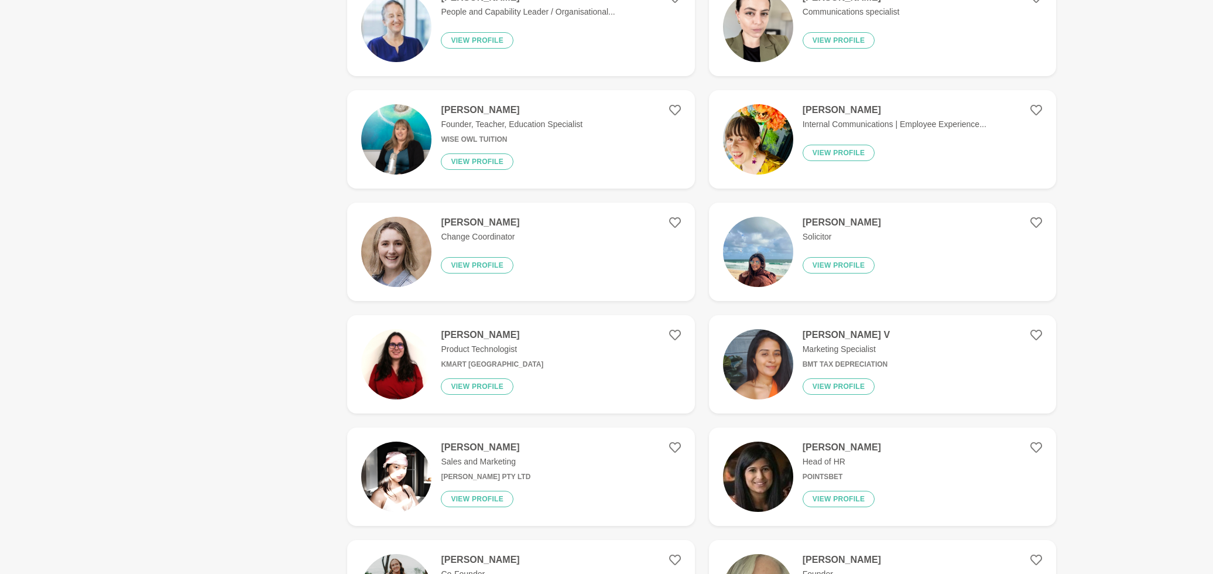
scroll to position [530, 0]
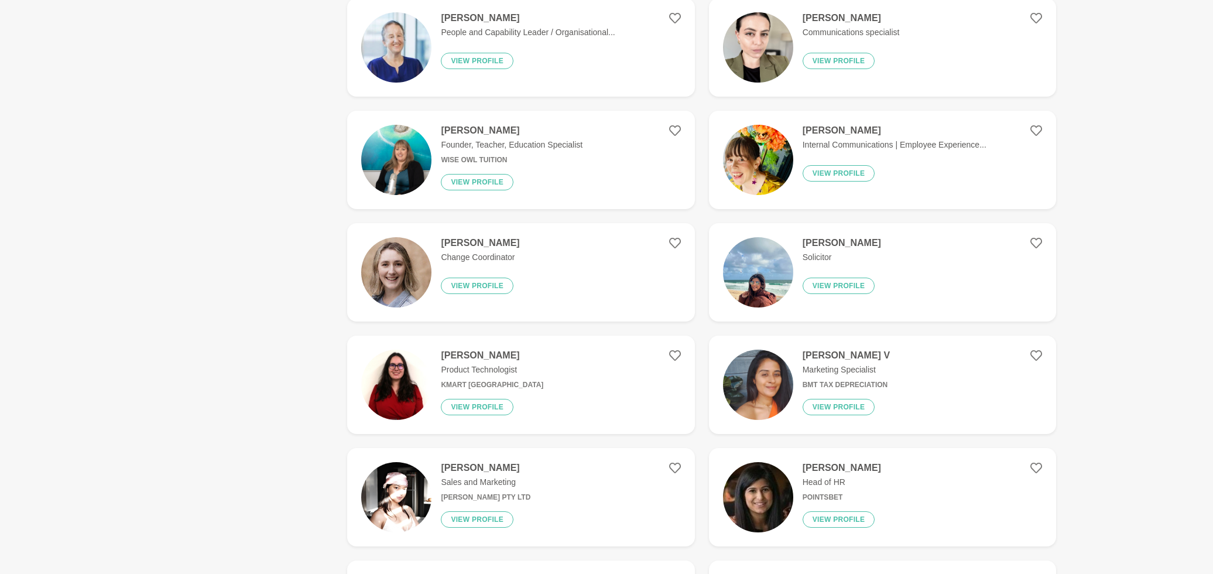
click at [407, 47] on img at bounding box center [396, 47] width 70 height 70
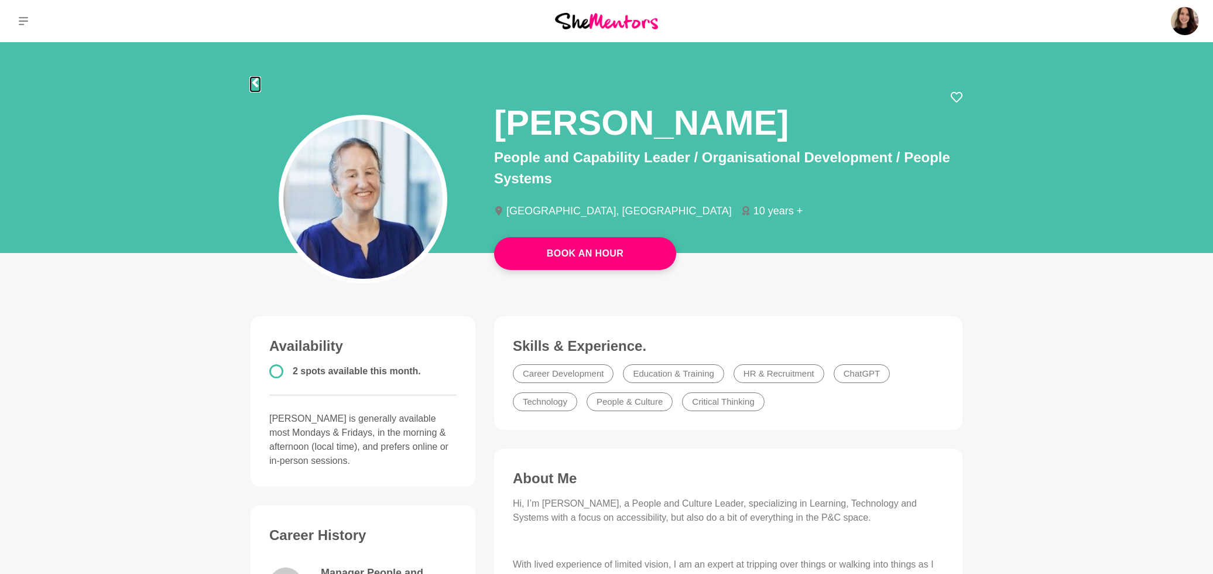
click at [255, 84] on icon at bounding box center [255, 82] width 6 height 9
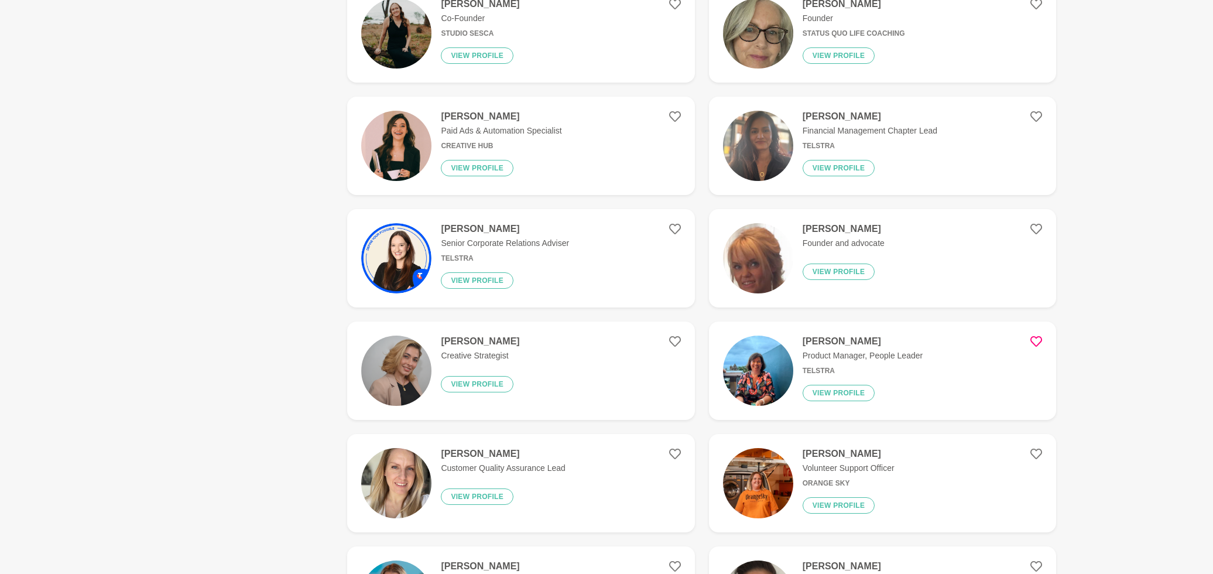
scroll to position [1133, 0]
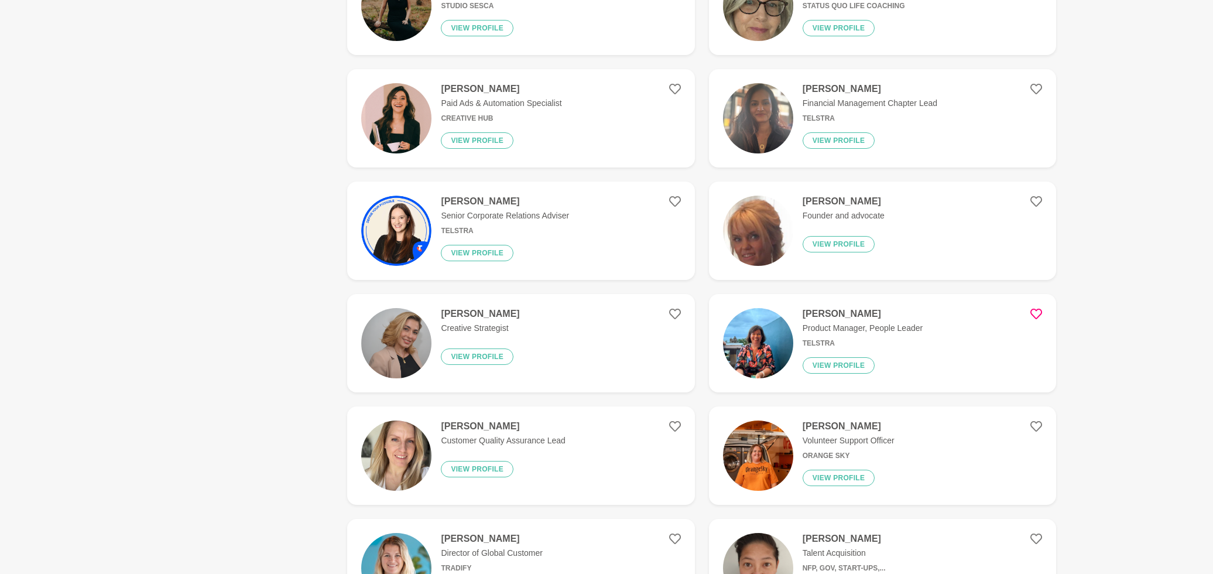
click at [832, 342] on h6 "Telstra" at bounding box center [863, 343] width 120 height 9
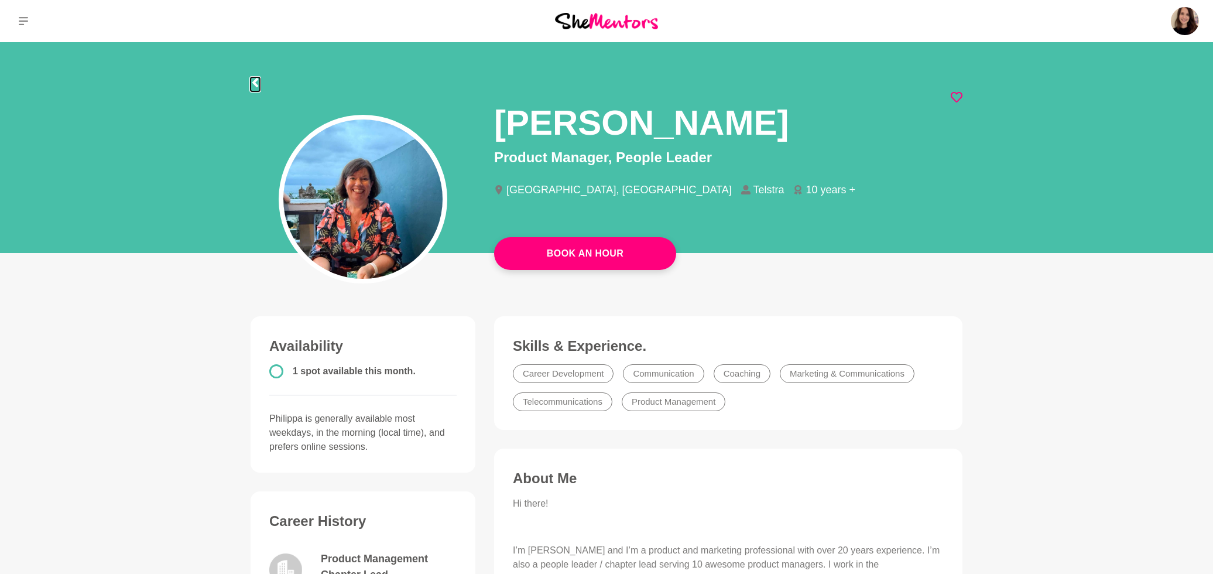
click at [252, 77] on button at bounding box center [255, 84] width 9 height 14
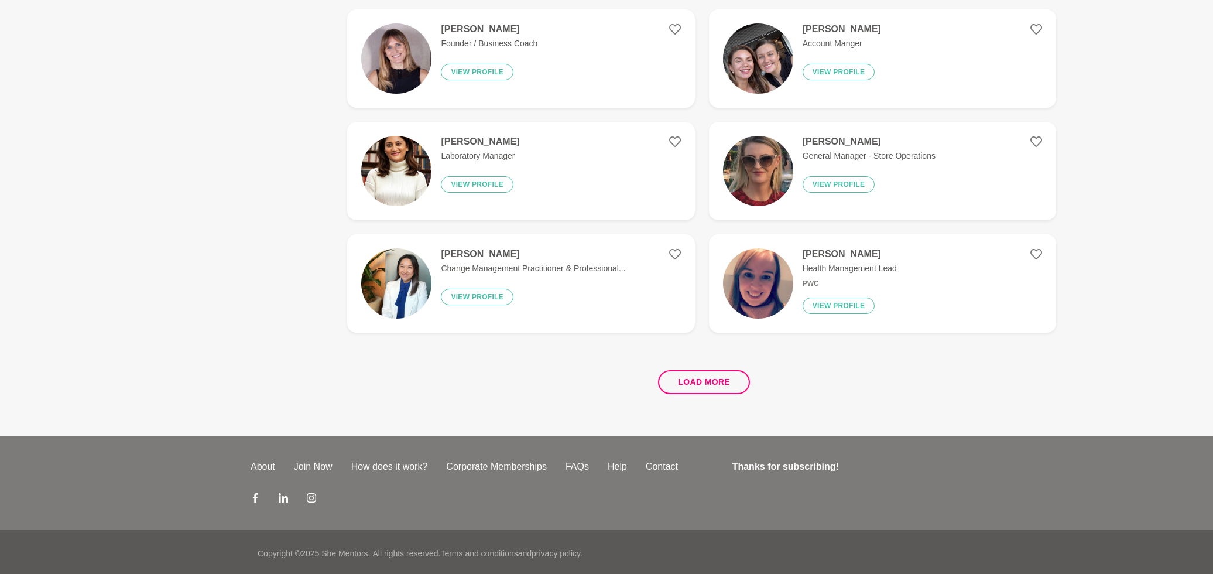
scroll to position [2095, 0]
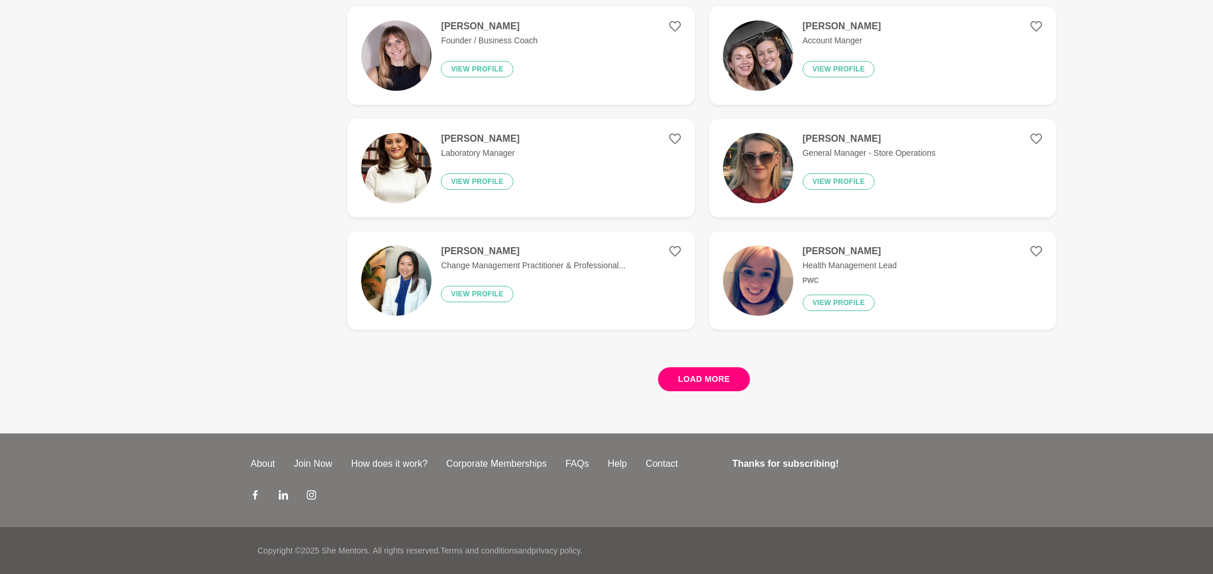
click at [685, 390] on button "Load more" at bounding box center [704, 379] width 92 height 24
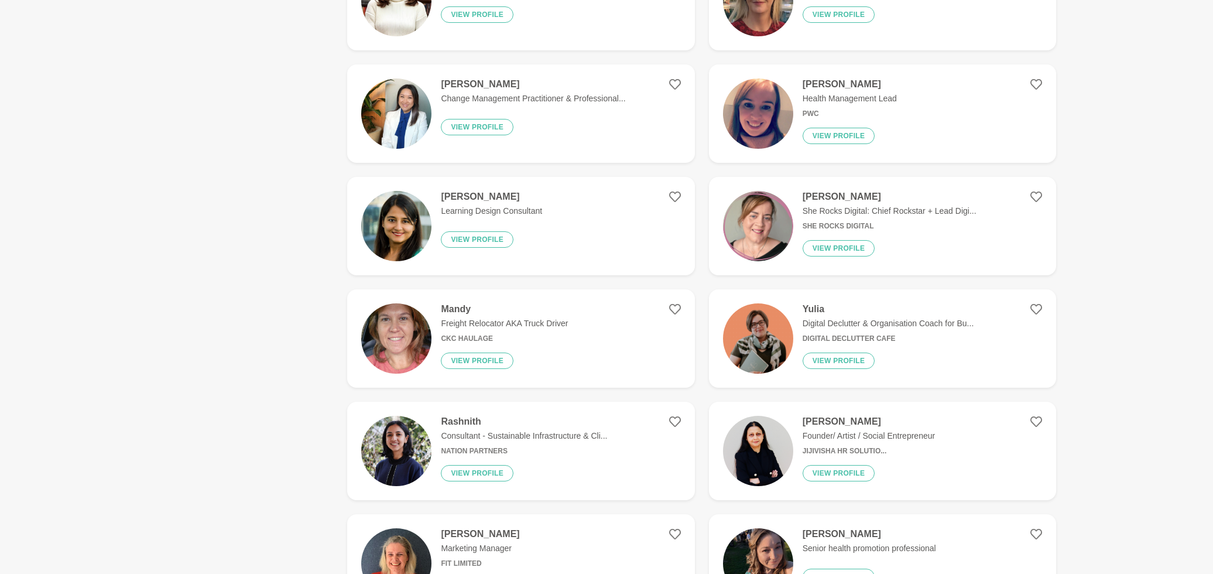
scroll to position [2265, 0]
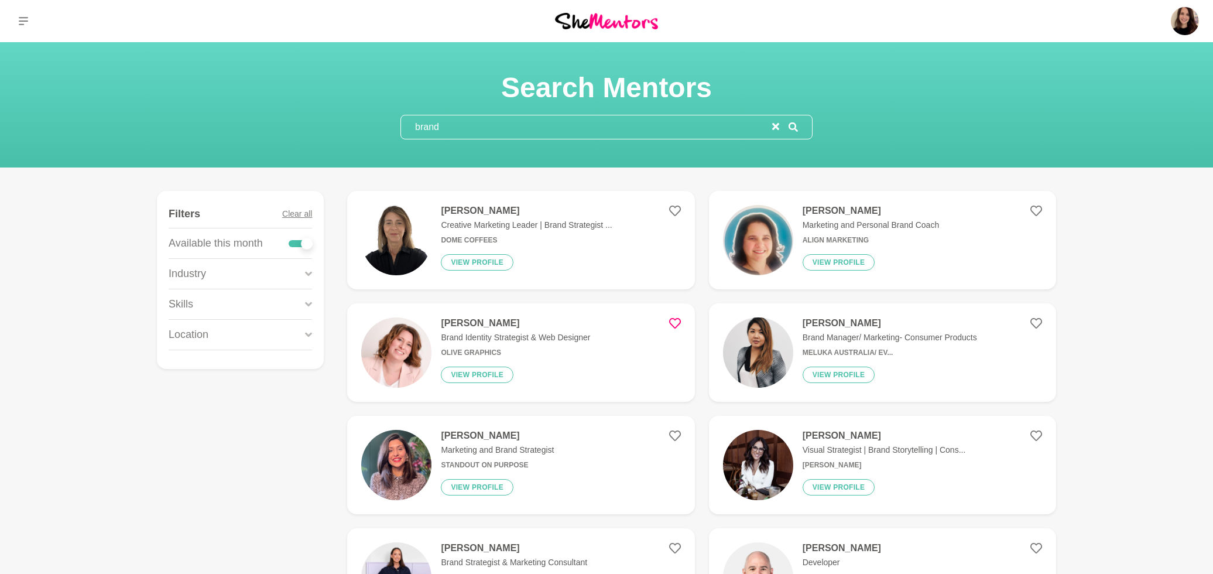
click at [433, 124] on input "brand" at bounding box center [586, 126] width 371 height 23
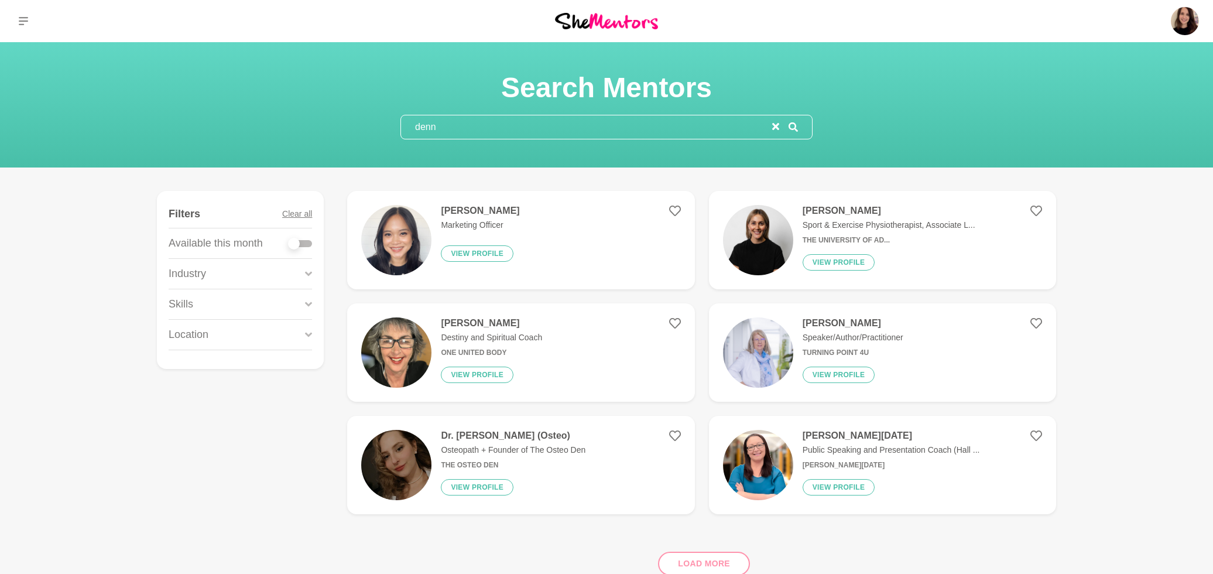
type input "denn"
click at [390, 266] on img at bounding box center [396, 240] width 70 height 70
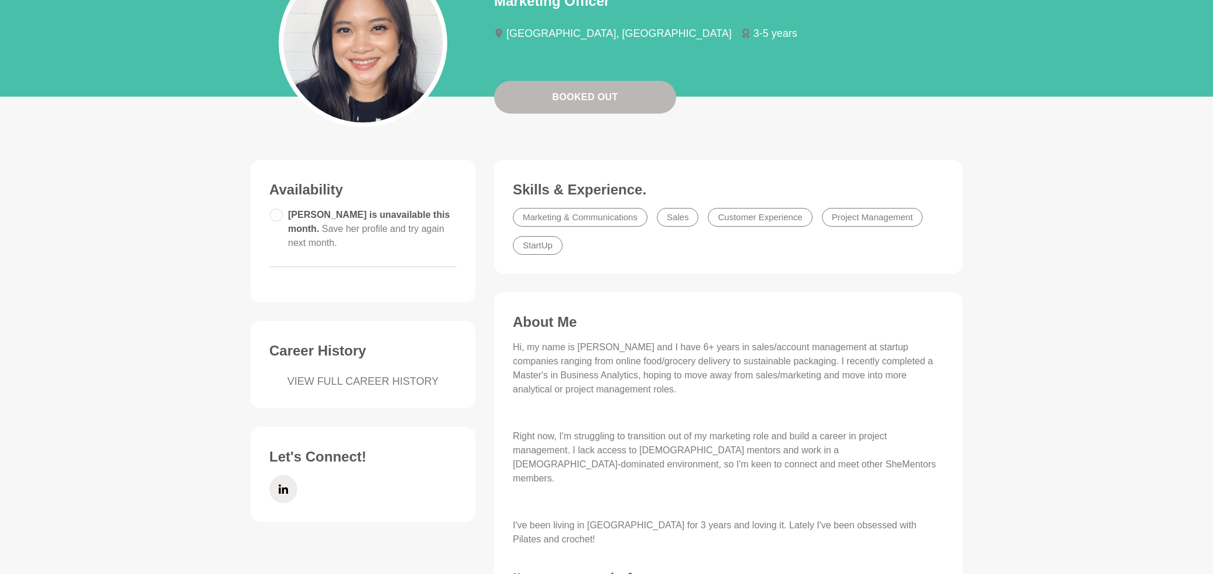
scroll to position [171, 0]
